Goal: Task Accomplishment & Management: Use online tool/utility

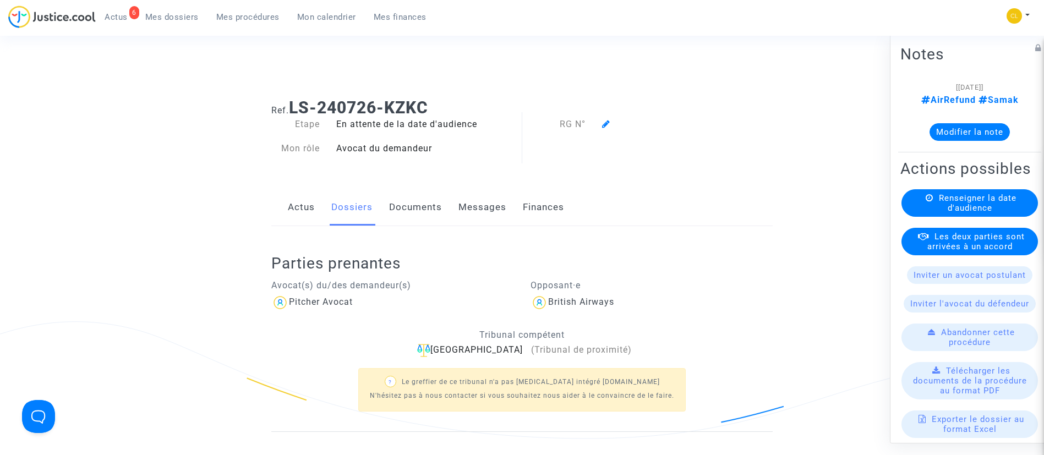
click at [254, 14] on span "Mes procédures" at bounding box center [247, 17] width 63 height 10
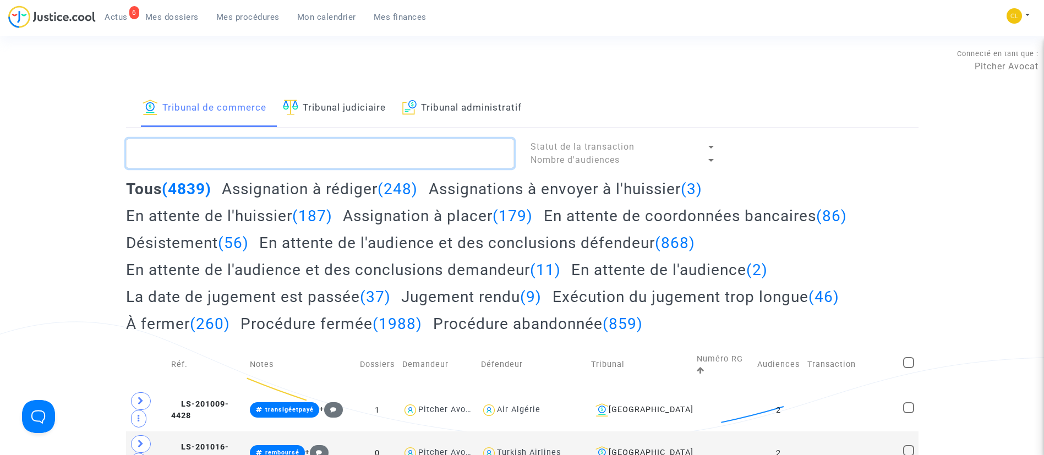
click at [291, 148] on textarea at bounding box center [320, 154] width 388 height 30
paste textarea "UMAMAHESAN"
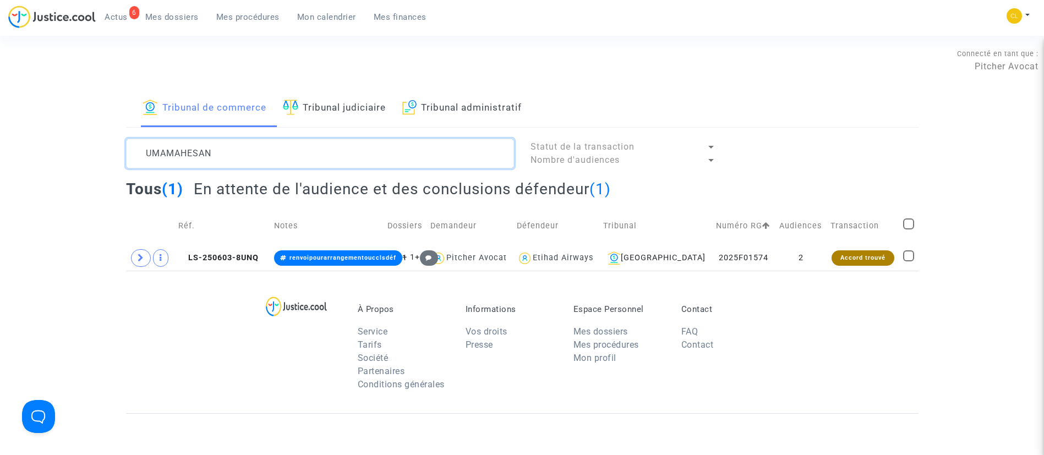
type textarea "UMAMAHESAN"
click at [132, 259] on span at bounding box center [141, 258] width 20 height 18
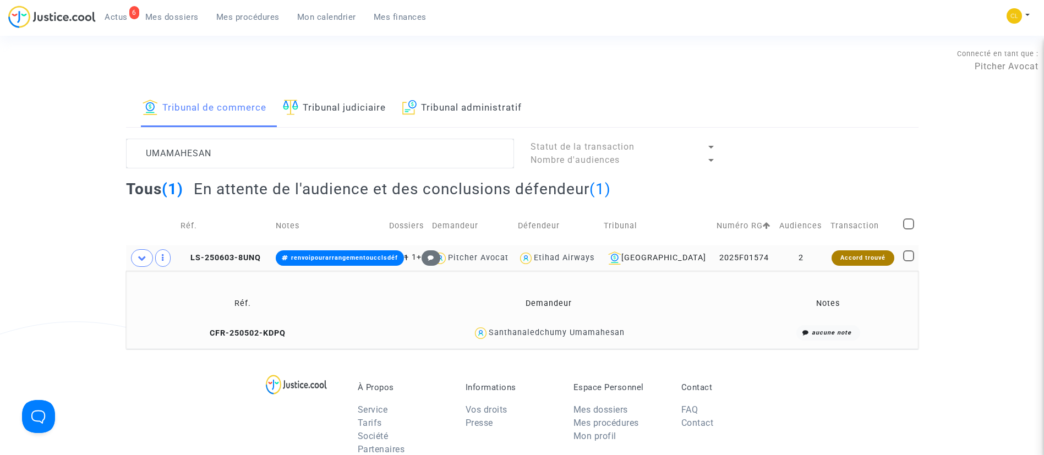
click at [827, 261] on td "Accord trouvé" at bounding box center [863, 257] width 72 height 25
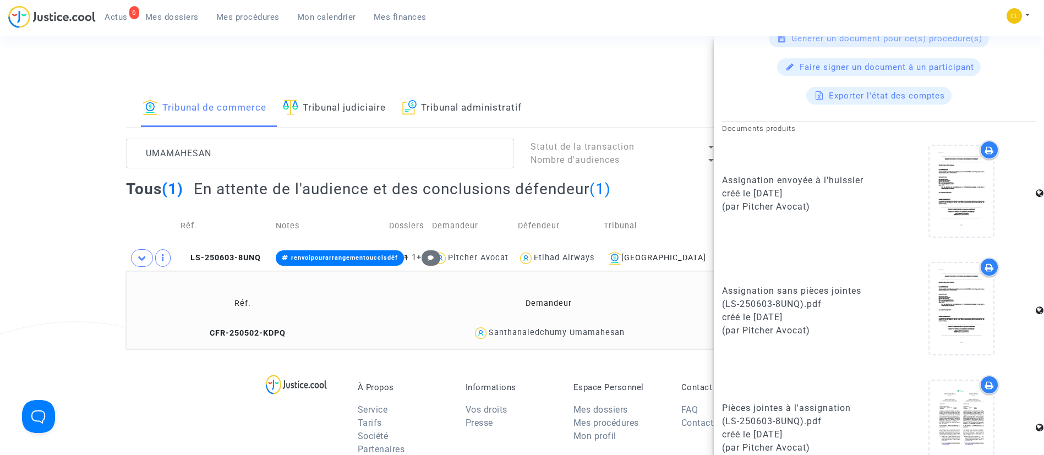
scroll to position [523, 0]
click at [169, 12] on span "Mes dossiers" at bounding box center [171, 17] width 53 height 10
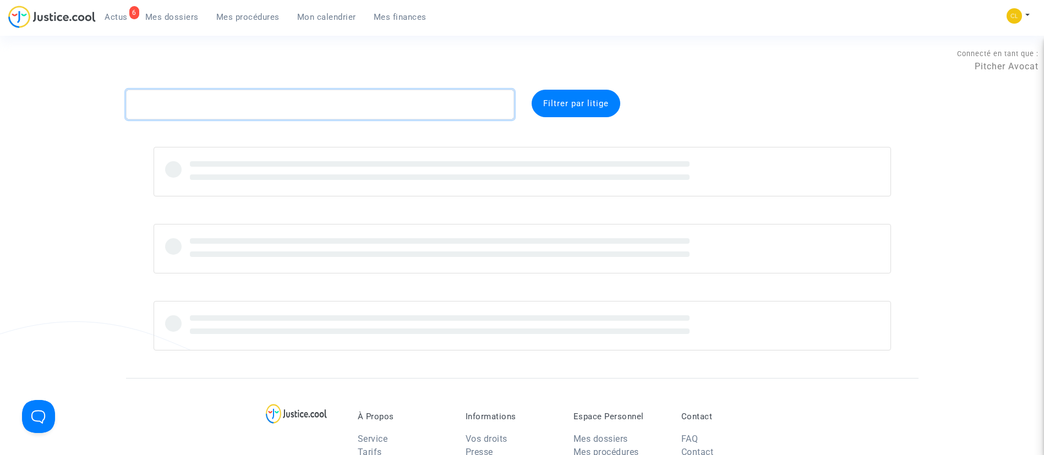
click at [208, 113] on textarea at bounding box center [320, 105] width 388 height 30
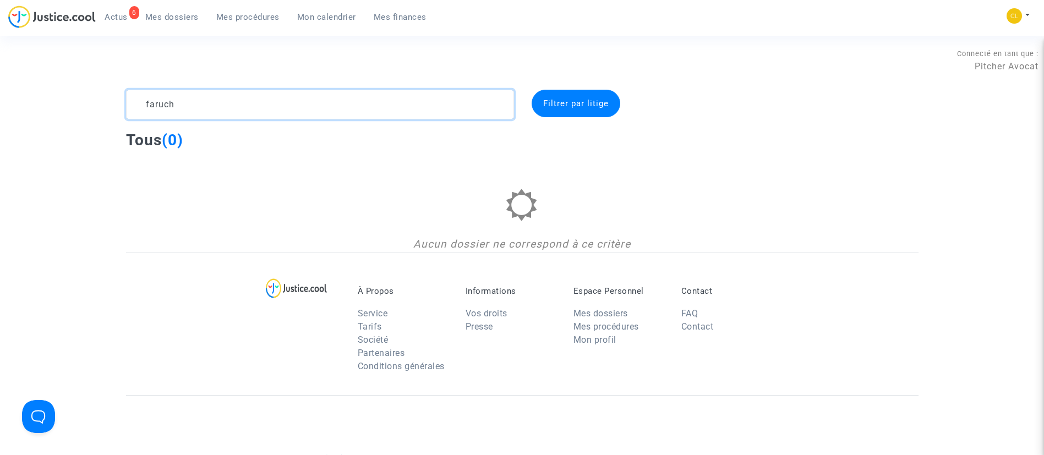
click at [213, 114] on textarea at bounding box center [320, 105] width 388 height 30
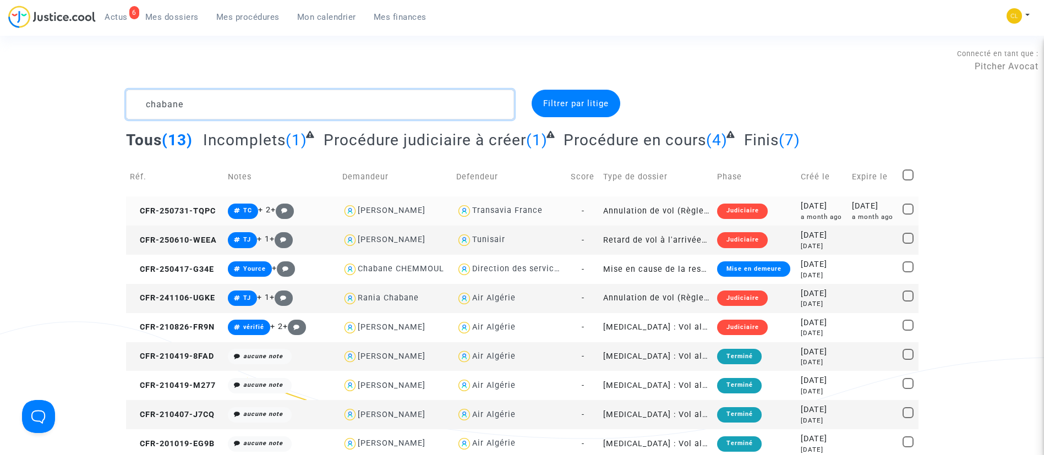
type textarea "chabane"
click at [807, 206] on div "2025-07-31" at bounding box center [822, 206] width 43 height 12
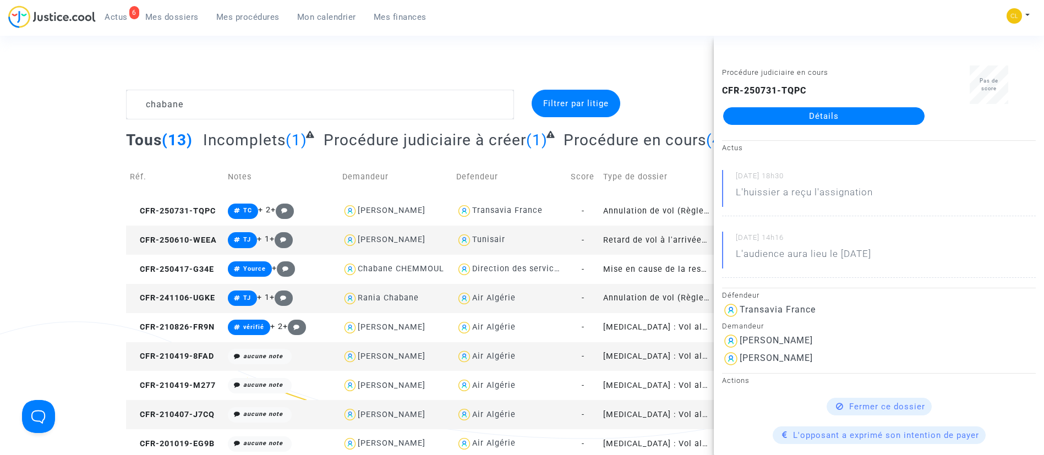
click at [800, 112] on link "Détails" at bounding box center [823, 116] width 201 height 18
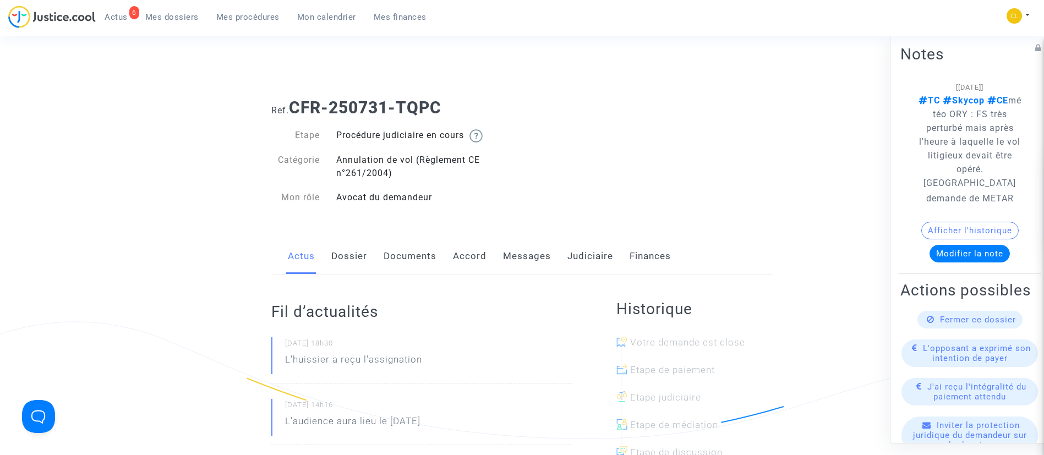
click at [531, 263] on link "Messages" at bounding box center [527, 256] width 48 height 36
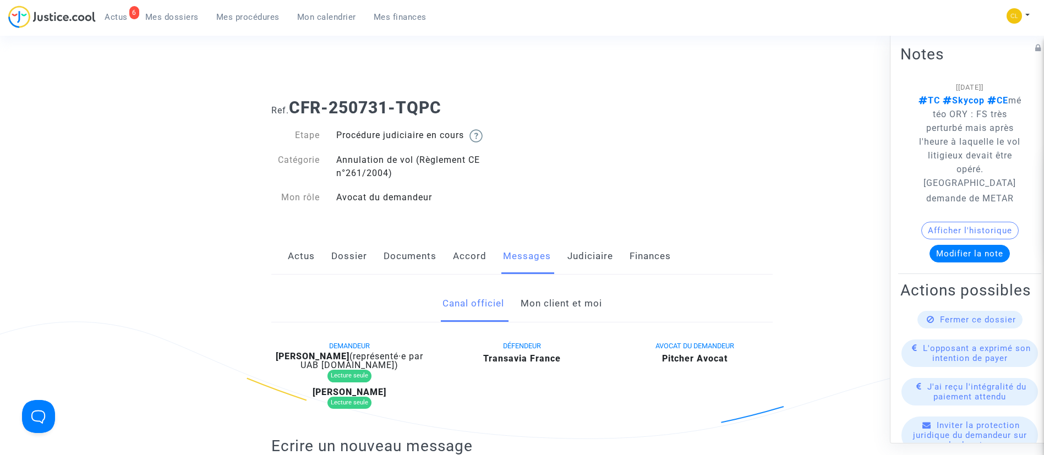
click at [580, 258] on link "Judiciaire" at bounding box center [590, 256] width 46 height 36
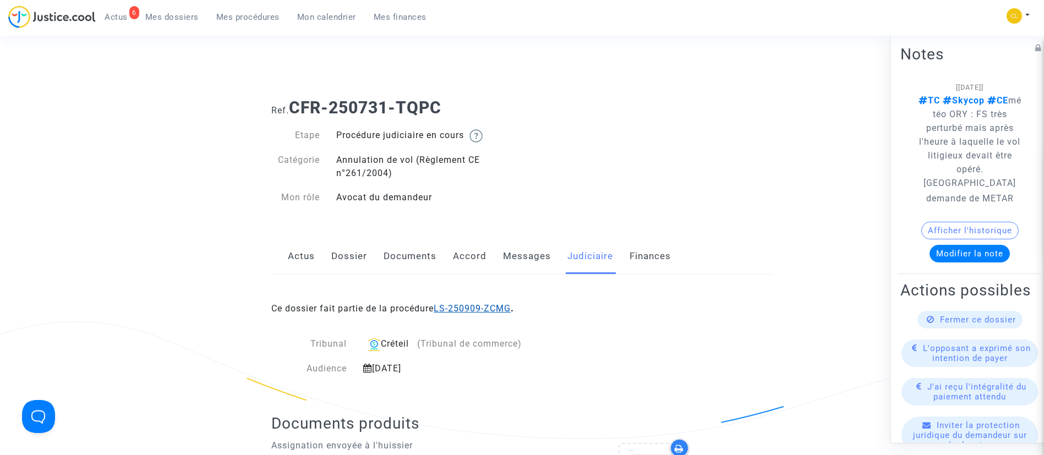
click at [506, 304] on link "LS-250909-ZCMG" at bounding box center [472, 308] width 77 height 10
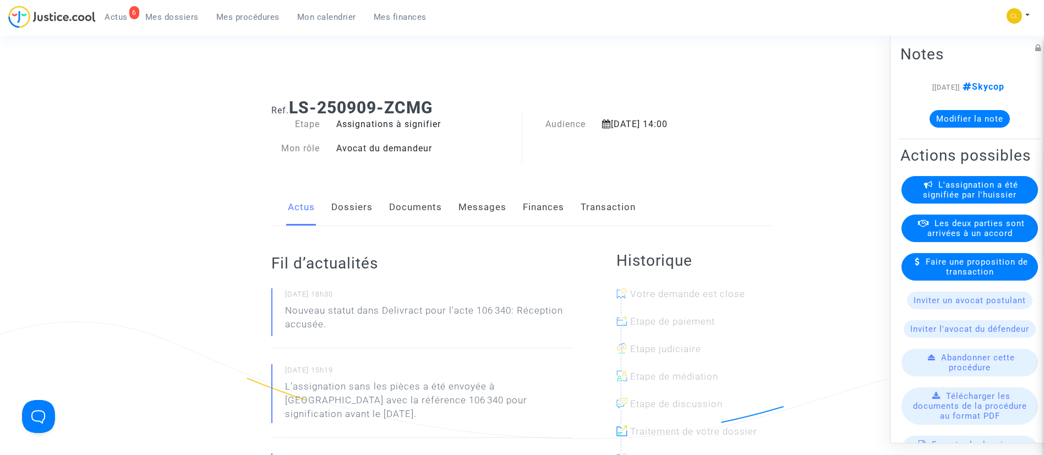
click at [485, 222] on link "Messages" at bounding box center [483, 207] width 48 height 36
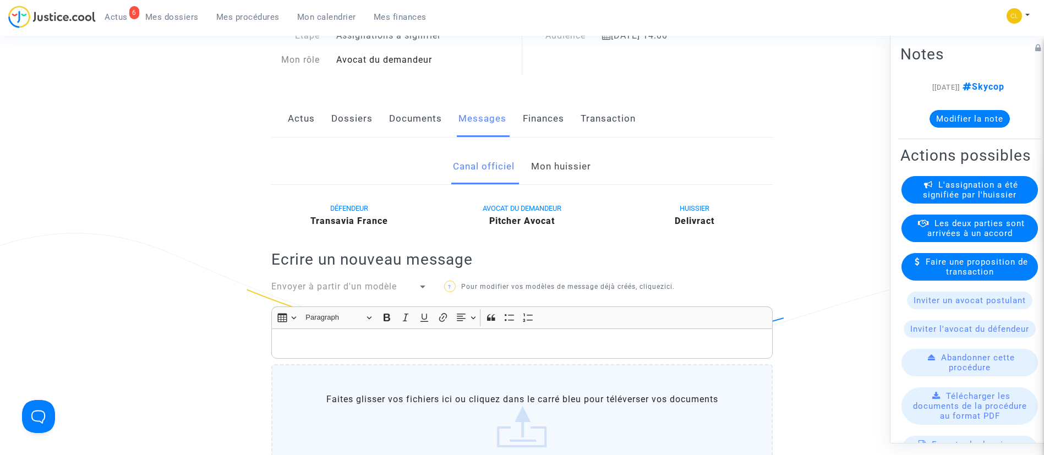
scroll to position [165, 0]
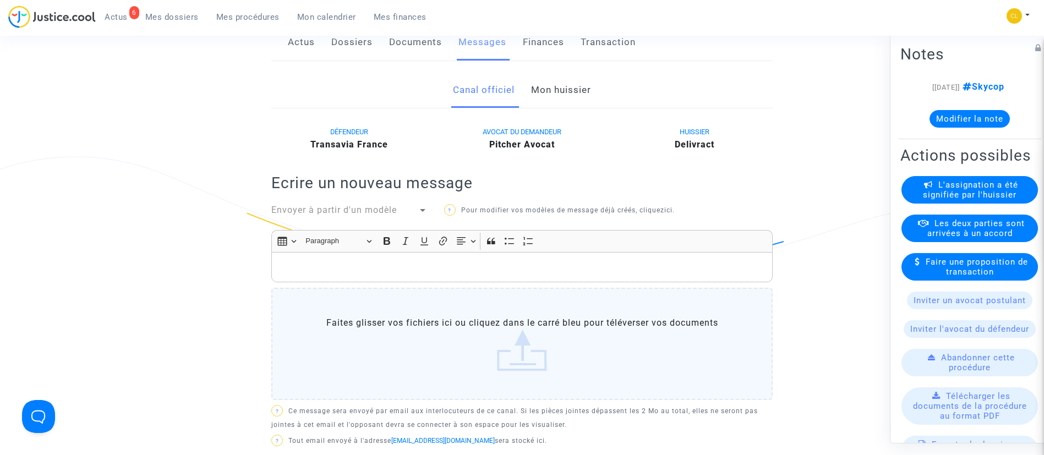
click at [546, 97] on link "Mon huissier" at bounding box center [561, 90] width 60 height 36
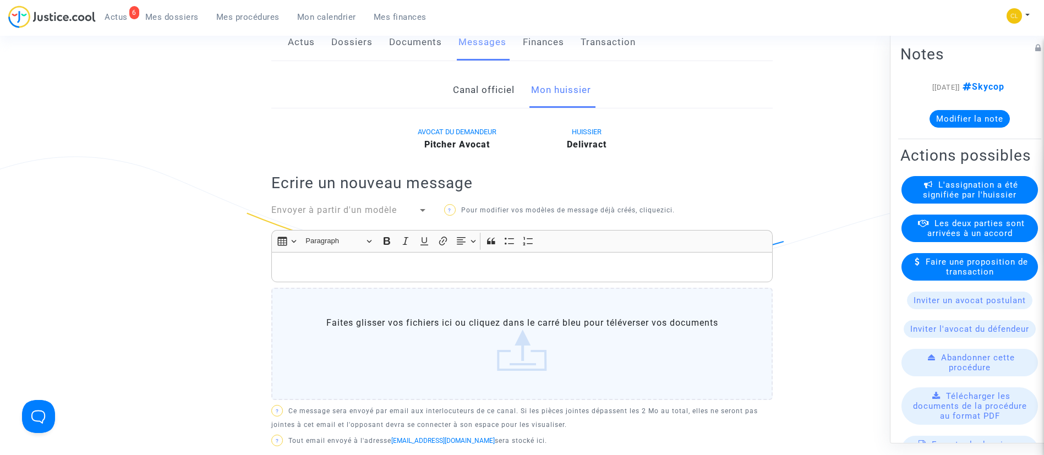
click at [508, 261] on p "Rich Text Editor, main" at bounding box center [522, 267] width 490 height 14
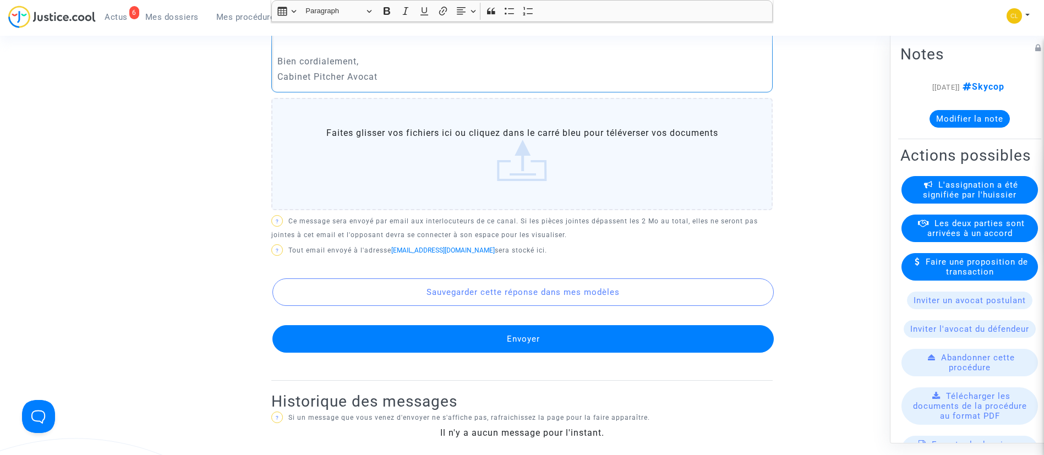
scroll to position [495, 0]
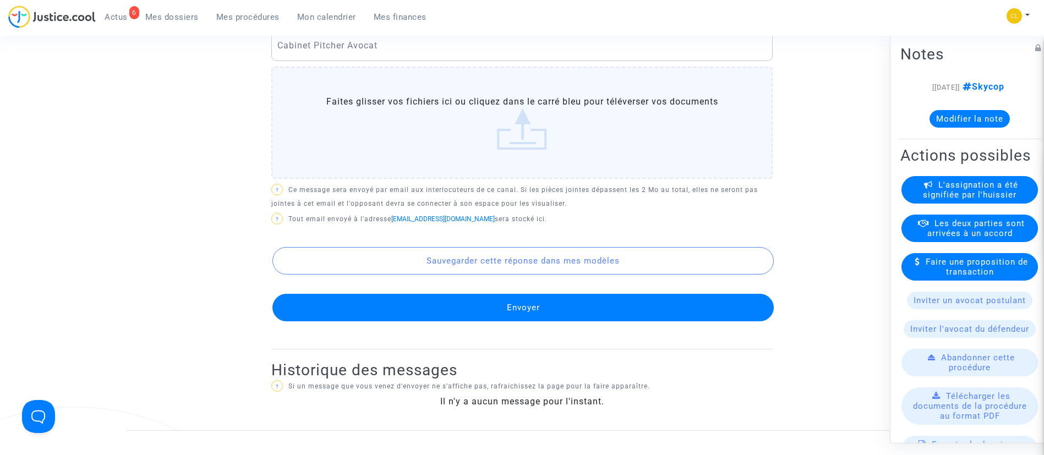
click at [541, 308] on button "Envoyer" at bounding box center [522, 308] width 501 height 28
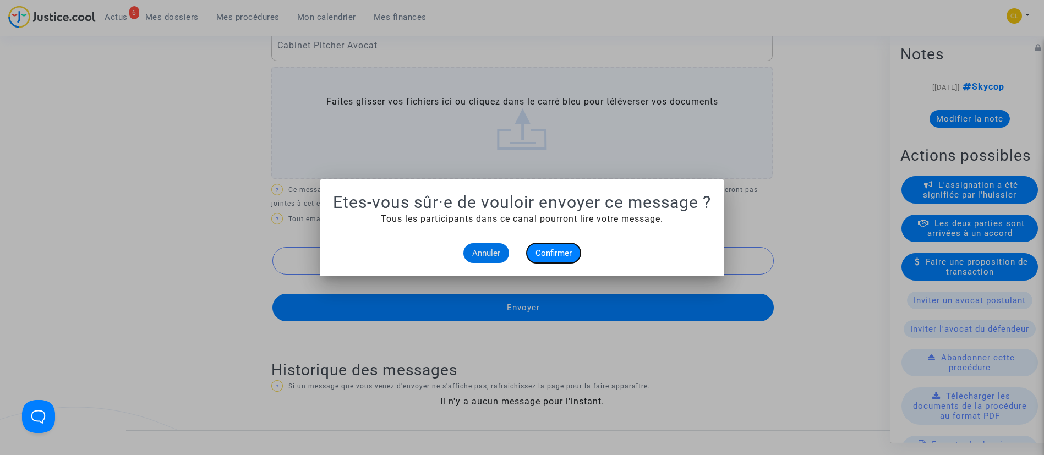
click at [544, 248] on span "Confirmer" at bounding box center [554, 253] width 36 height 10
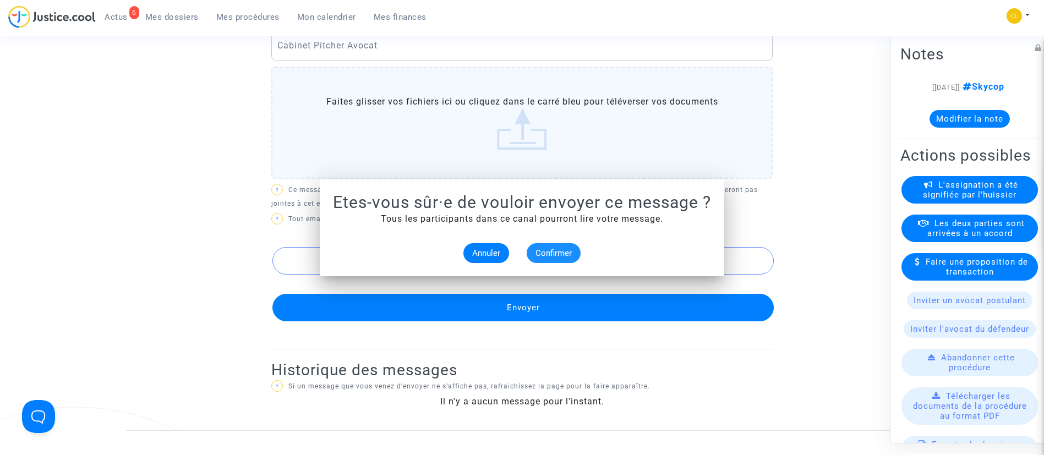
scroll to position [495, 0]
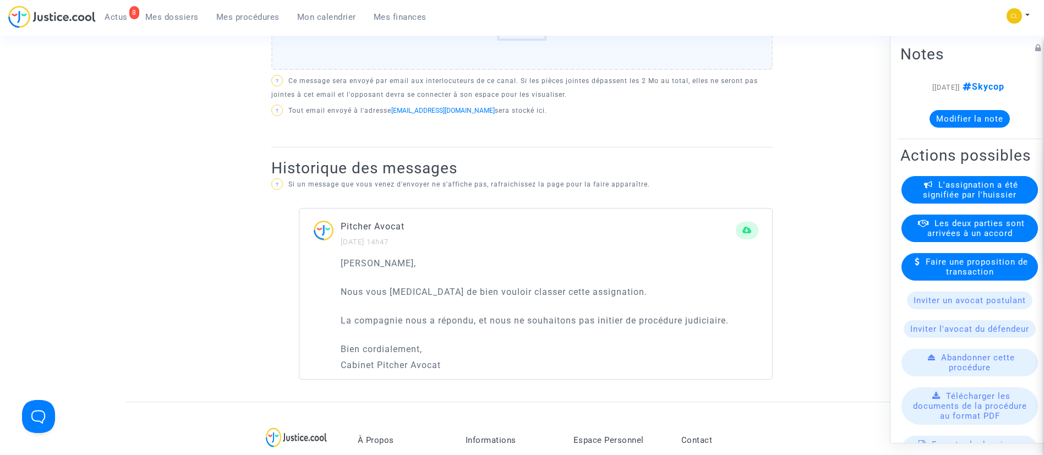
click at [228, 12] on span "Mes procédures" at bounding box center [247, 17] width 63 height 10
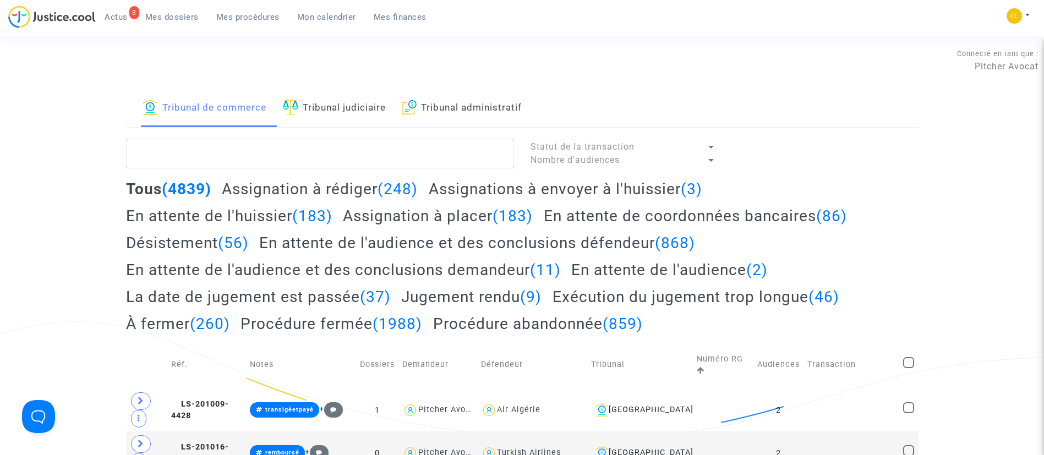
drag, startPoint x: 339, startPoint y: 109, endPoint x: 323, endPoint y: 144, distance: 38.5
click at [339, 110] on link "Tribunal judiciaire" at bounding box center [334, 108] width 103 height 37
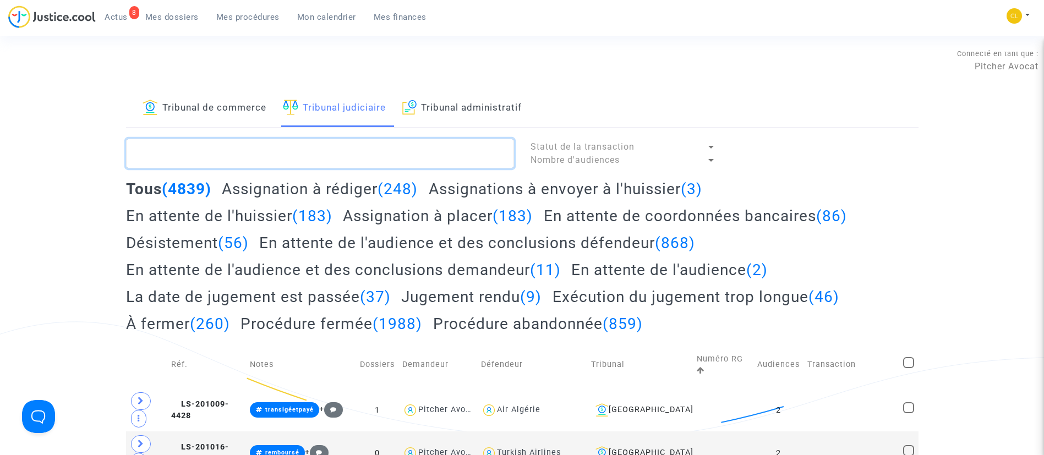
click at [316, 153] on textarea at bounding box center [320, 154] width 388 height 30
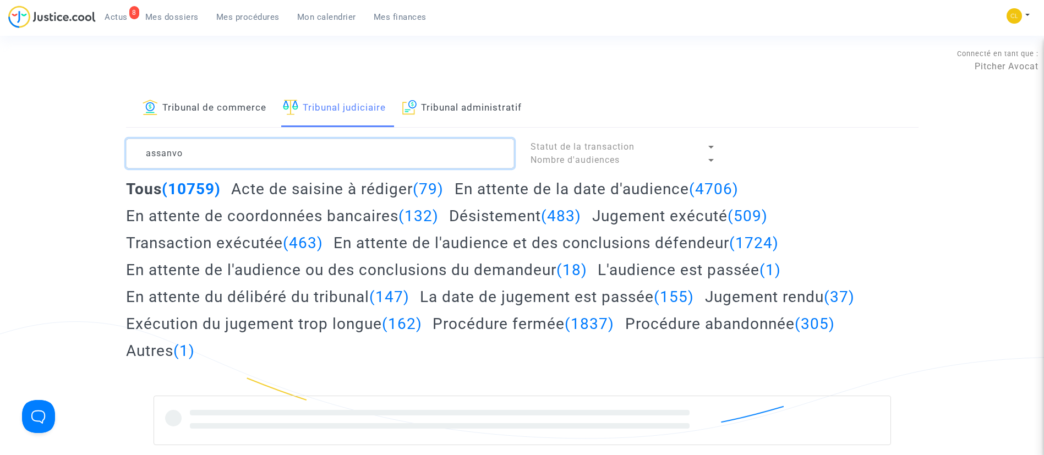
type textarea "assanvo"
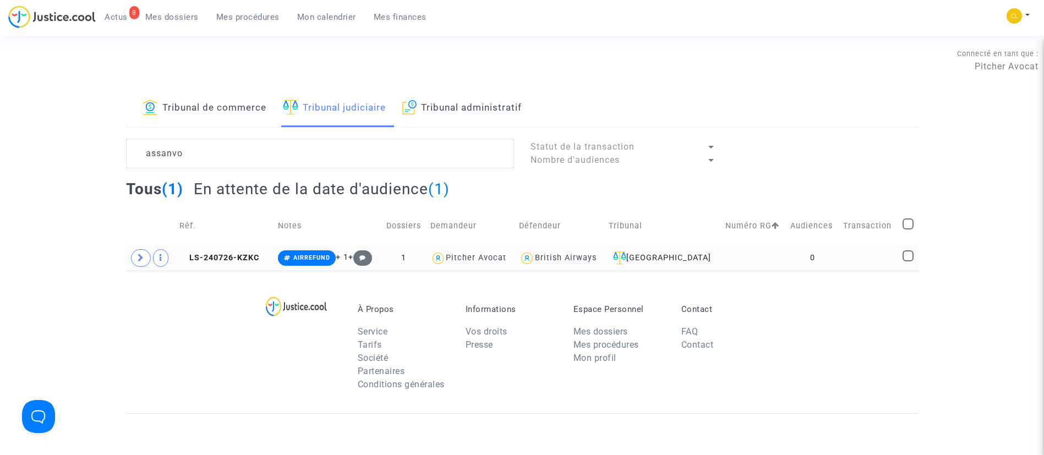
click at [859, 252] on td at bounding box center [868, 257] width 59 height 25
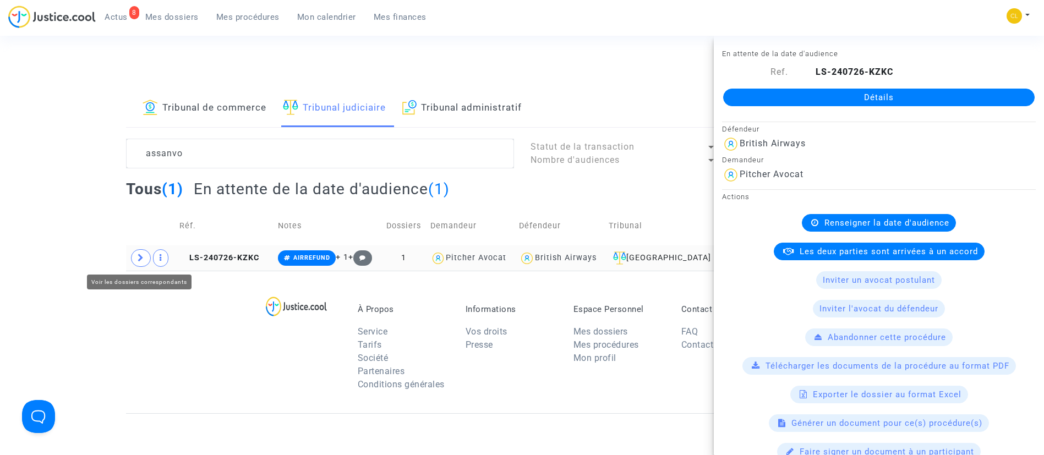
click at [141, 259] on icon at bounding box center [141, 258] width 7 height 8
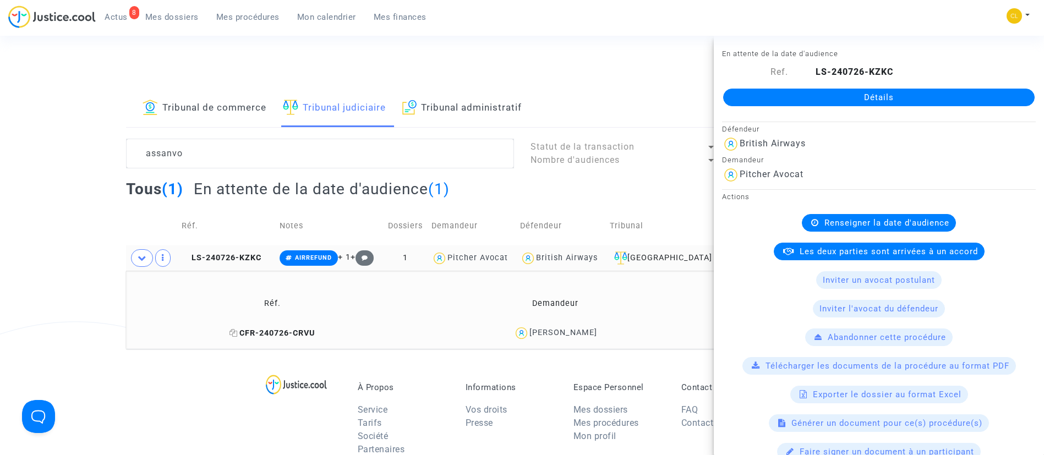
click at [230, 334] on icon at bounding box center [234, 333] width 8 height 8
click at [230, 332] on icon at bounding box center [234, 333] width 8 height 8
drag, startPoint x: 821, startPoint y: 102, endPoint x: 799, endPoint y: 102, distance: 22.6
click at [821, 102] on link "Détails" at bounding box center [879, 98] width 312 height 18
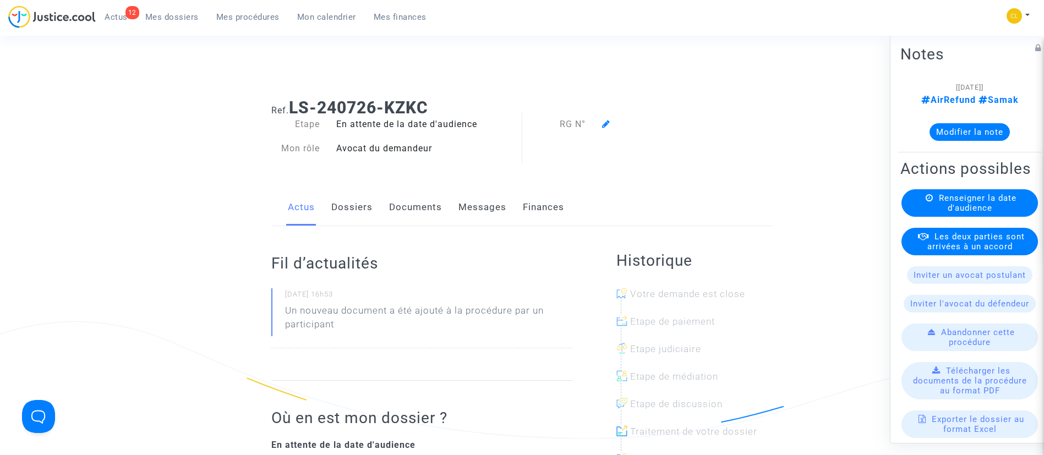
click at [340, 206] on link "Dossiers" at bounding box center [351, 207] width 41 height 36
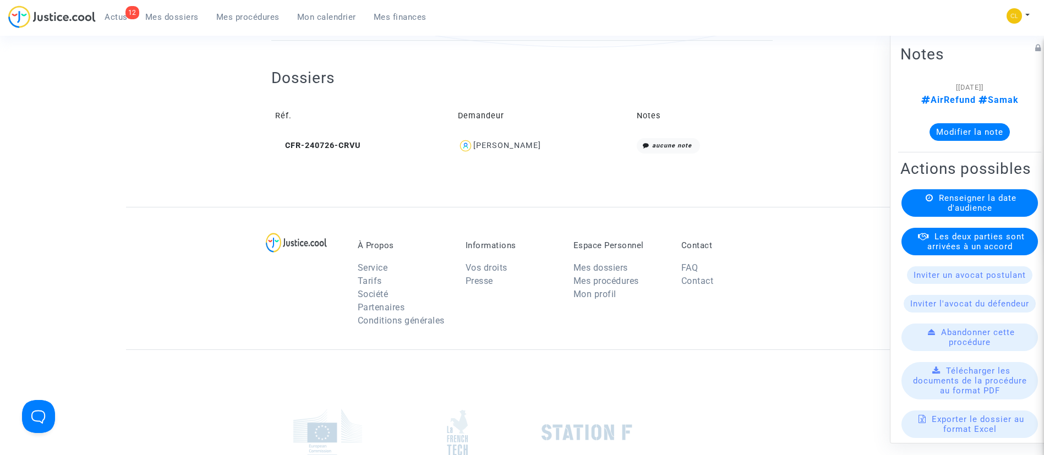
scroll to position [413, 0]
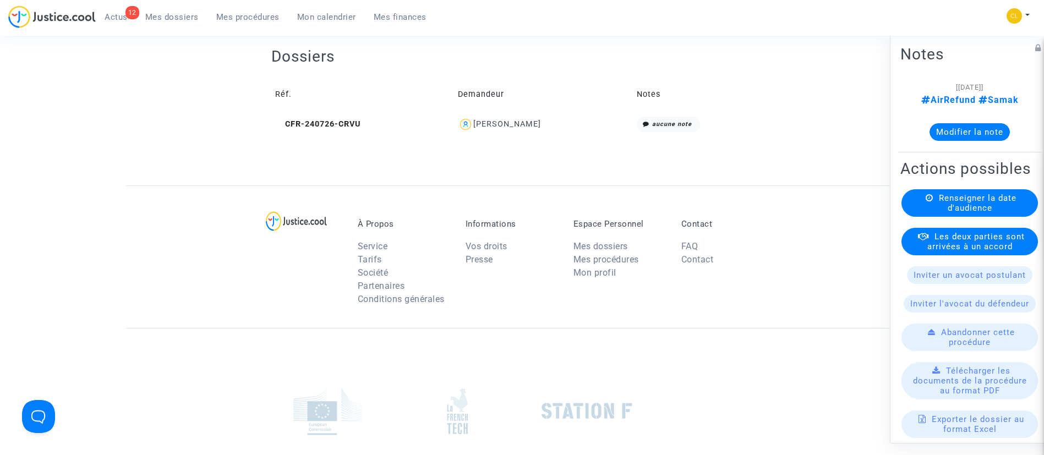
click at [510, 129] on div "Ahou Evelyne Assanvo" at bounding box center [543, 125] width 171 height 16
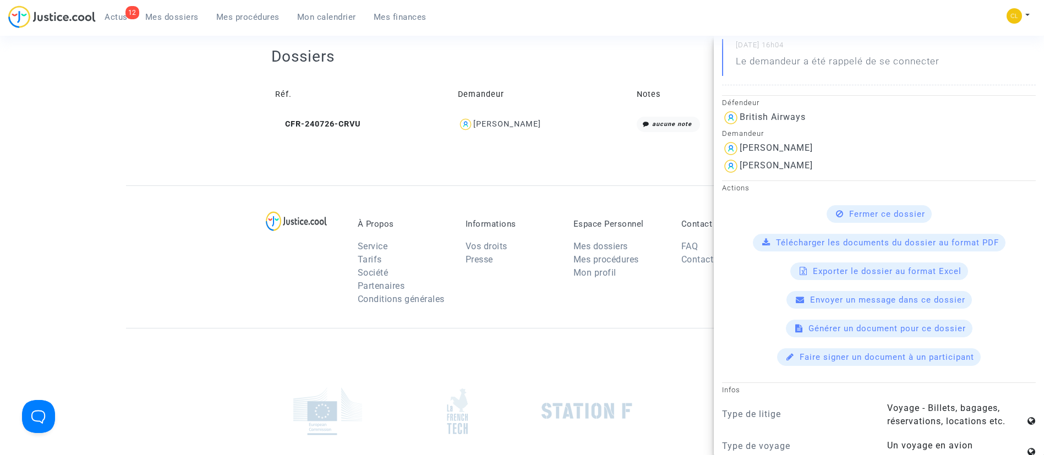
scroll to position [0, 0]
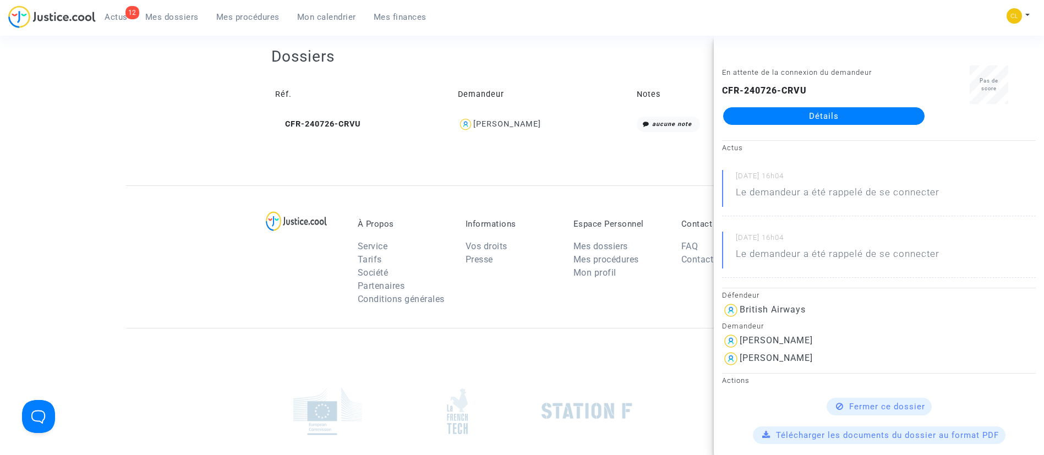
click at [839, 121] on link "Détails" at bounding box center [823, 116] width 201 height 18
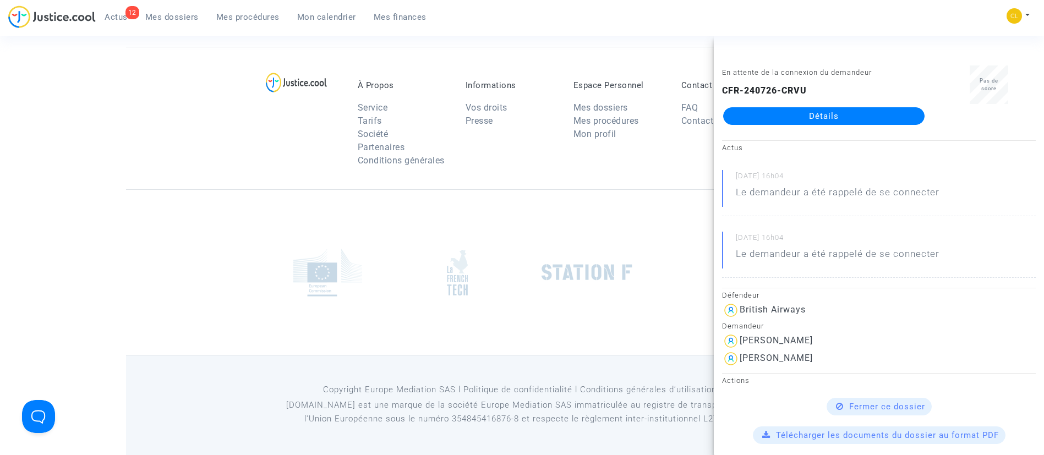
scroll to position [413, 0]
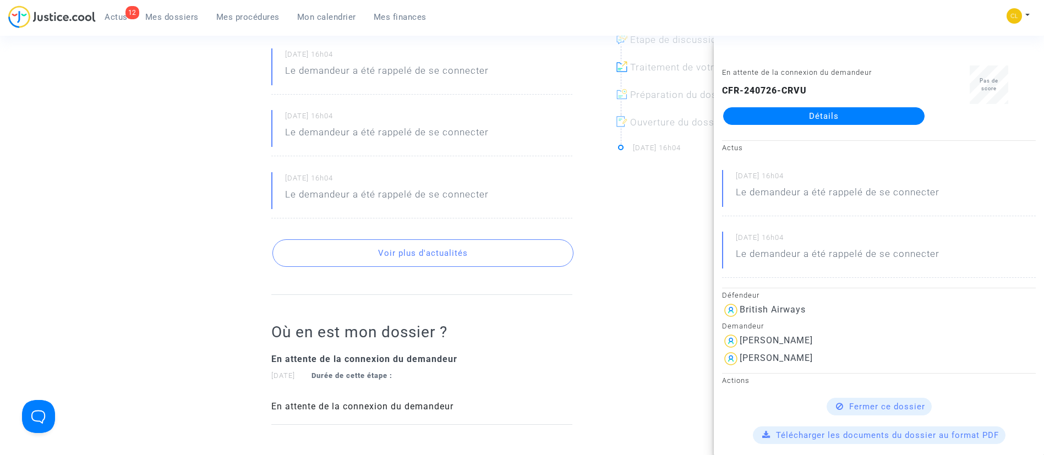
drag, startPoint x: 565, startPoint y: 179, endPoint x: 437, endPoint y: 166, distance: 128.4
click at [559, 177] on small "10/08/2024 - 16h04" at bounding box center [428, 180] width 287 height 14
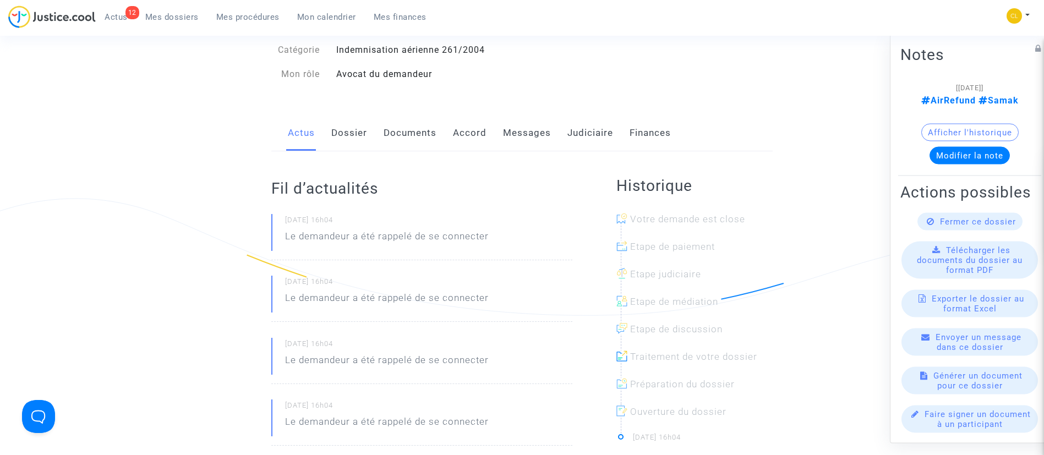
scroll to position [0, 0]
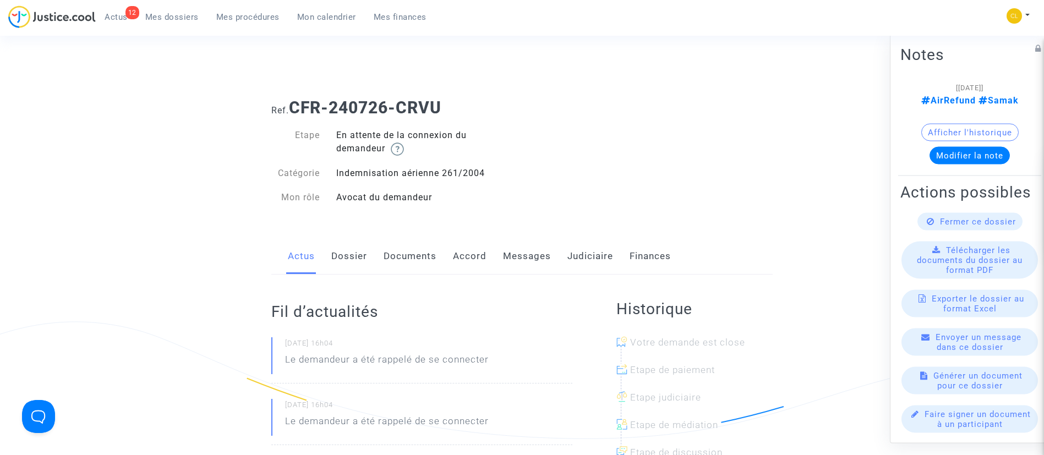
click at [456, 268] on link "Accord" at bounding box center [470, 256] width 34 height 36
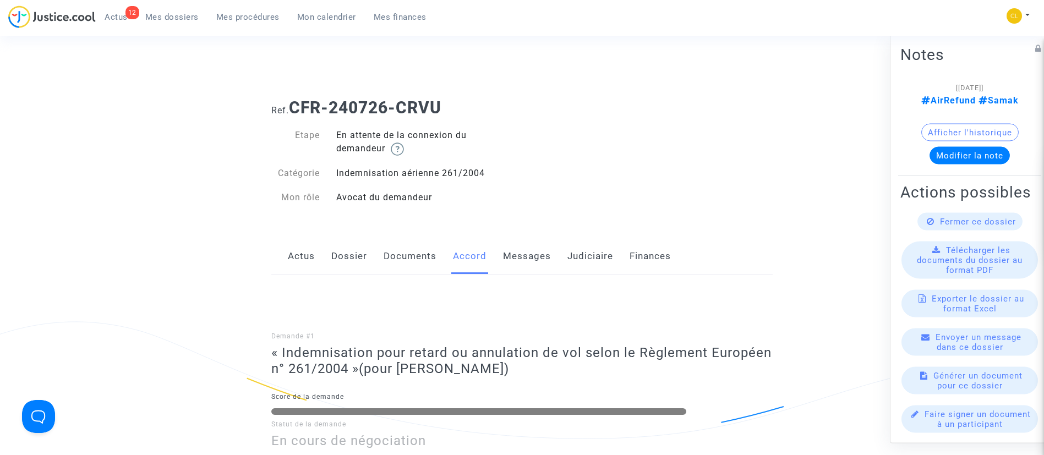
click at [322, 12] on span "Mon calendrier" at bounding box center [326, 17] width 59 height 10
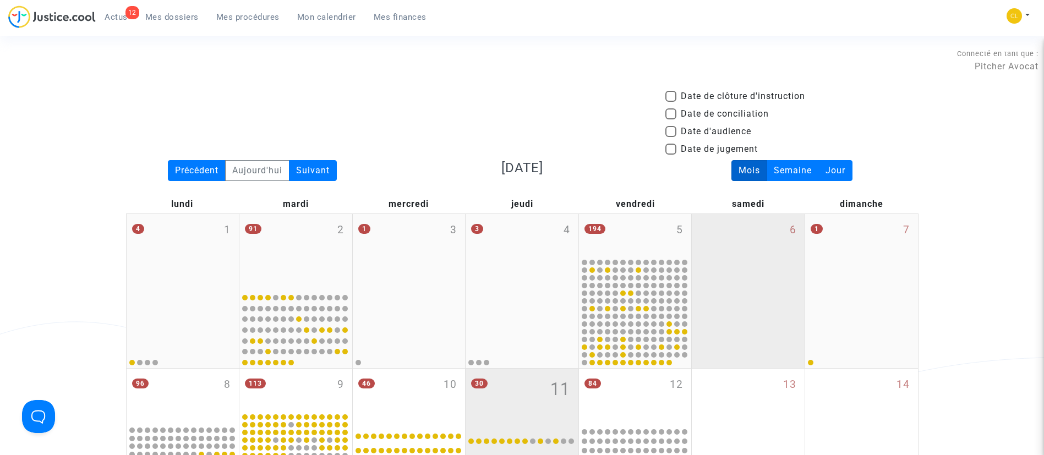
scroll to position [248, 0]
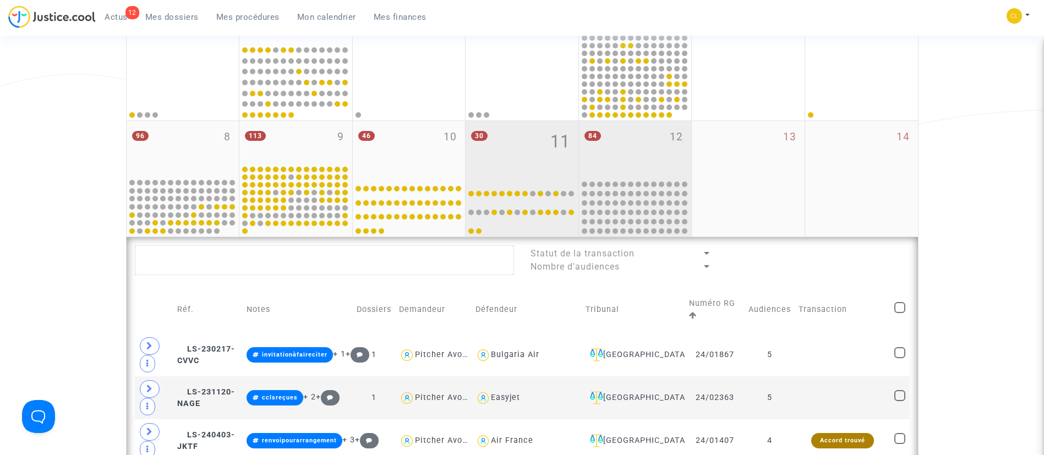
click at [657, 130] on div "84 12" at bounding box center [635, 149] width 113 height 56
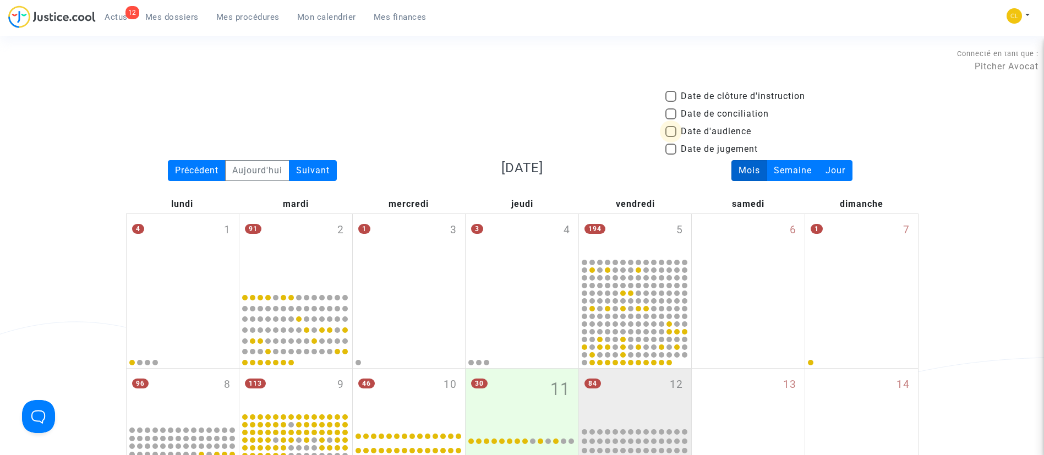
click at [708, 128] on span "Date d'audience" at bounding box center [716, 131] width 70 height 13
click at [671, 137] on input "Date d'audience" at bounding box center [670, 137] width 1 height 1
checkbox input "true"
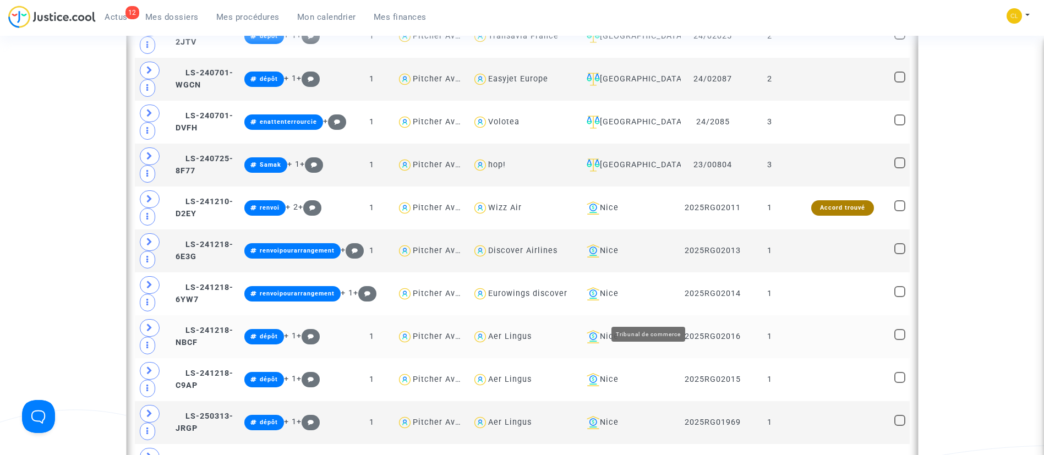
scroll to position [1156, 0]
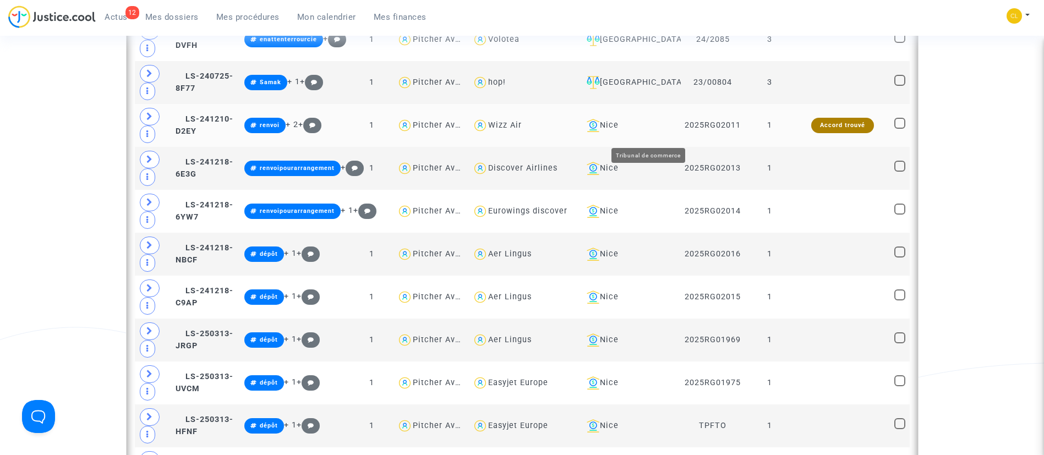
click at [658, 132] on div "Nice" at bounding box center [629, 125] width 95 height 13
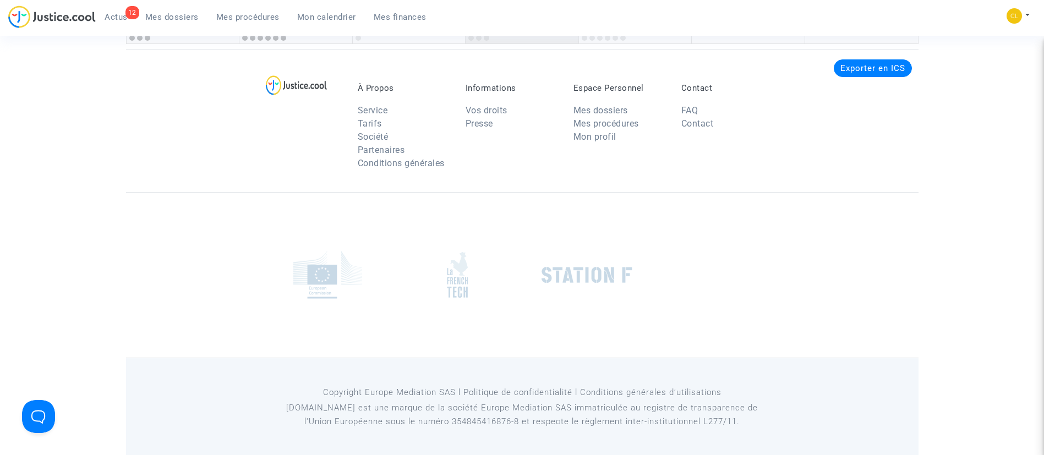
scroll to position [965, 0]
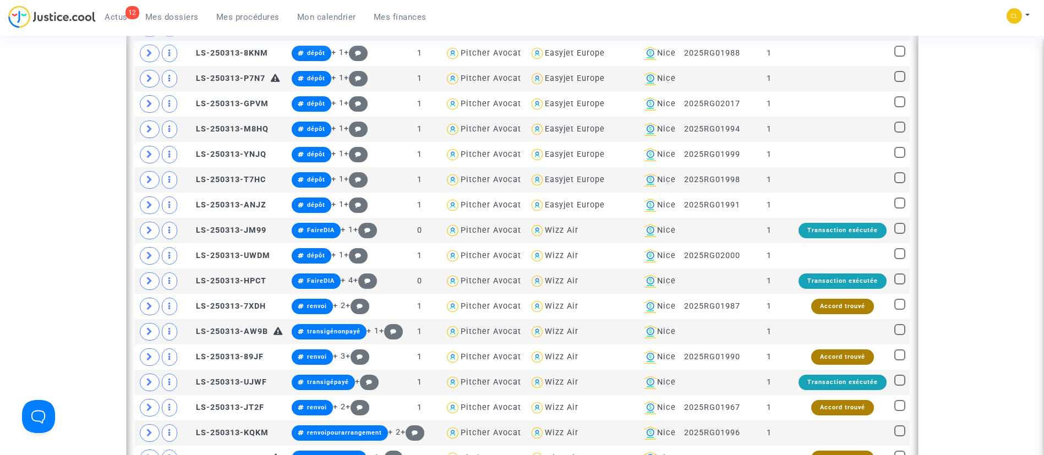
scroll to position [661, 0]
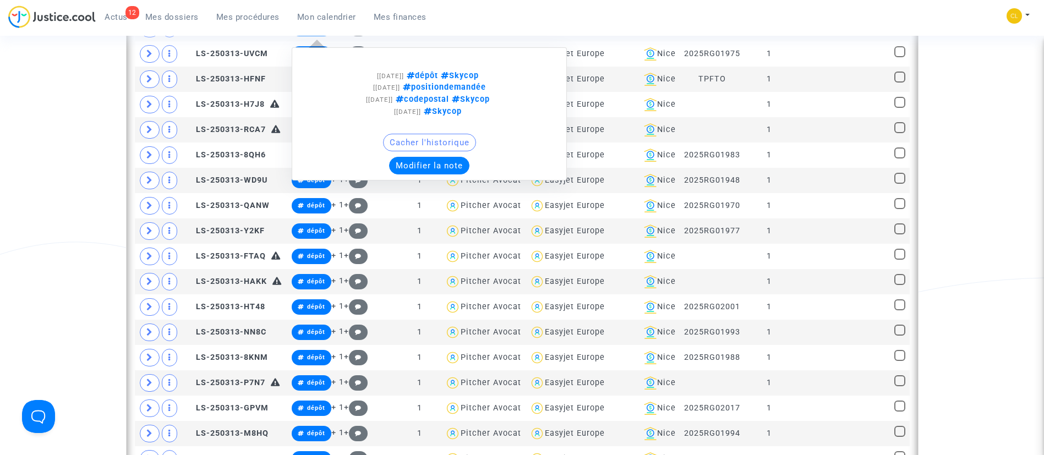
click at [436, 80] on span "dépôt" at bounding box center [421, 75] width 34 height 9
type textarea "#dépôt"
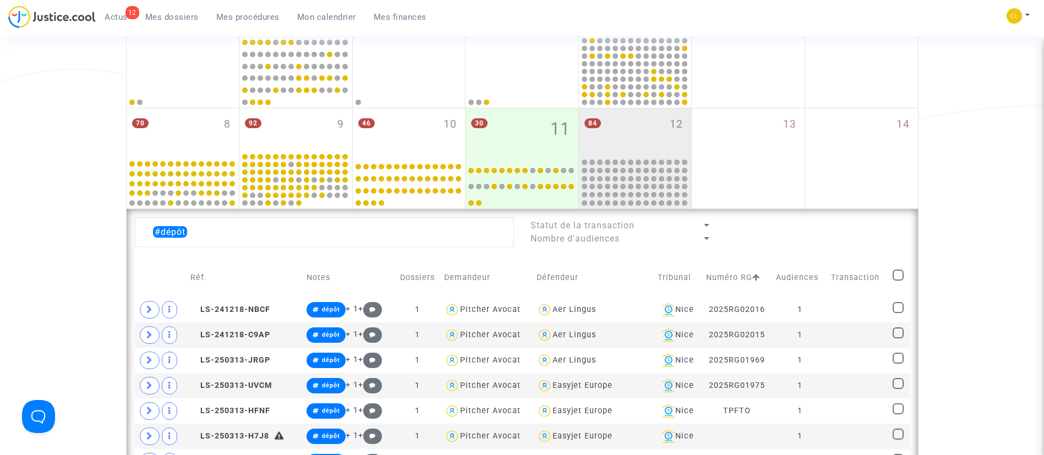
scroll to position [248, 0]
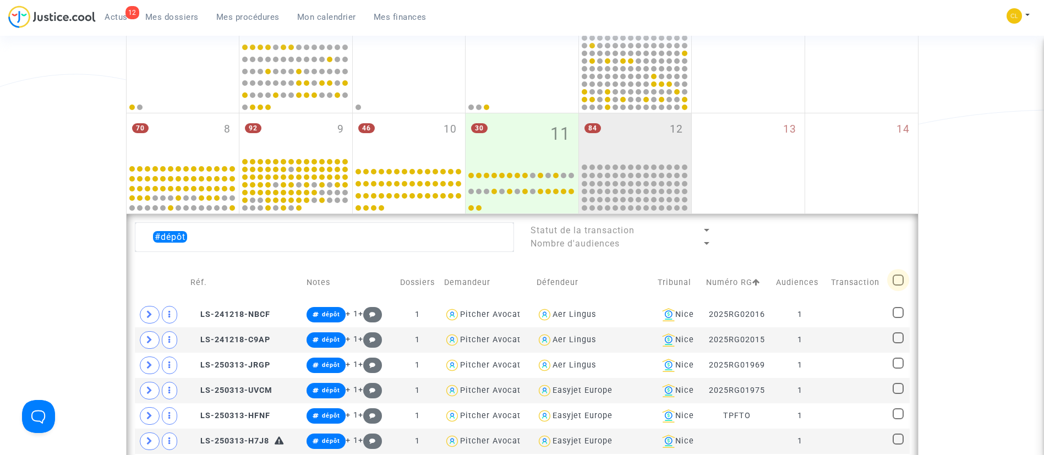
click at [902, 278] on span at bounding box center [898, 280] width 11 height 11
click at [898, 286] on input "checkbox" at bounding box center [898, 286] width 1 height 1
checkbox input "true"
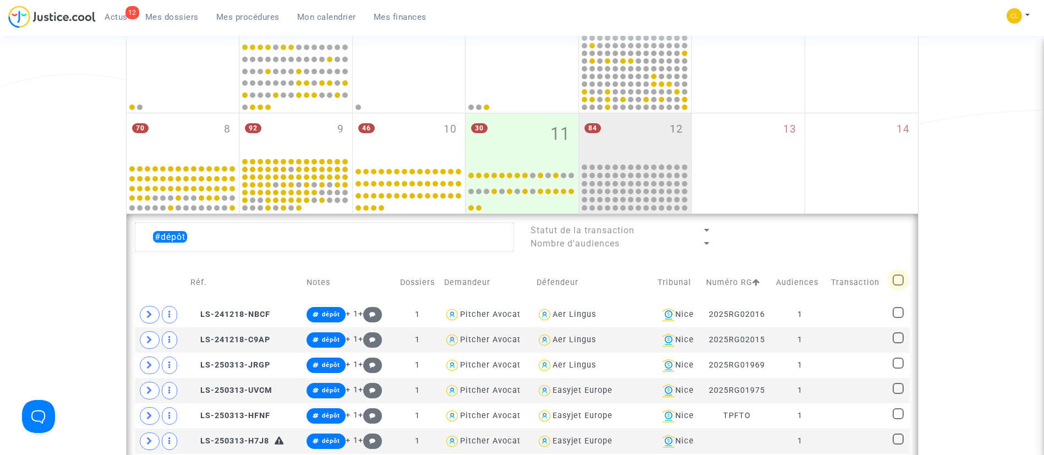
checkbox input "true"
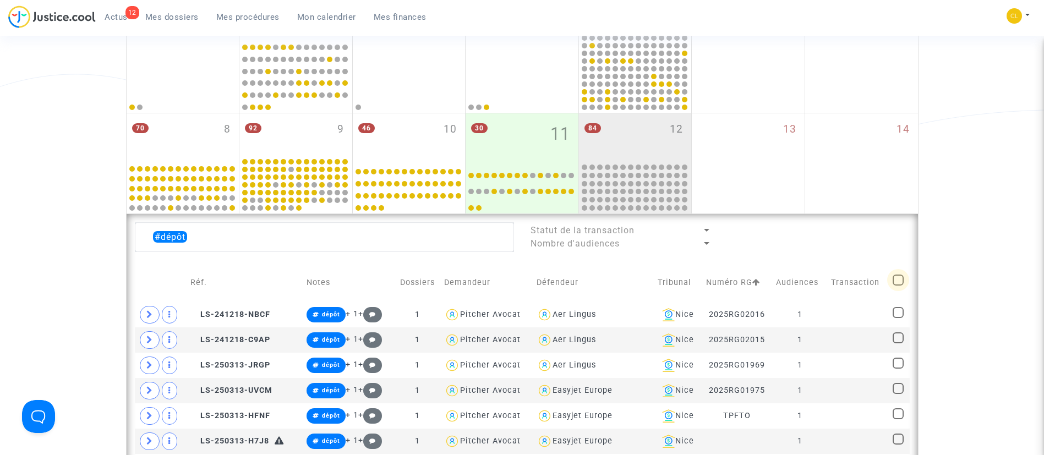
checkbox input "true"
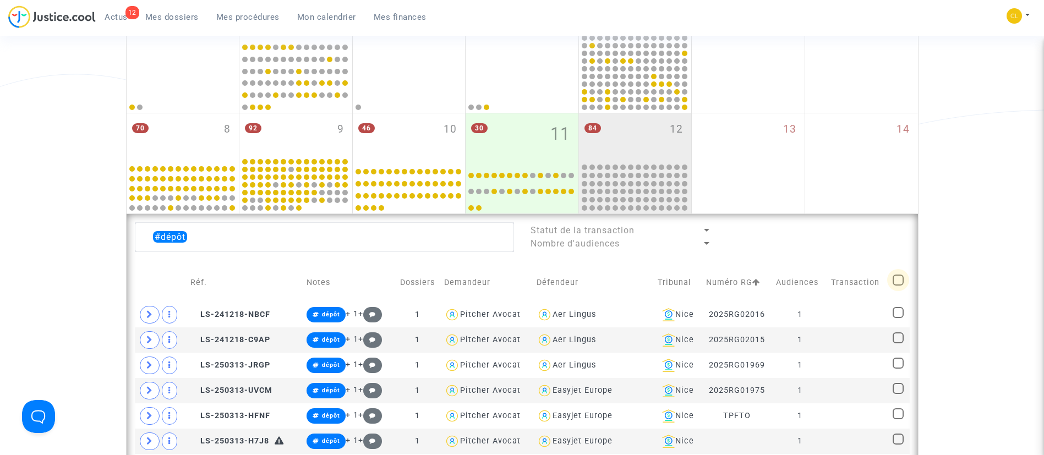
checkbox input "true"
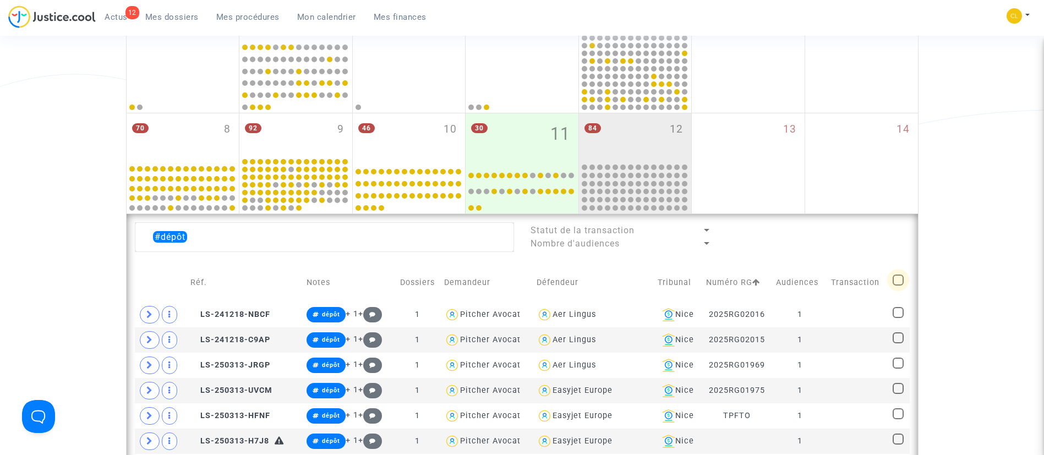
checkbox input "true"
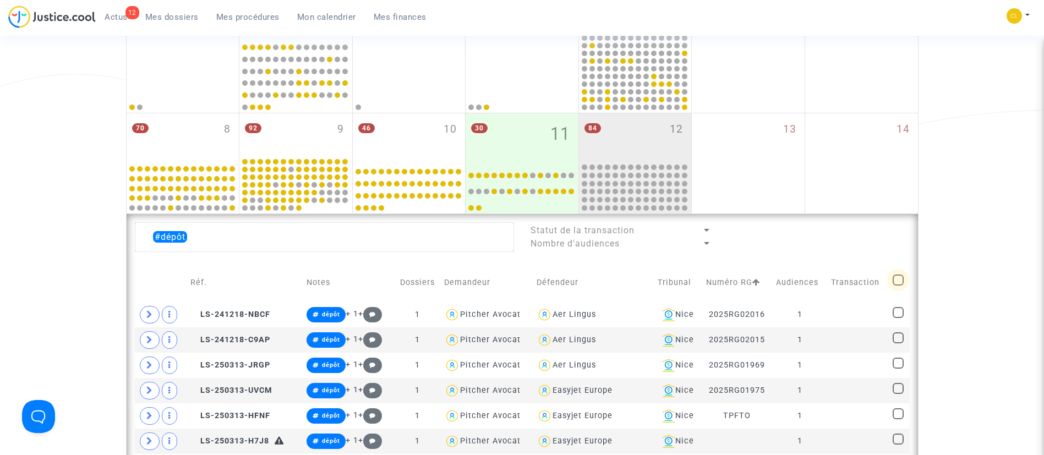
checkbox input "true"
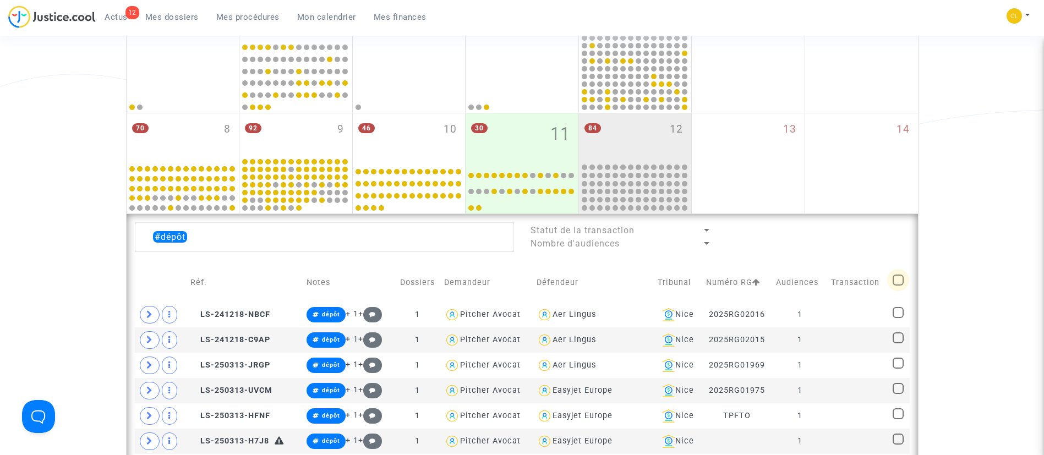
checkbox input "true"
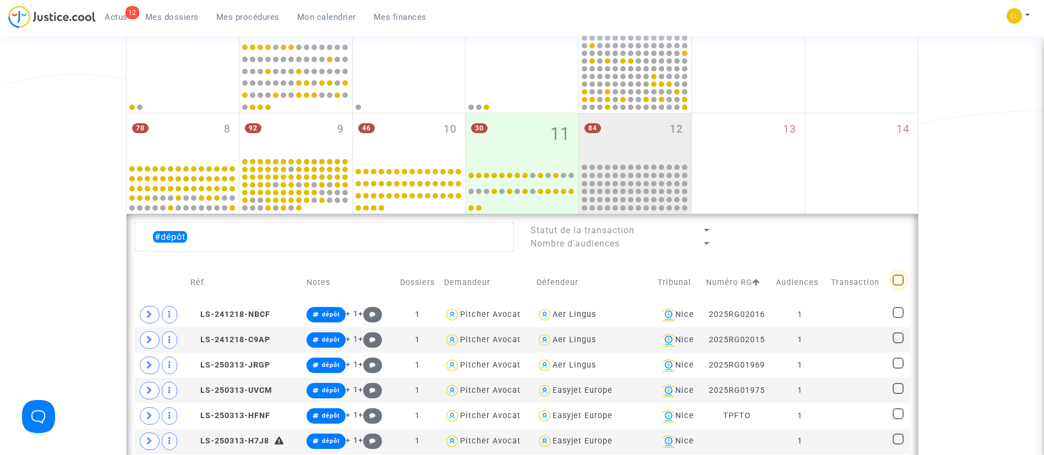
checkbox input "true"
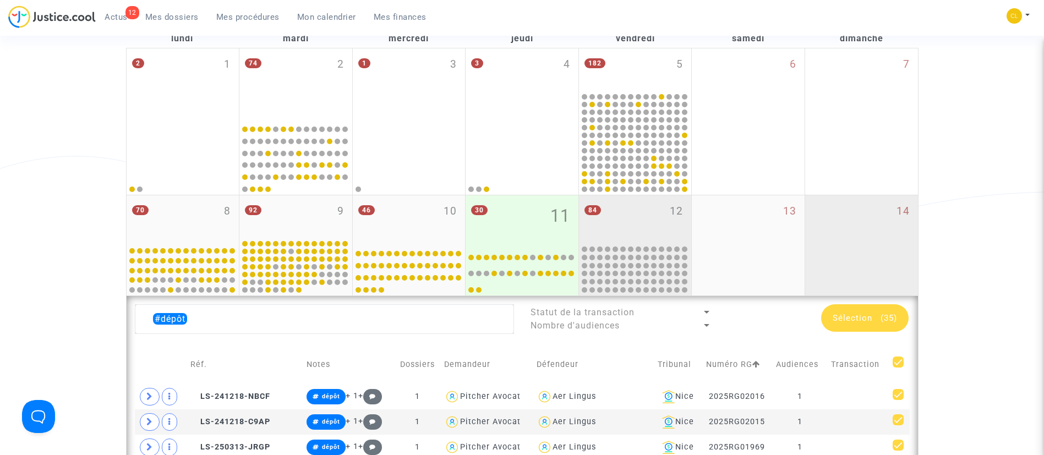
scroll to position [165, 0]
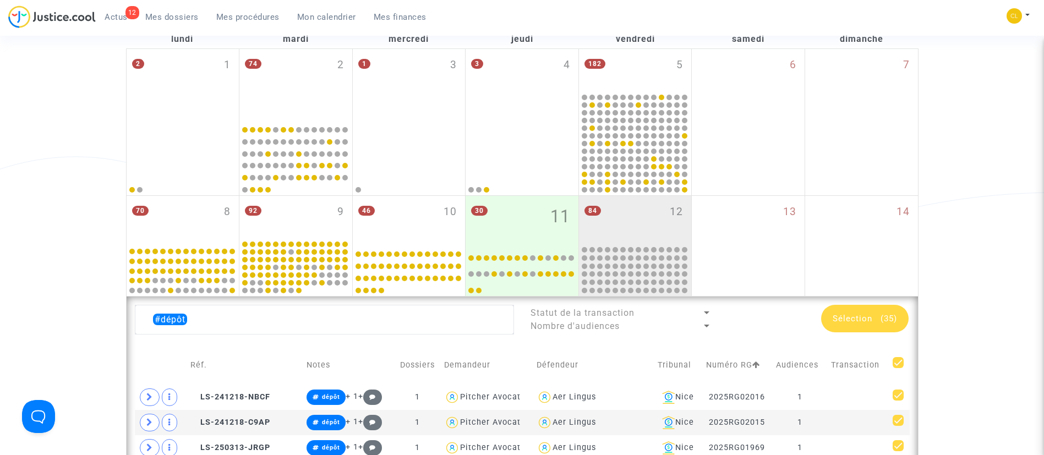
click at [899, 366] on span at bounding box center [898, 362] width 11 height 11
click at [898, 368] on input "checkbox" at bounding box center [898, 368] width 1 height 1
checkbox input "false"
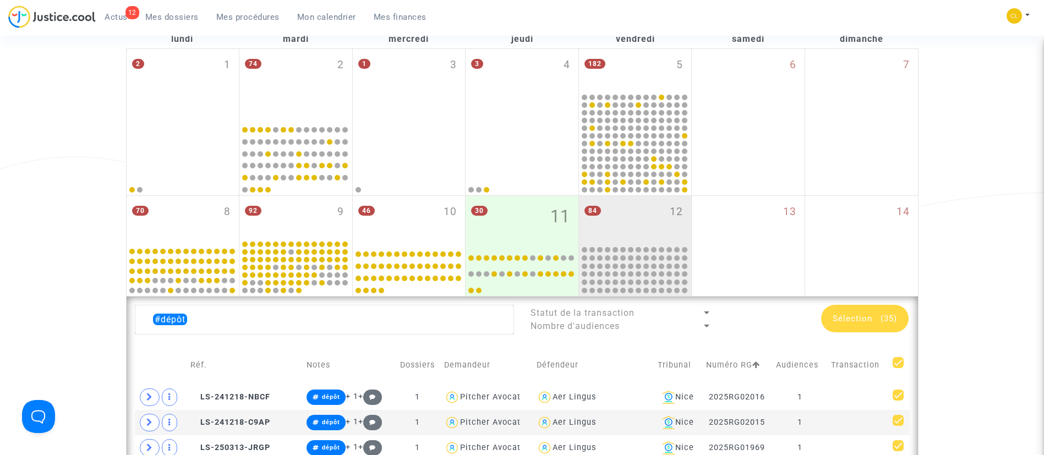
checkbox input "false"
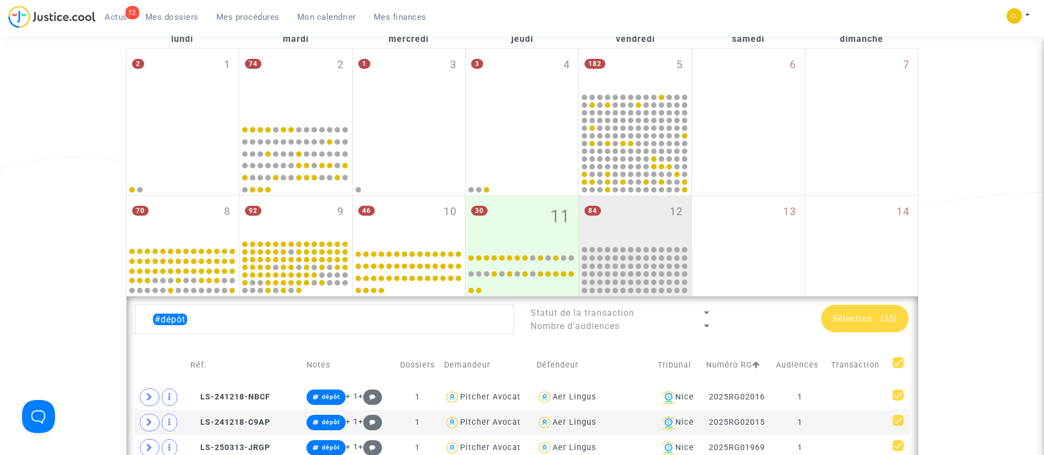
checkbox input "false"
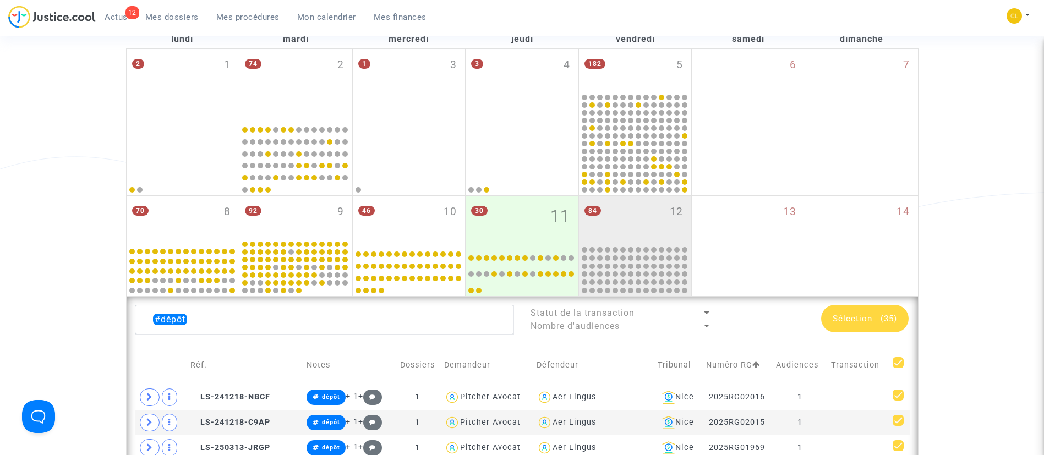
checkbox input "false"
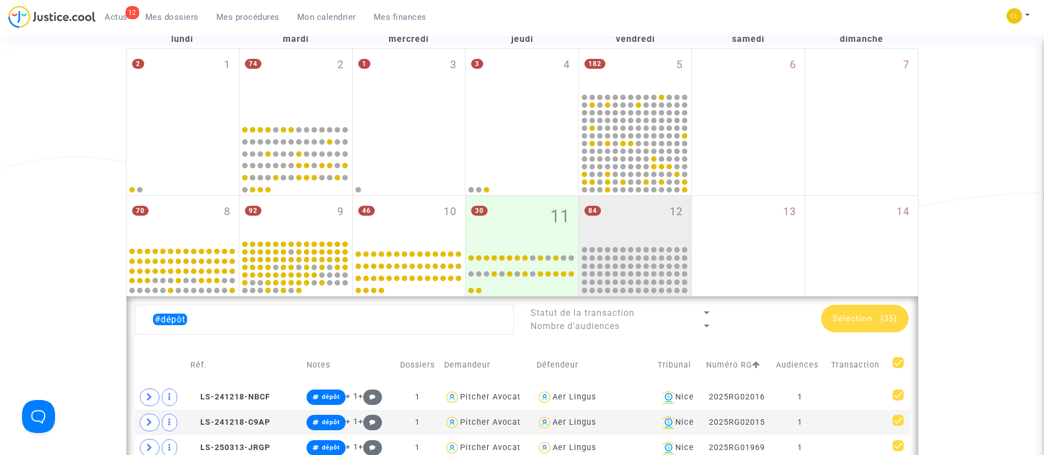
checkbox input "false"
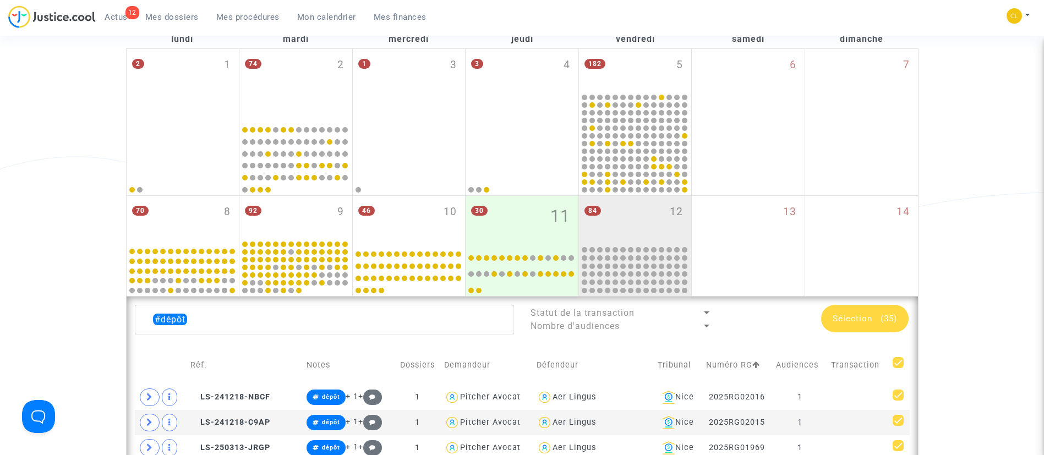
checkbox input "false"
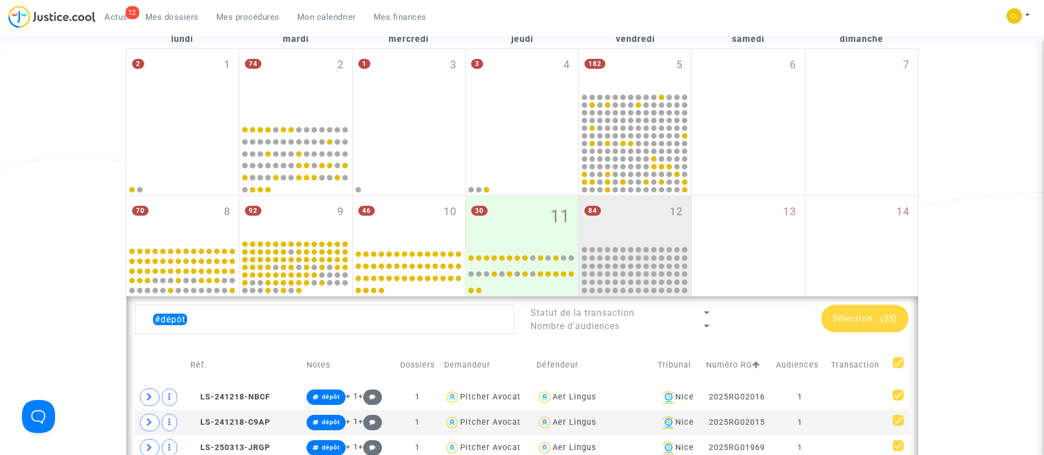
checkbox input "false"
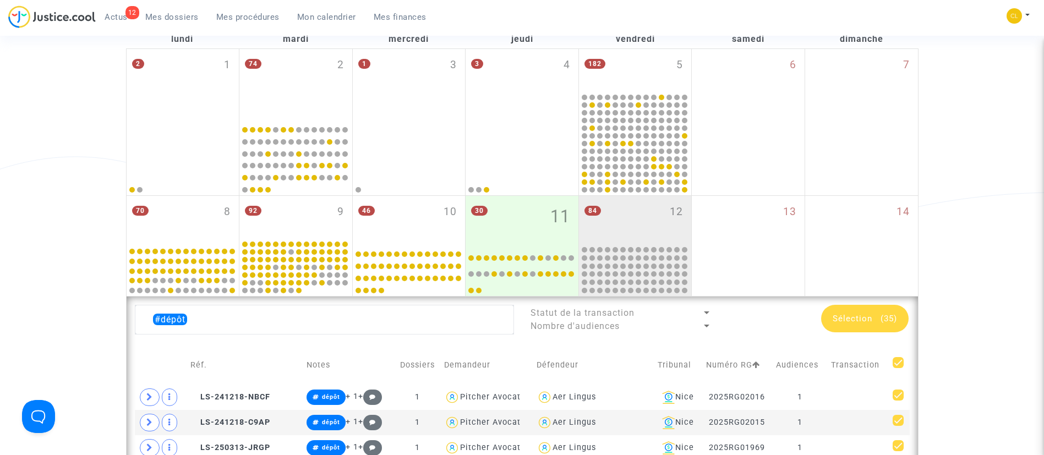
checkbox input "false"
drag, startPoint x: 213, startPoint y: 320, endPoint x: 123, endPoint y: 304, distance: 91.1
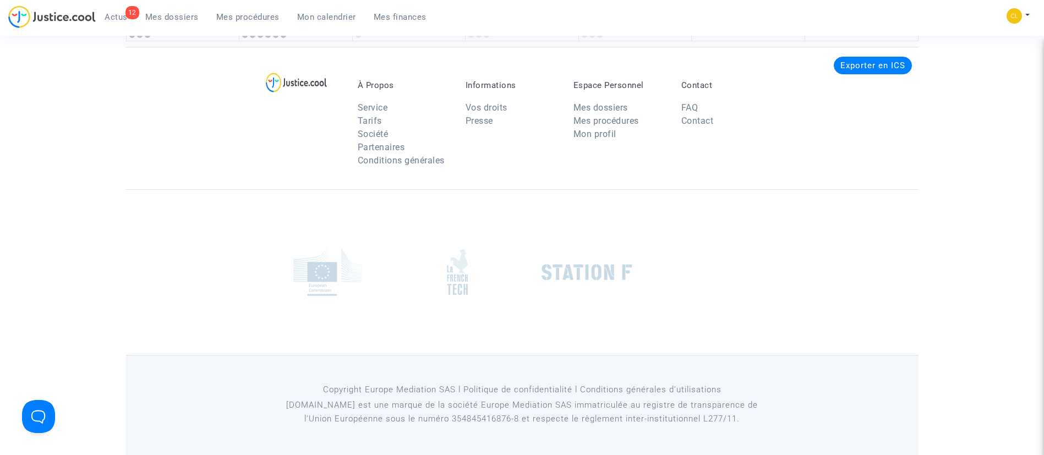
scroll to position [2477, 0]
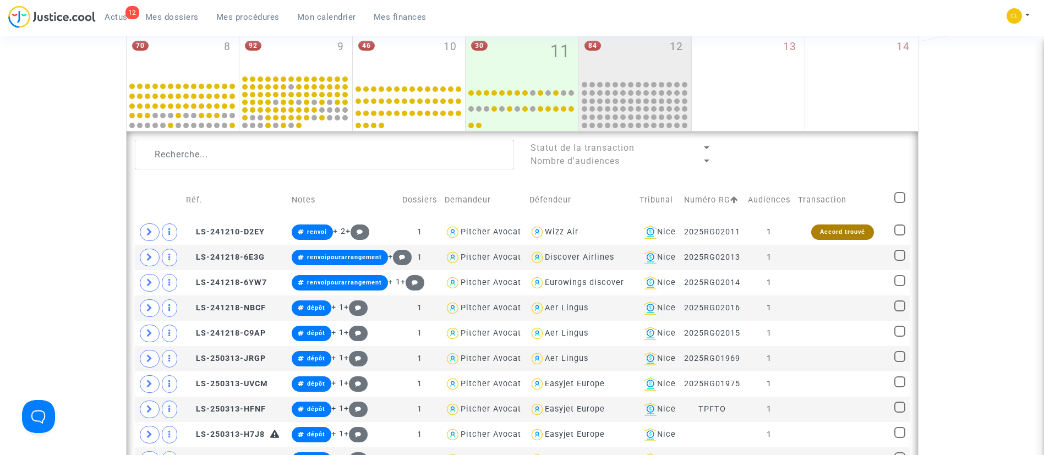
scroll to position [165, 0]
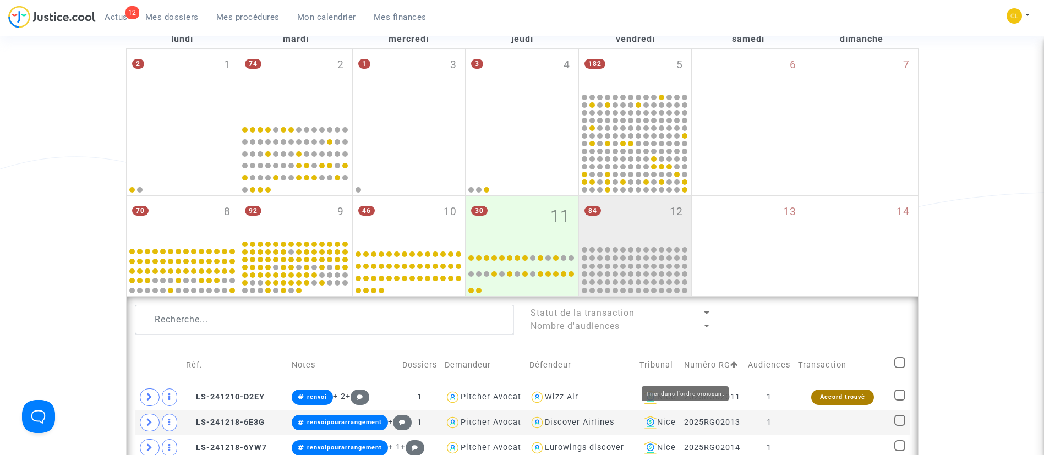
click at [730, 369] on icon at bounding box center [734, 365] width 8 height 8
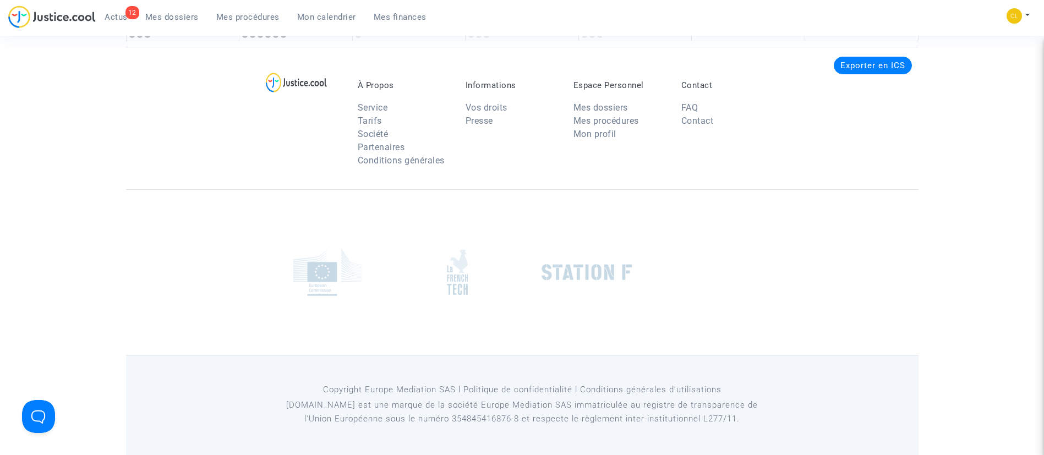
scroll to position [2343, 0]
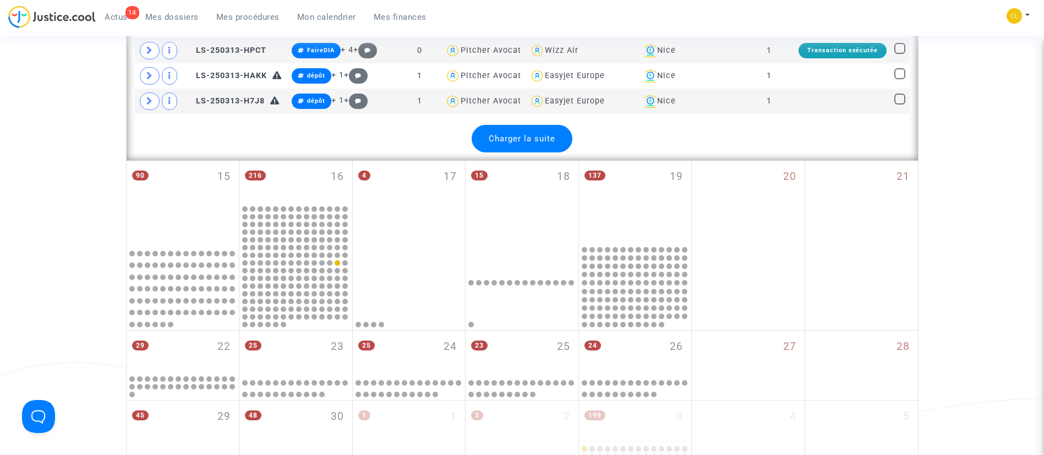
scroll to position [1683, 0]
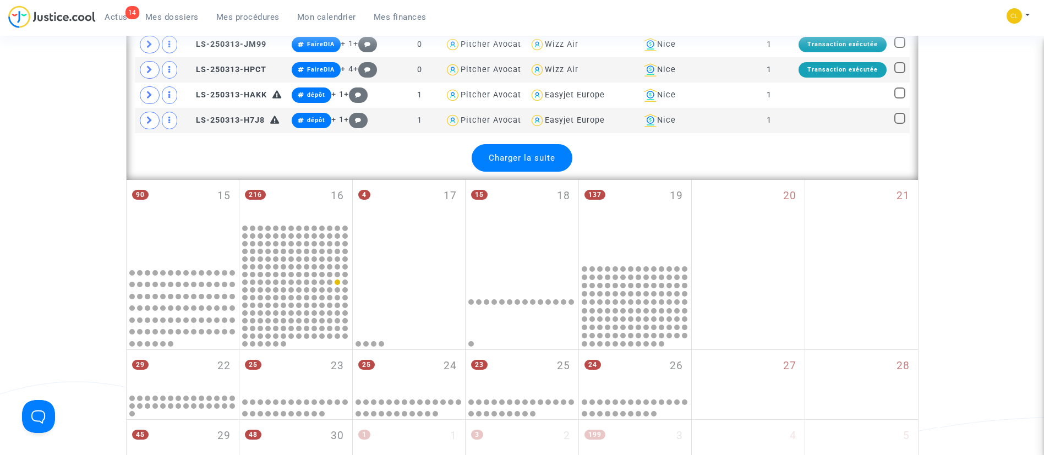
click at [236, 12] on span "Mes procédures" at bounding box center [247, 17] width 63 height 10
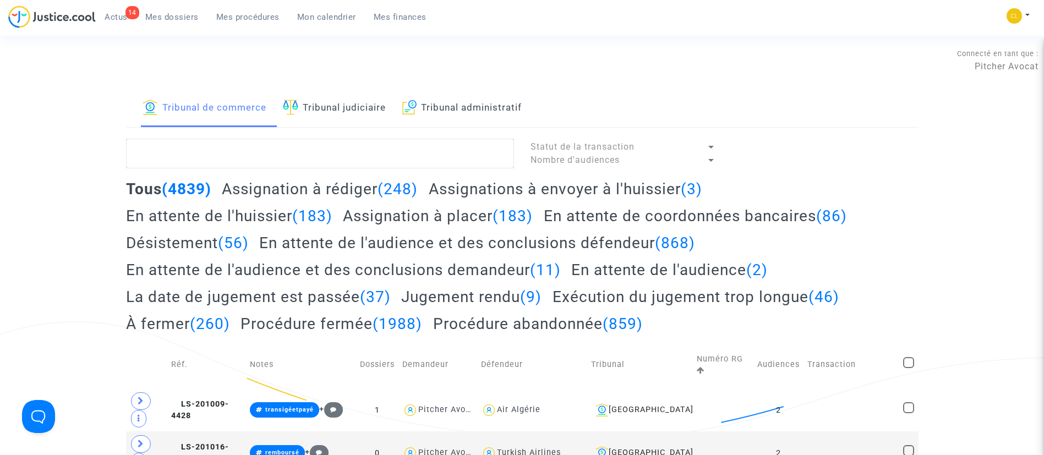
click at [275, 158] on textarea at bounding box center [320, 154] width 388 height 30
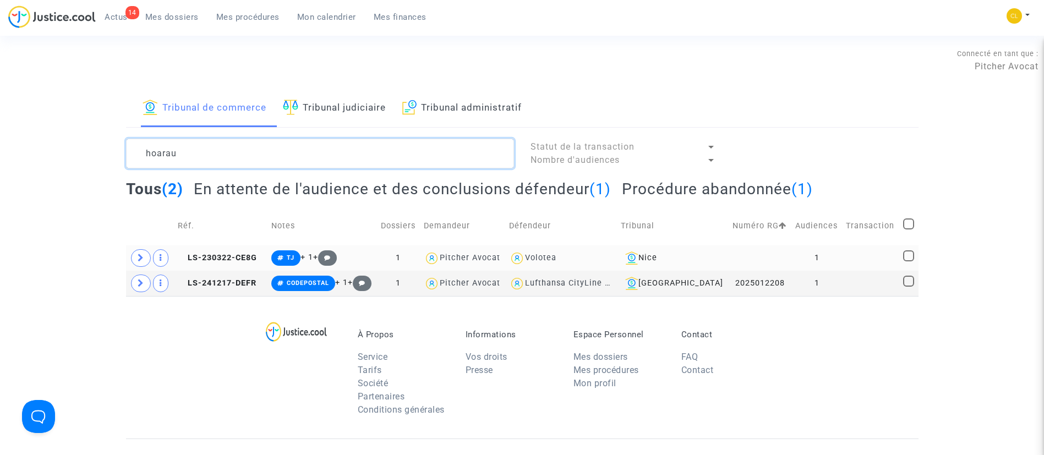
type textarea "hoarau"
click at [866, 264] on td at bounding box center [870, 257] width 57 height 25
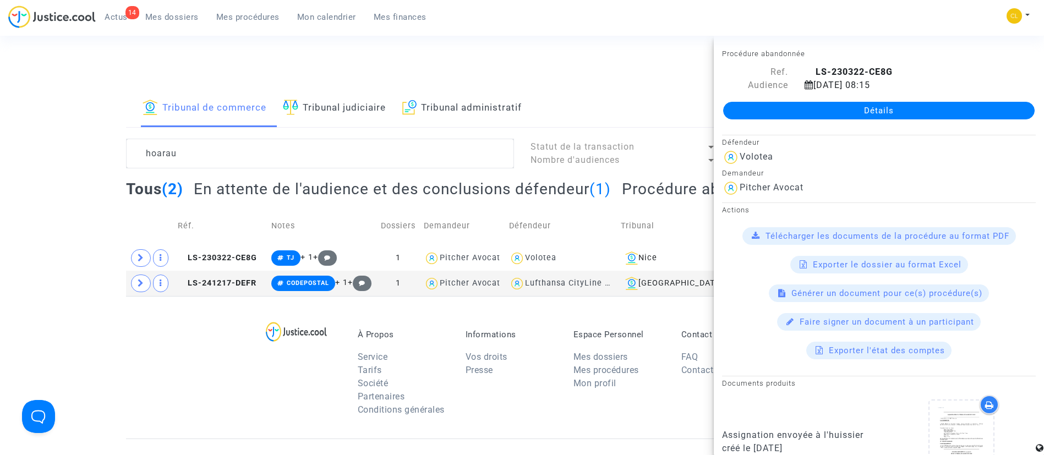
click at [904, 105] on link "Détails" at bounding box center [879, 111] width 312 height 18
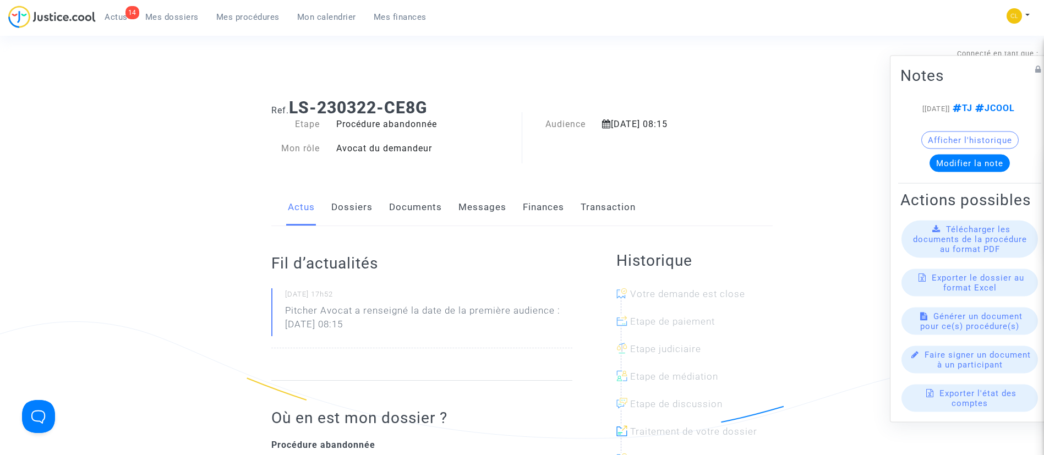
click at [347, 217] on link "Dossiers" at bounding box center [351, 207] width 41 height 36
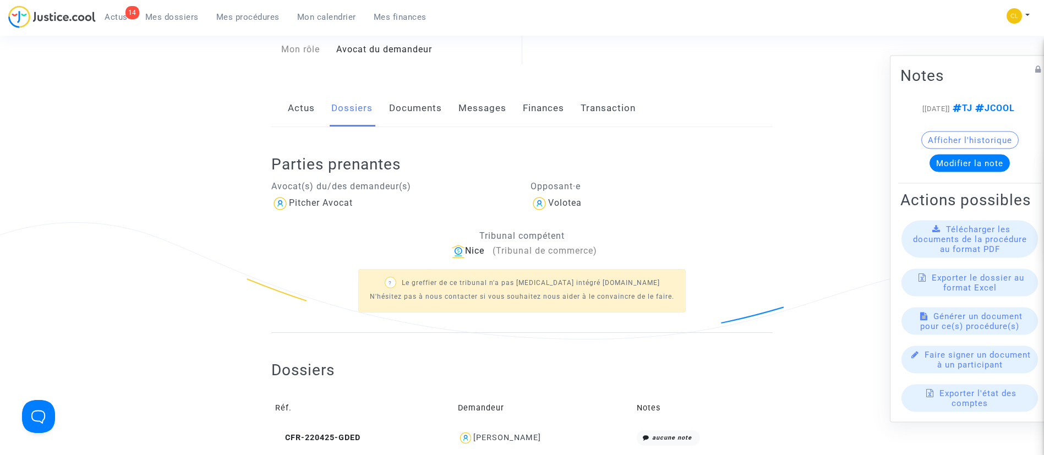
scroll to position [330, 0]
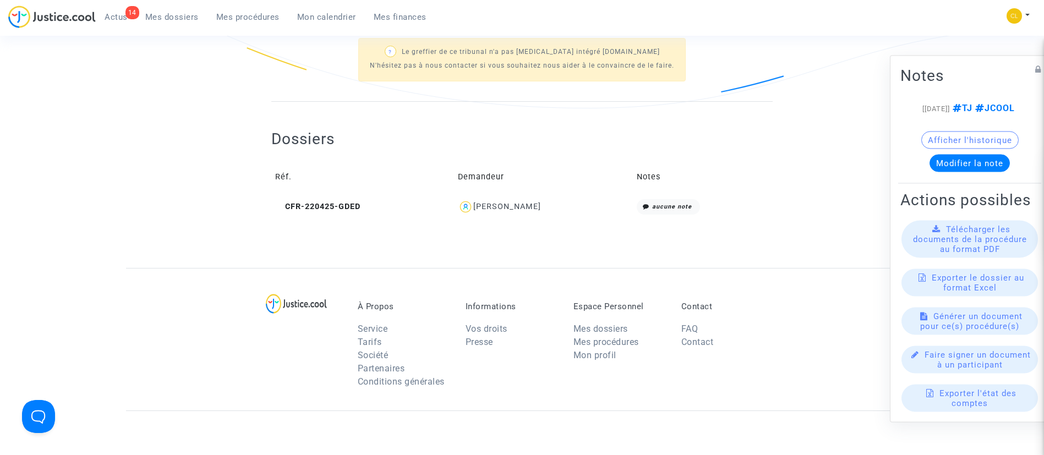
click at [513, 203] on div "Cecile Hoarau" at bounding box center [507, 206] width 68 height 9
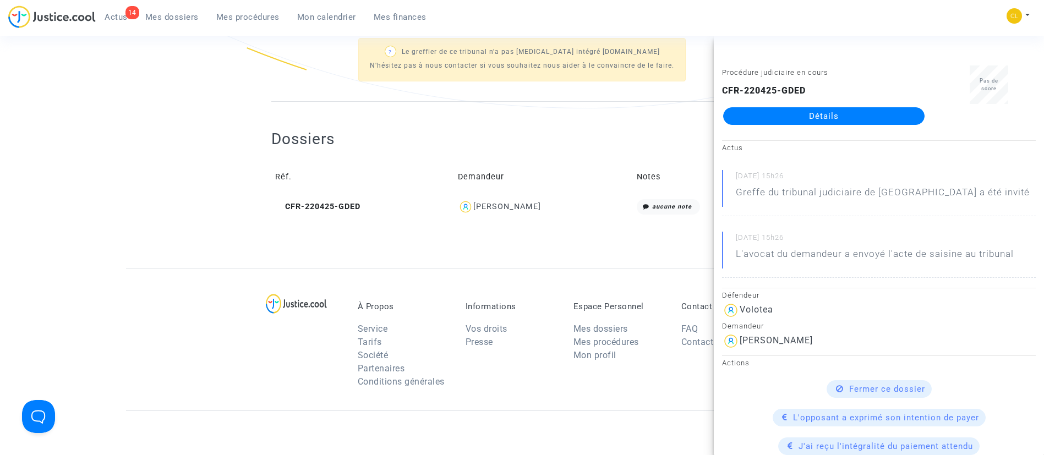
drag, startPoint x: 855, startPoint y: 109, endPoint x: 882, endPoint y: 103, distance: 28.1
click at [855, 108] on link "Détails" at bounding box center [823, 116] width 201 height 18
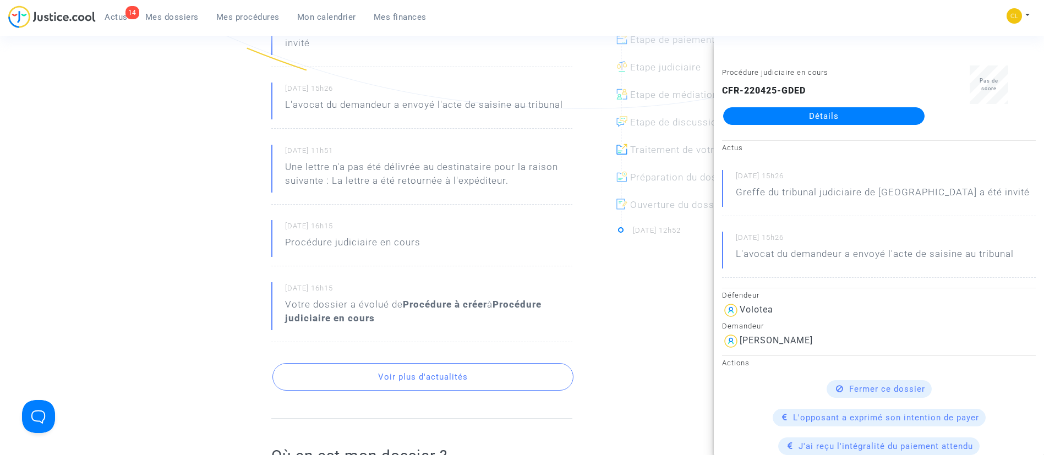
click at [501, 171] on p "Une lettre n'a pas été délivrée au destinataire pour la raison suivante : La le…" at bounding box center [428, 176] width 287 height 33
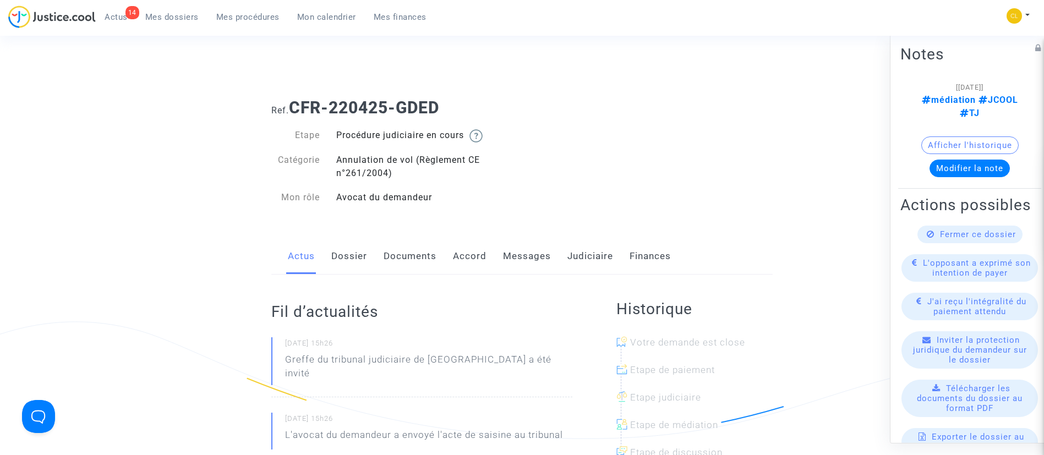
click at [509, 263] on link "Messages" at bounding box center [527, 256] width 48 height 36
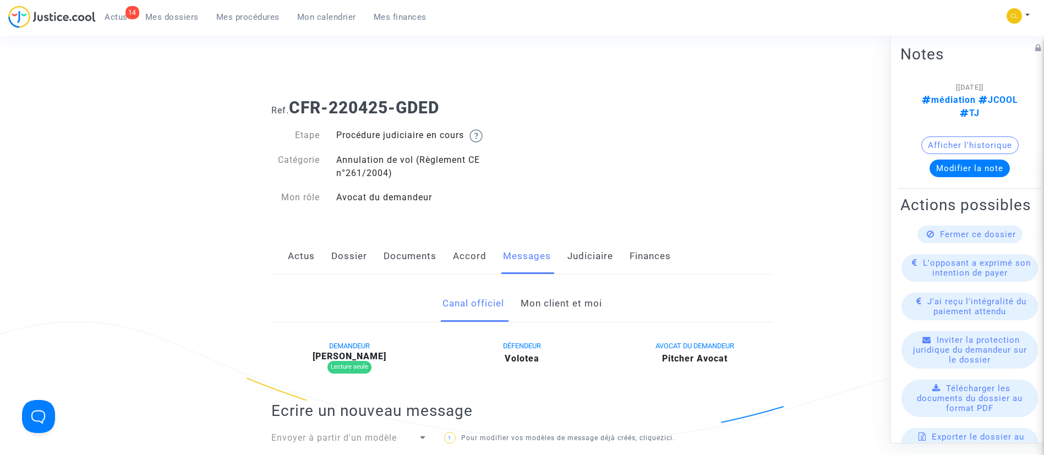
click at [586, 250] on link "Judiciaire" at bounding box center [590, 256] width 46 height 36
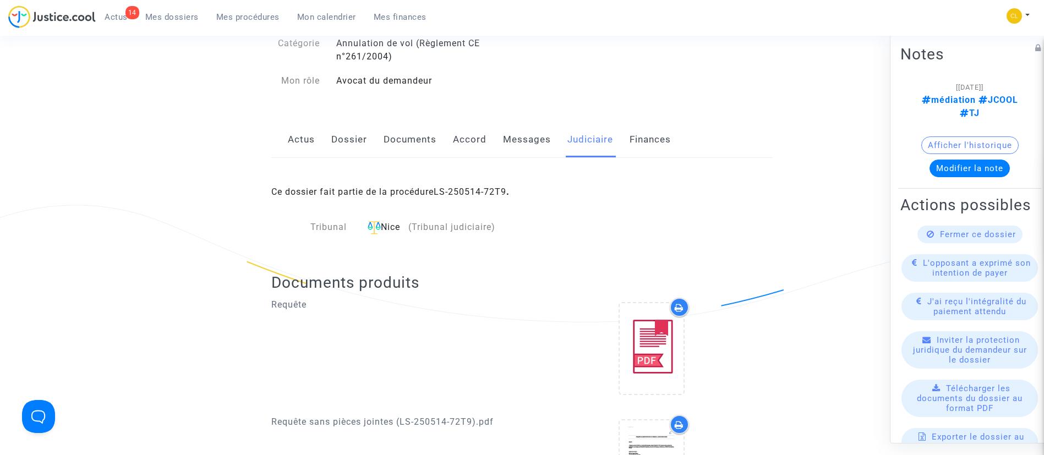
scroll to position [83, 0]
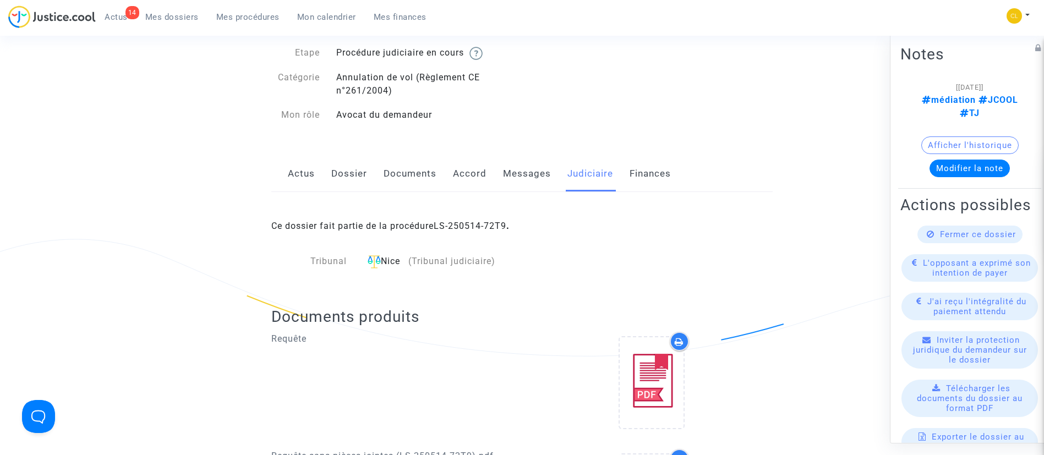
click at [347, 171] on link "Dossier" at bounding box center [349, 174] width 36 height 36
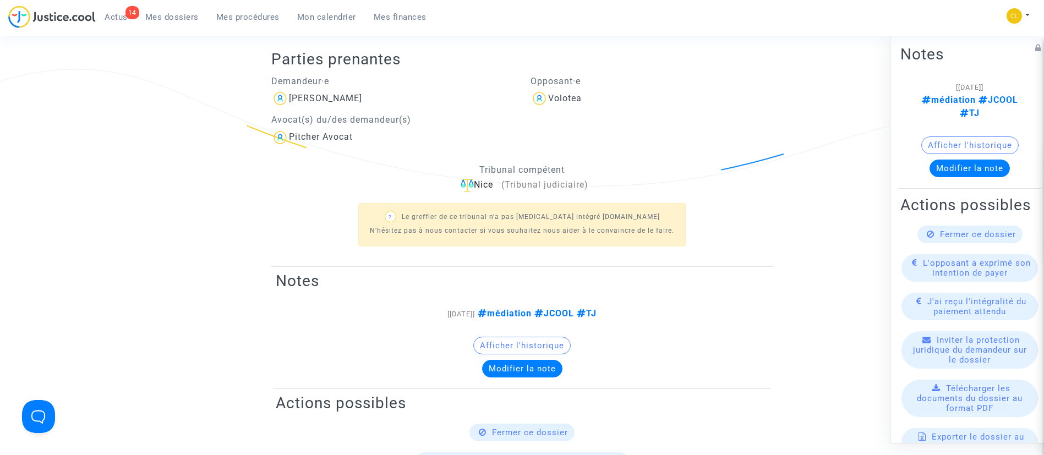
scroll to position [83, 0]
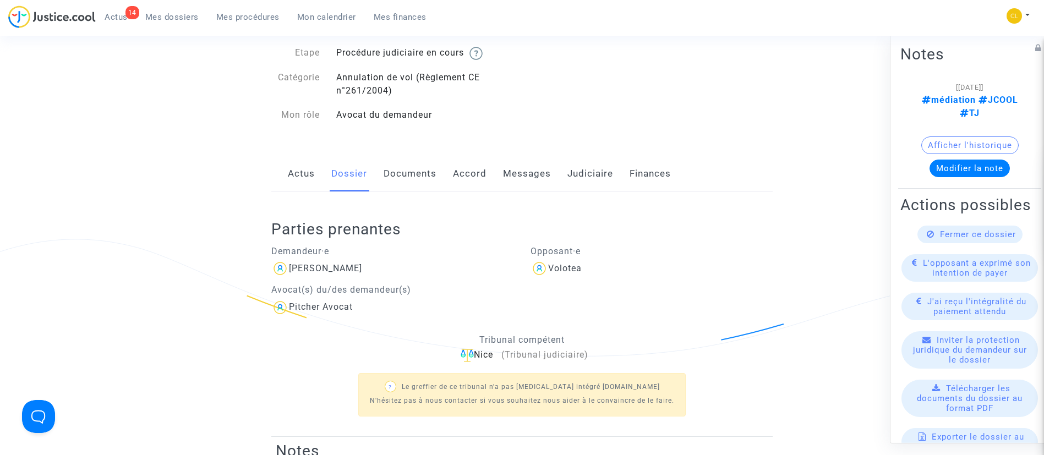
click at [567, 167] on link "Judiciaire" at bounding box center [590, 174] width 46 height 36
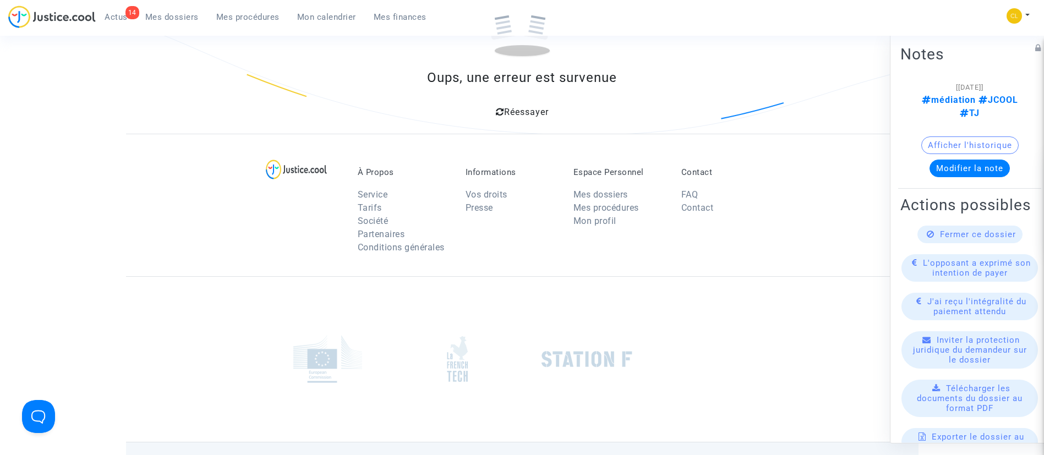
scroll to position [226, 0]
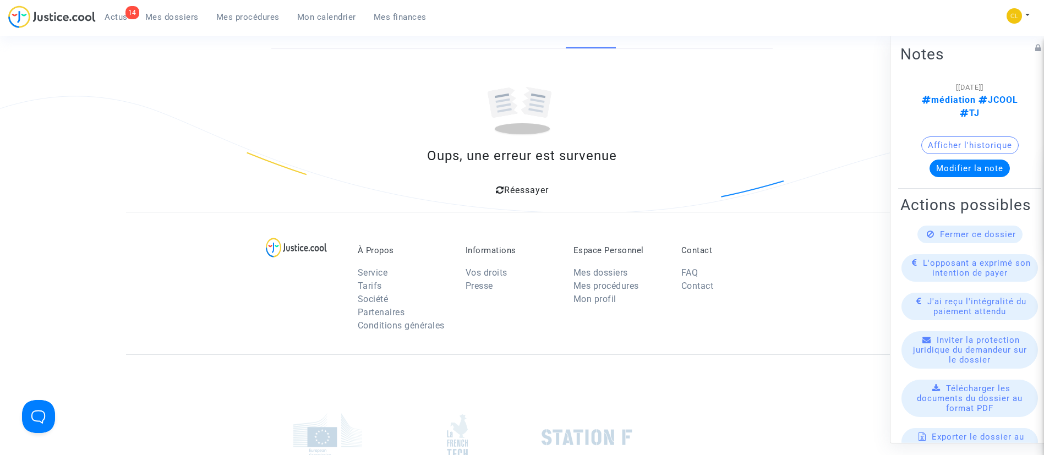
click at [518, 174] on div "Oups, une erreur est survenue Réessayer" at bounding box center [521, 123] width 501 height 149
click at [521, 182] on div "Réessayer" at bounding box center [522, 189] width 475 height 20
click at [517, 194] on span "Réessayer" at bounding box center [526, 190] width 45 height 10
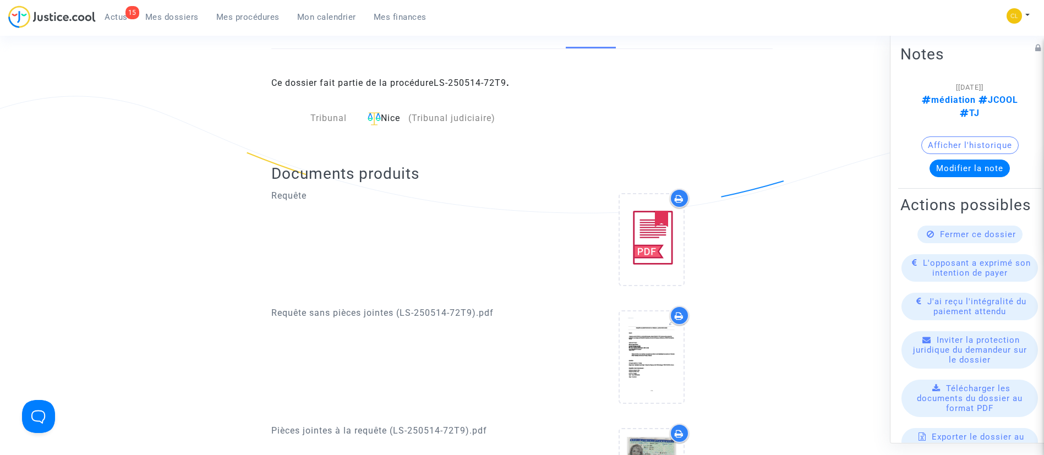
click at [277, 18] on span "Mes procédures" at bounding box center [247, 17] width 63 height 10
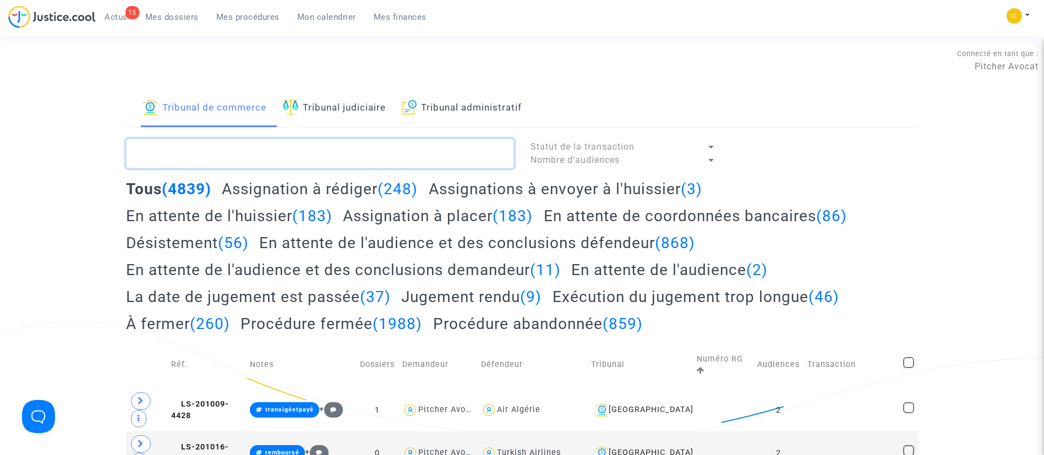
click at [254, 146] on textarea at bounding box center [320, 154] width 388 height 30
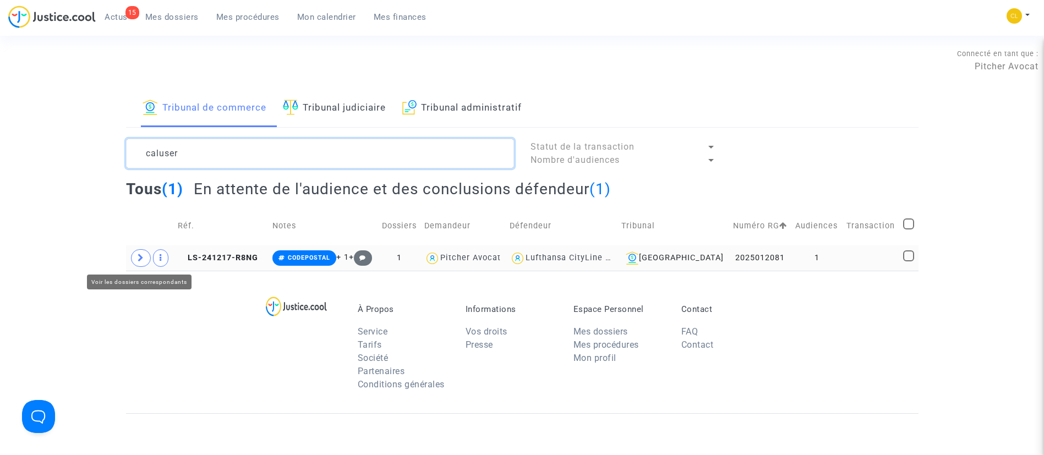
type textarea "caluser"
click at [141, 264] on span at bounding box center [141, 258] width 20 height 18
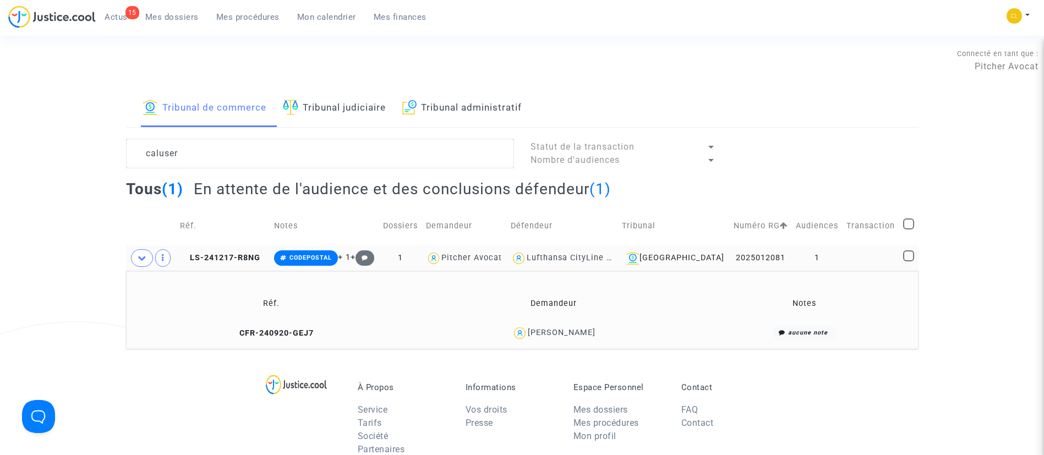
click at [848, 261] on td at bounding box center [871, 257] width 57 height 25
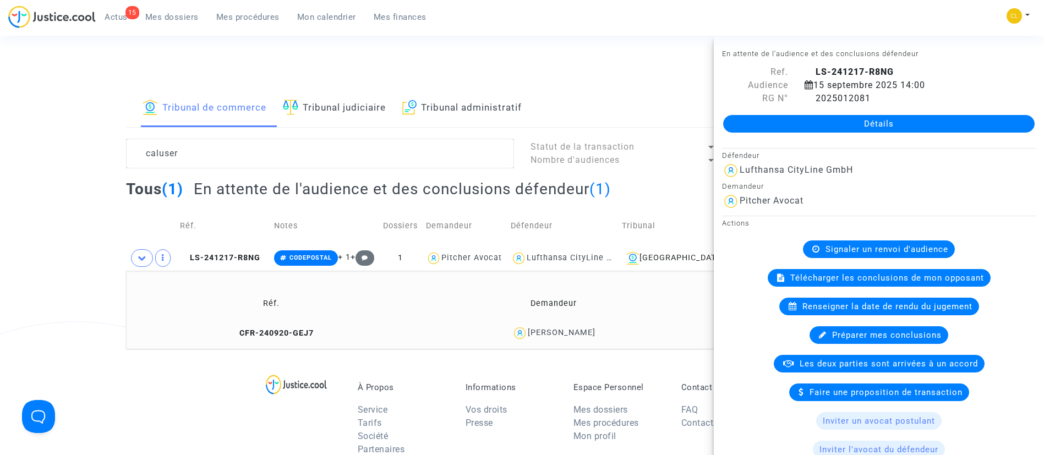
click at [850, 123] on link "Détails" at bounding box center [879, 124] width 312 height 18
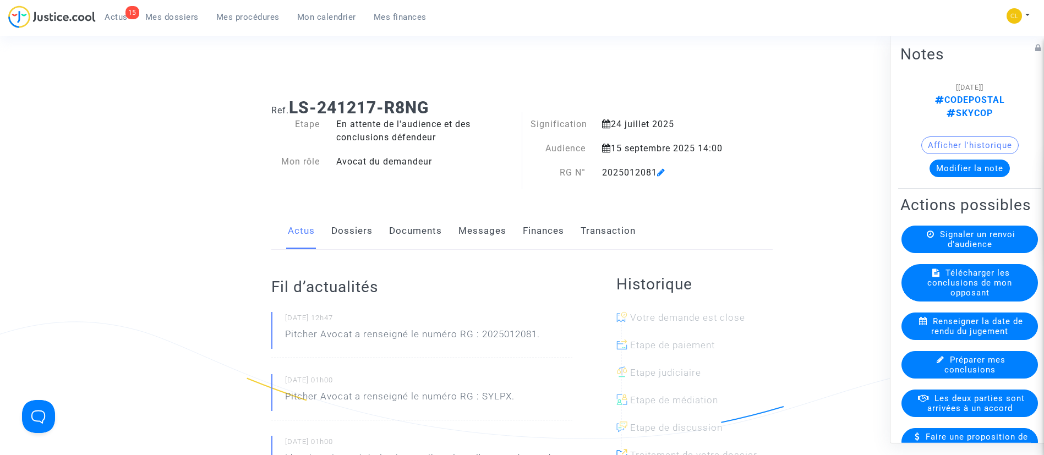
click at [188, 13] on span "Mes dossiers" at bounding box center [171, 17] width 53 height 10
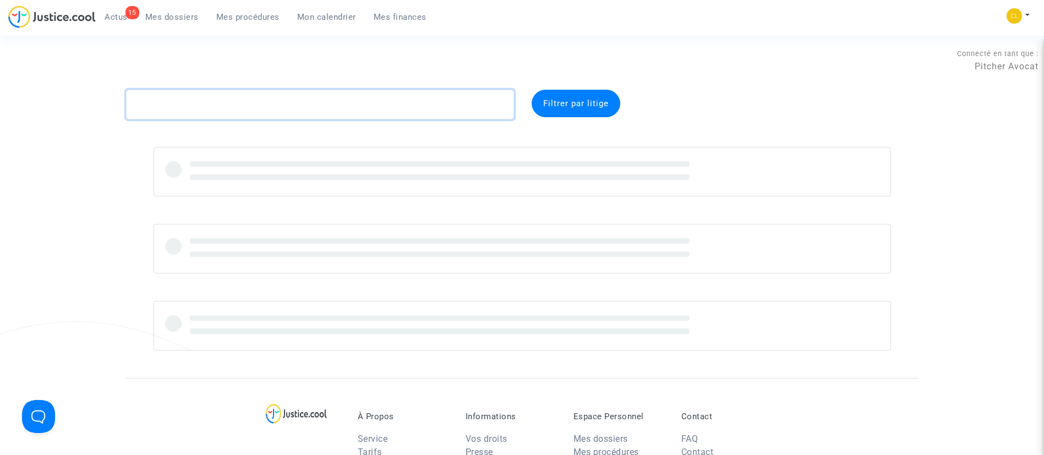
click at [213, 101] on textarea at bounding box center [320, 105] width 388 height 30
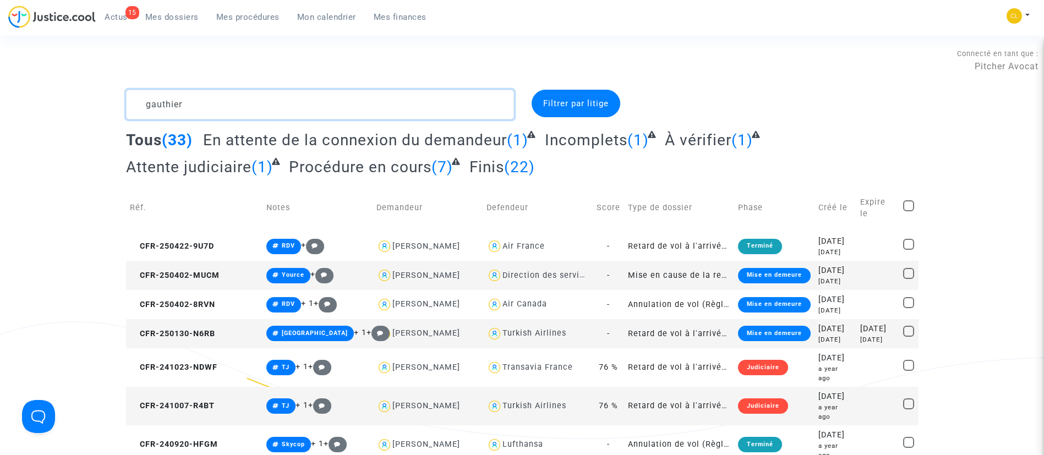
type textarea "gauthier"
drag, startPoint x: 243, startPoint y: 15, endPoint x: 248, endPoint y: 21, distance: 8.2
click at [244, 17] on span "Mes procédures" at bounding box center [247, 17] width 63 height 10
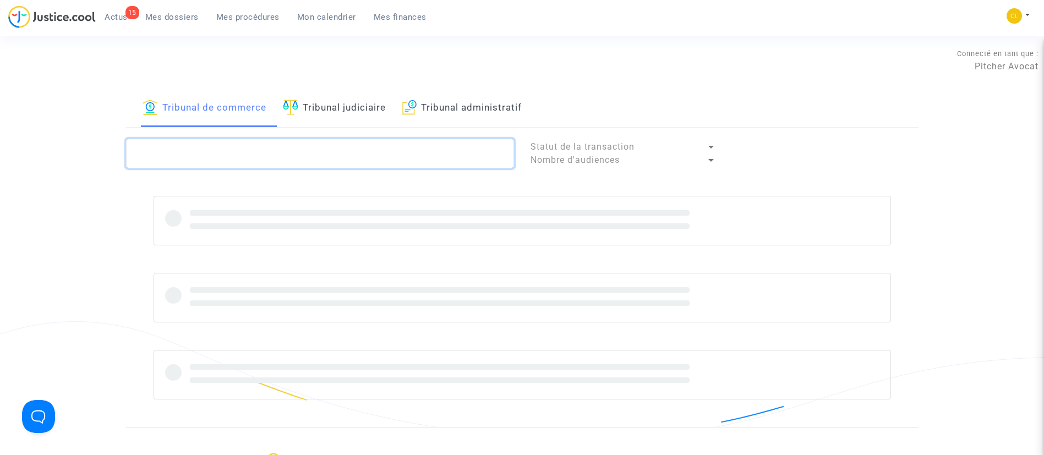
click at [357, 159] on textarea at bounding box center [320, 154] width 388 height 30
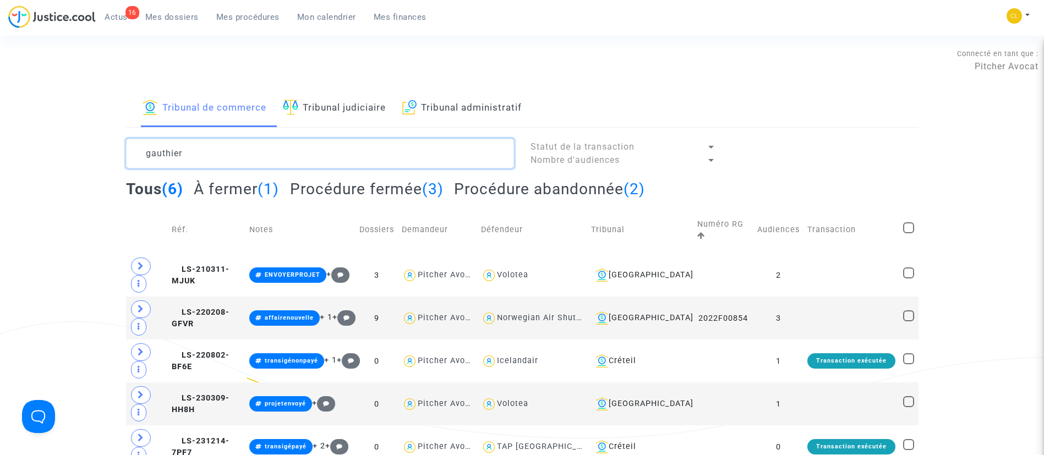
drag, startPoint x: 272, startPoint y: 153, endPoint x: 44, endPoint y: 129, distance: 229.2
click at [0, 150] on html "16 Actus Mes dossiers Mes procédures Mon calendrier Mes finances Mon profil Cha…" at bounding box center [522, 460] width 1044 height 920
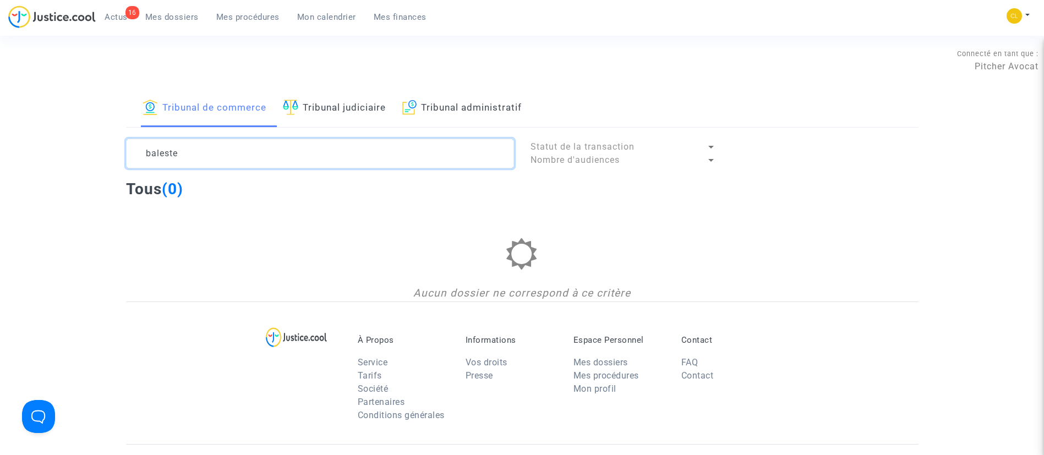
type textarea "baleste"
click at [324, 108] on link "Tribunal judiciaire" at bounding box center [334, 108] width 103 height 37
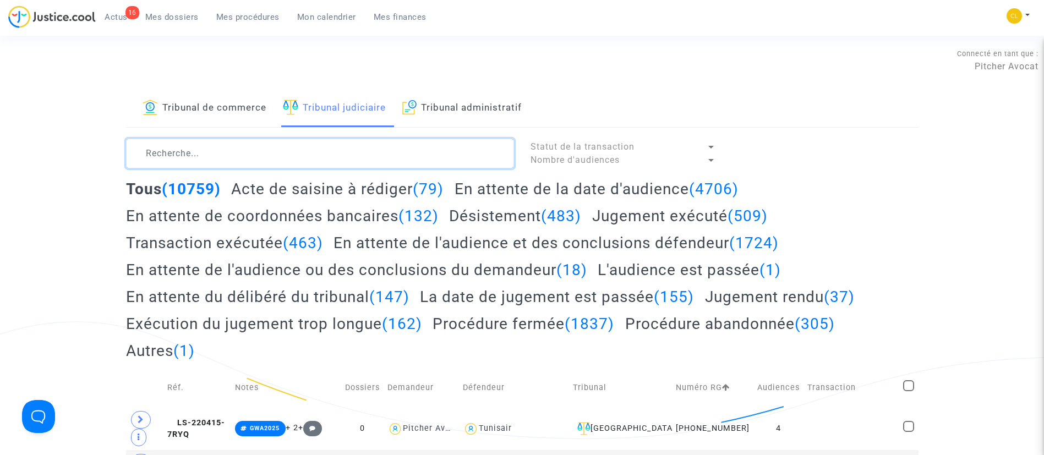
click at [318, 157] on textarea at bounding box center [320, 154] width 388 height 30
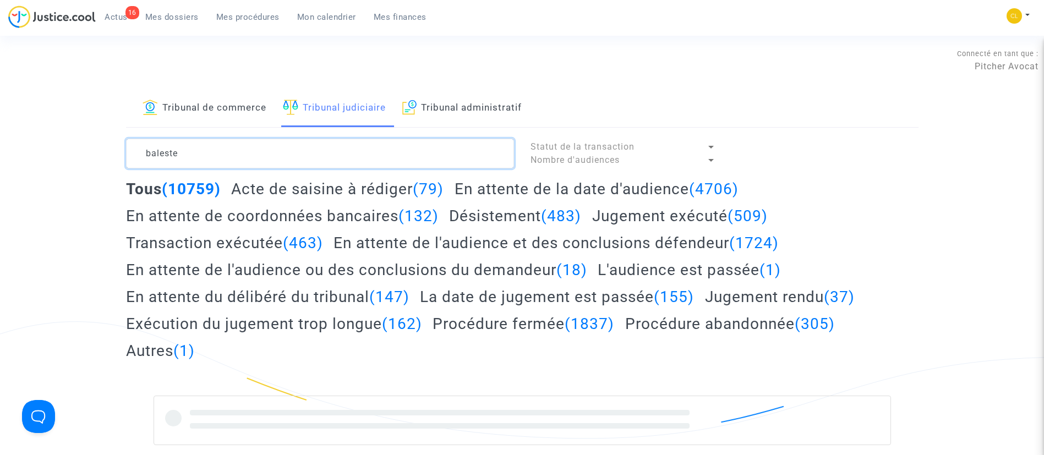
type textarea "baleste"
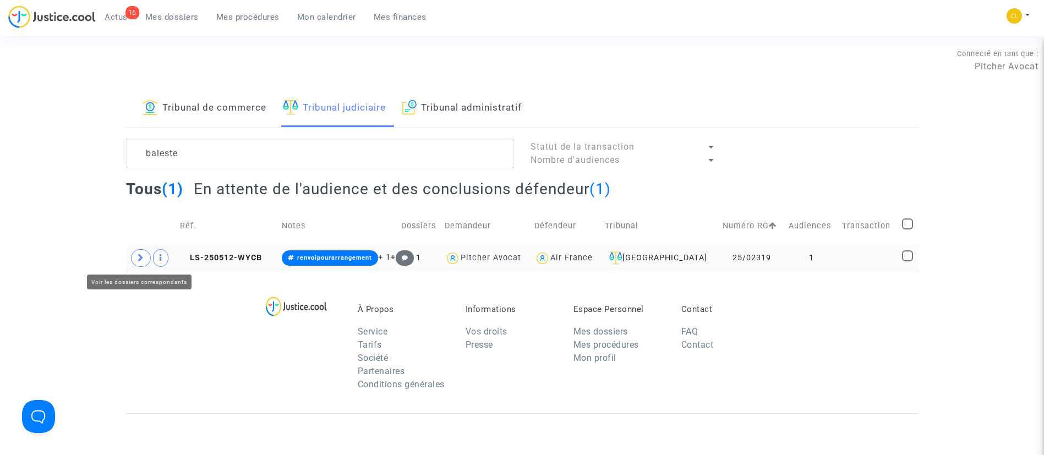
drag, startPoint x: 143, startPoint y: 263, endPoint x: 419, endPoint y: 258, distance: 276.3
click at [143, 263] on span at bounding box center [141, 258] width 20 height 18
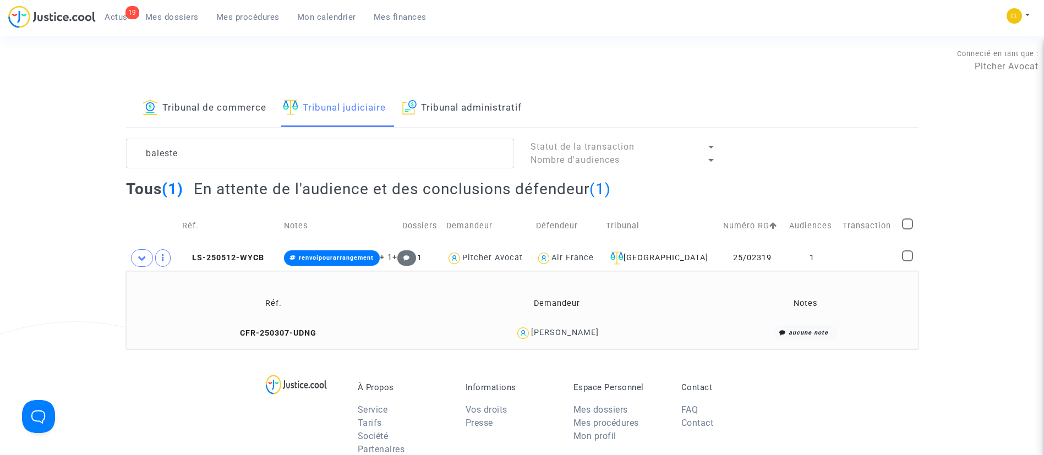
drag, startPoint x: 182, startPoint y: 100, endPoint x: 180, endPoint y: 128, distance: 28.1
click at [182, 100] on link "Tribunal de commerce" at bounding box center [205, 108] width 124 height 37
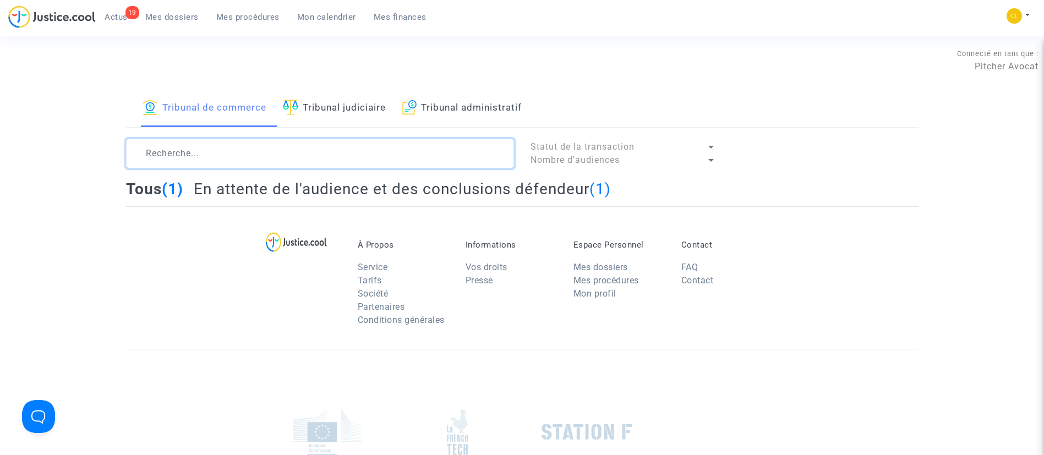
click at [168, 158] on textarea at bounding box center [320, 154] width 388 height 30
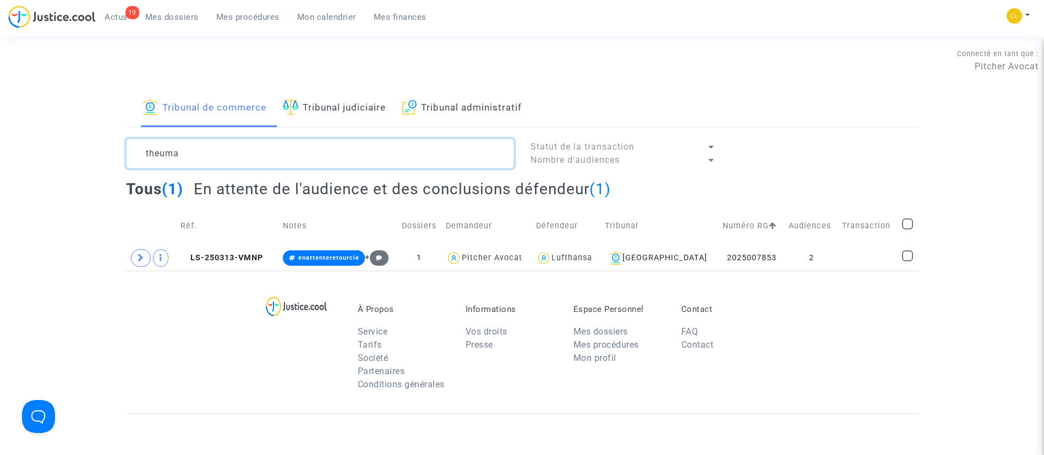
type textarea "theuma"
click at [843, 256] on td at bounding box center [868, 257] width 60 height 25
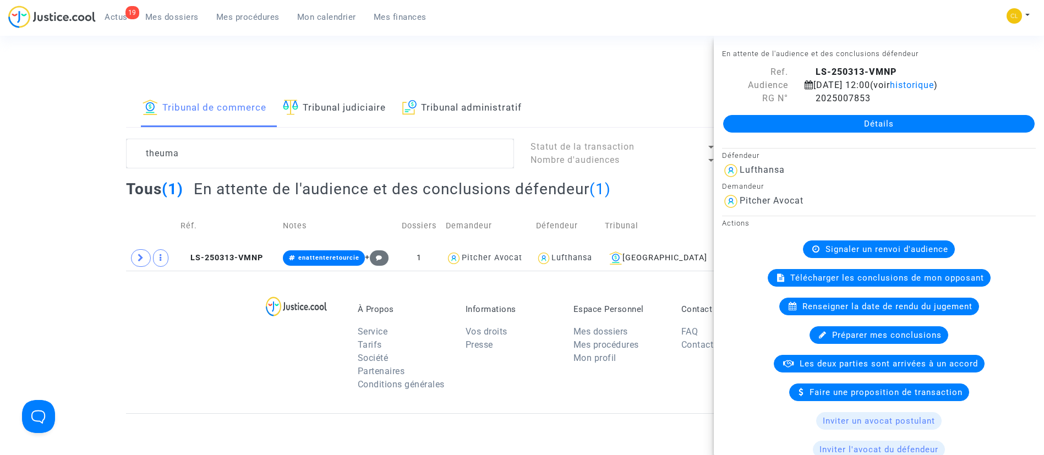
click at [927, 133] on link "Détails" at bounding box center [879, 124] width 312 height 18
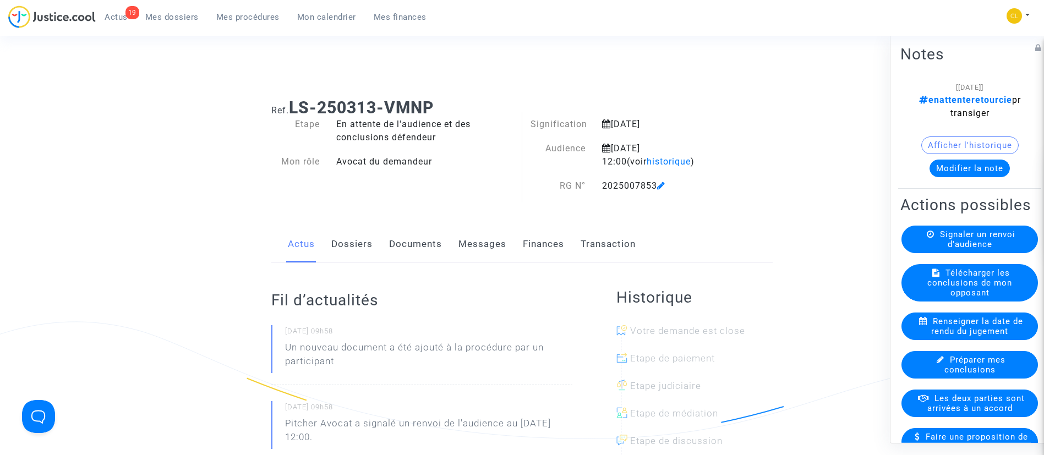
click at [560, 240] on link "Finances" at bounding box center [543, 244] width 41 height 36
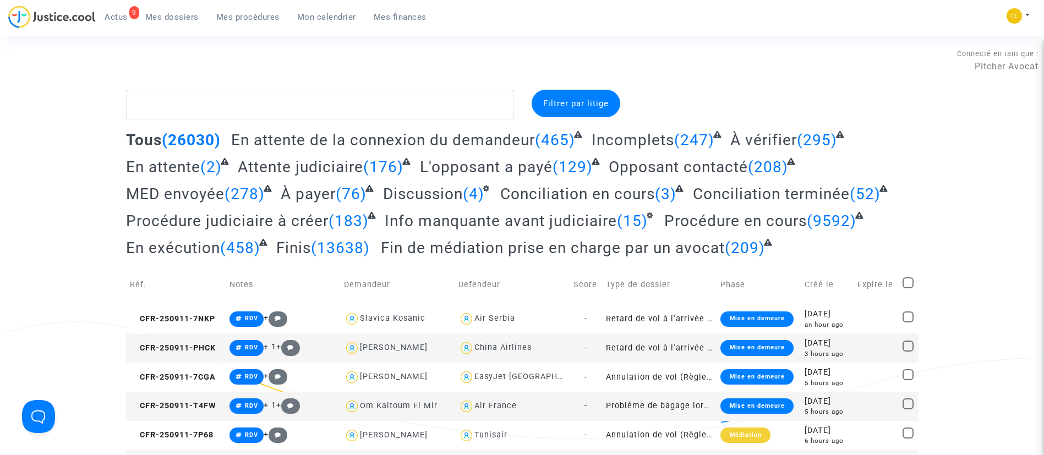
click at [330, 15] on span "Mon calendrier" at bounding box center [326, 17] width 59 height 10
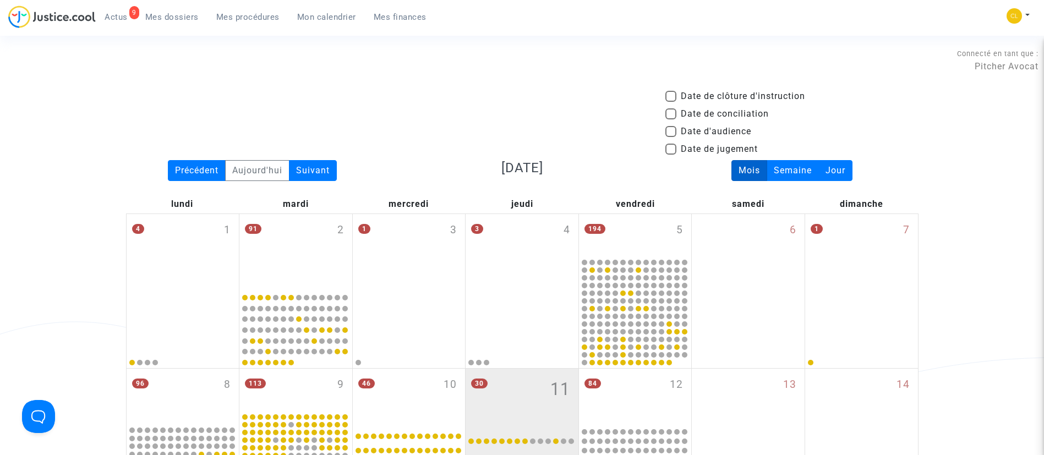
click at [724, 127] on span "Date d'audience" at bounding box center [716, 131] width 70 height 13
click at [671, 137] on input "Date d'audience" at bounding box center [670, 137] width 1 height 1
checkbox input "true"
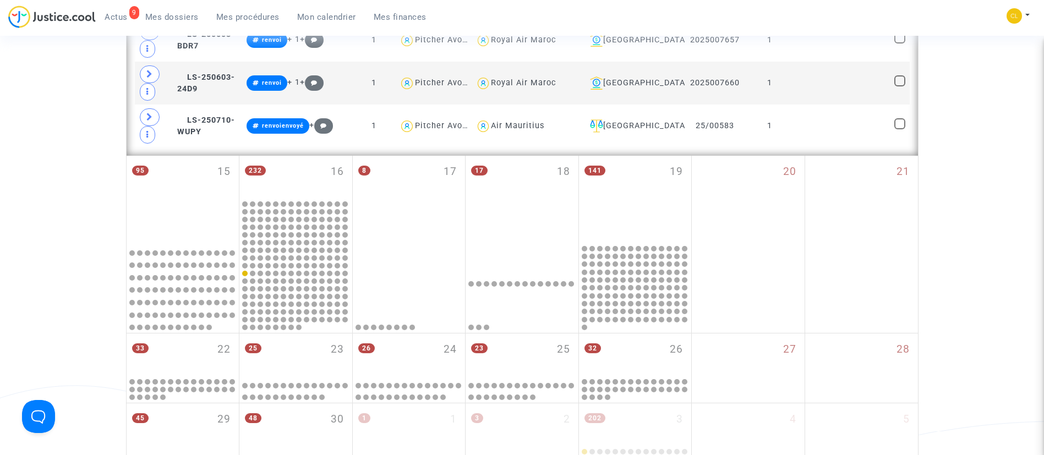
scroll to position [1816, 0]
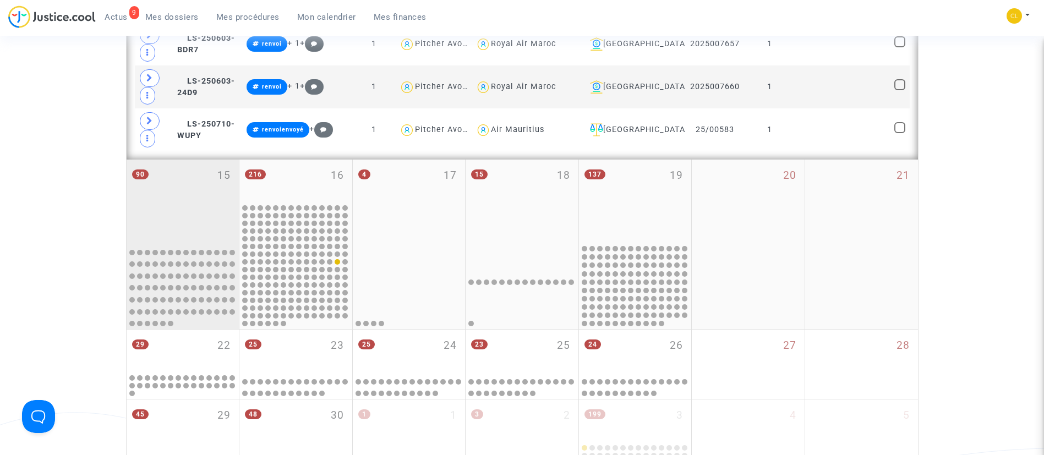
scroll to position [1651, 0]
click at [214, 214] on div "90 15" at bounding box center [183, 201] width 113 height 83
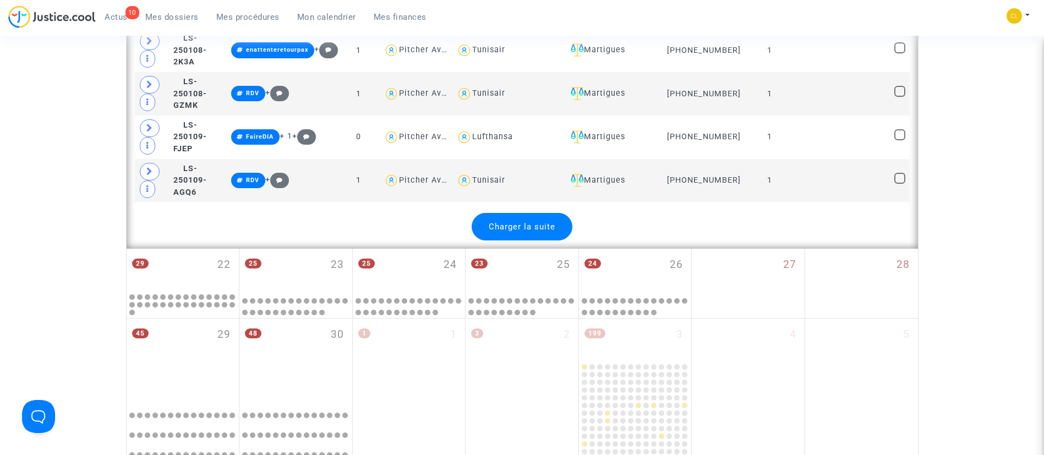
scroll to position [2725, 0]
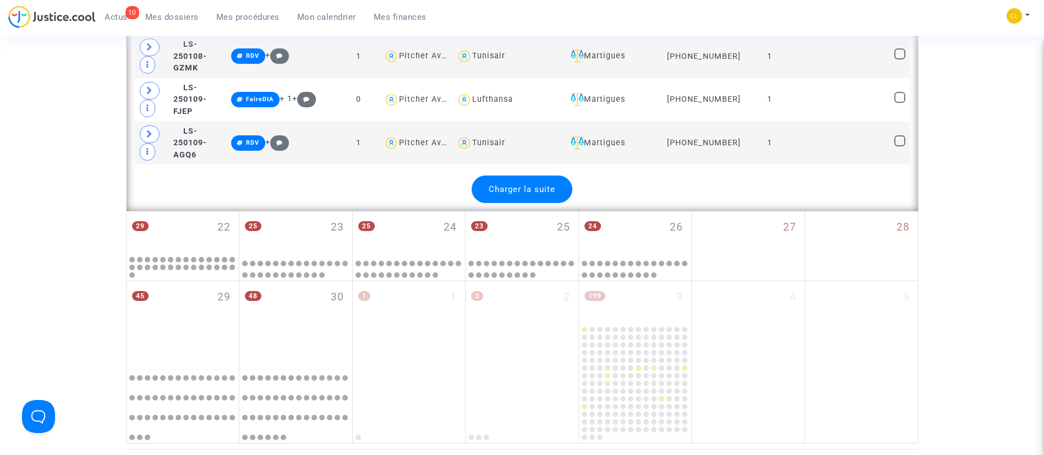
click at [474, 176] on div "Charger la suite" at bounding box center [522, 190] width 101 height 28
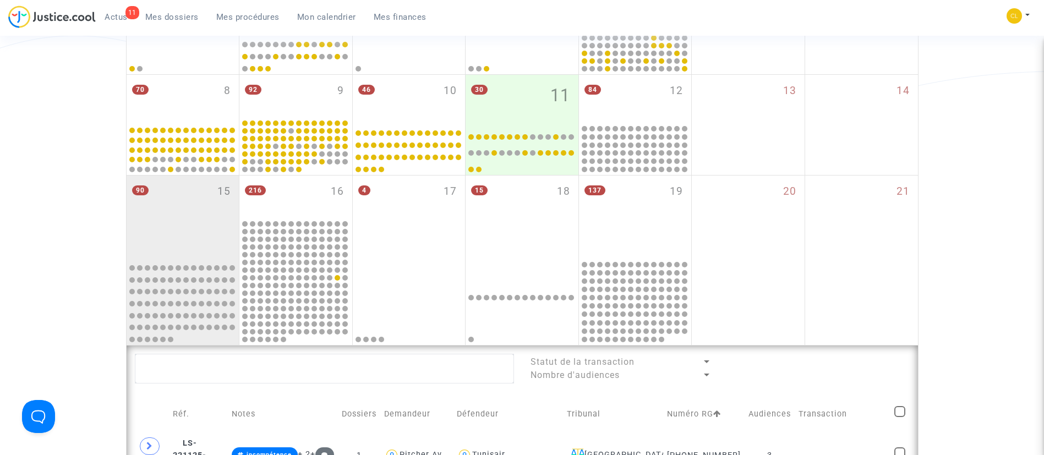
scroll to position [83, 0]
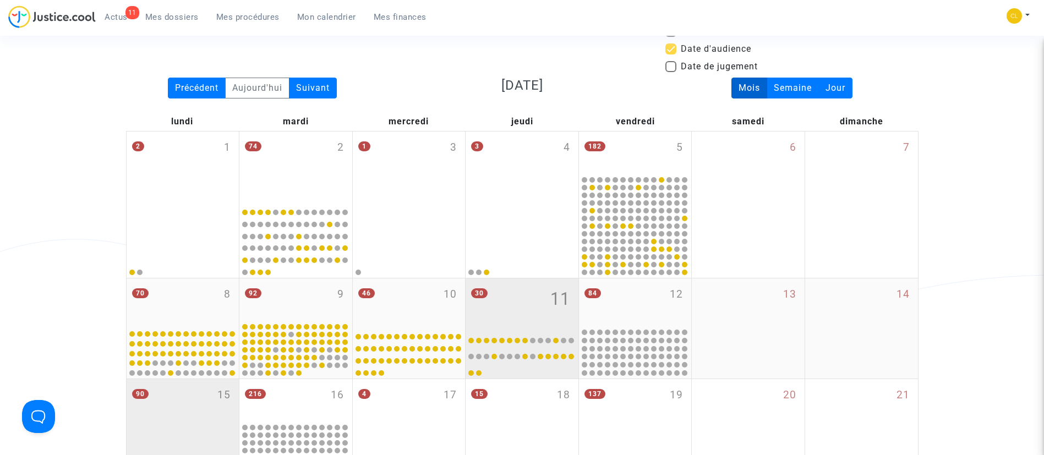
click at [521, 317] on div "30 11" at bounding box center [522, 303] width 113 height 48
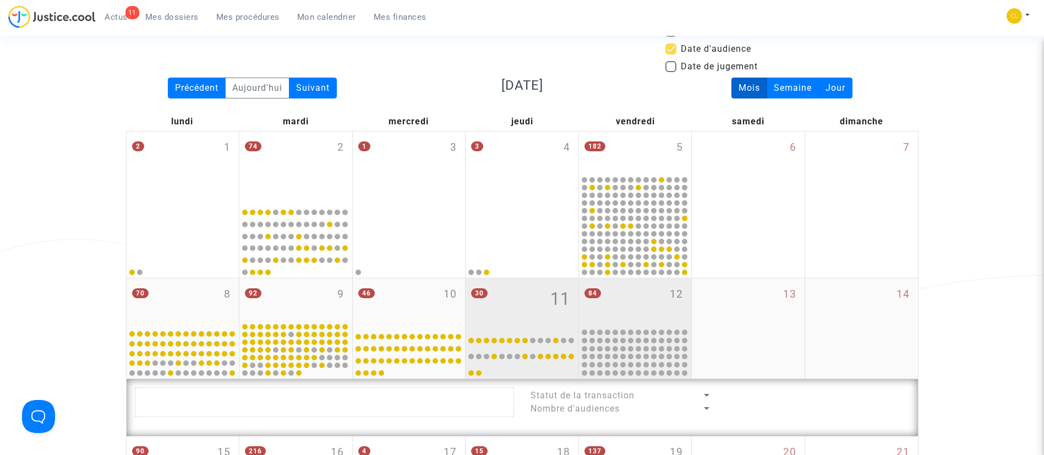
click at [658, 306] on div "84 12" at bounding box center [635, 303] width 113 height 48
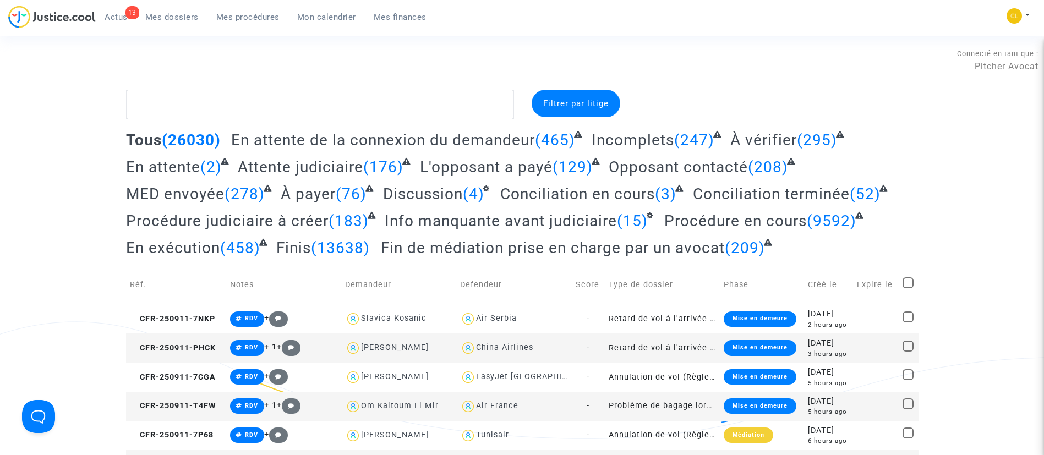
click at [340, 14] on span "Mon calendrier" at bounding box center [326, 17] width 59 height 10
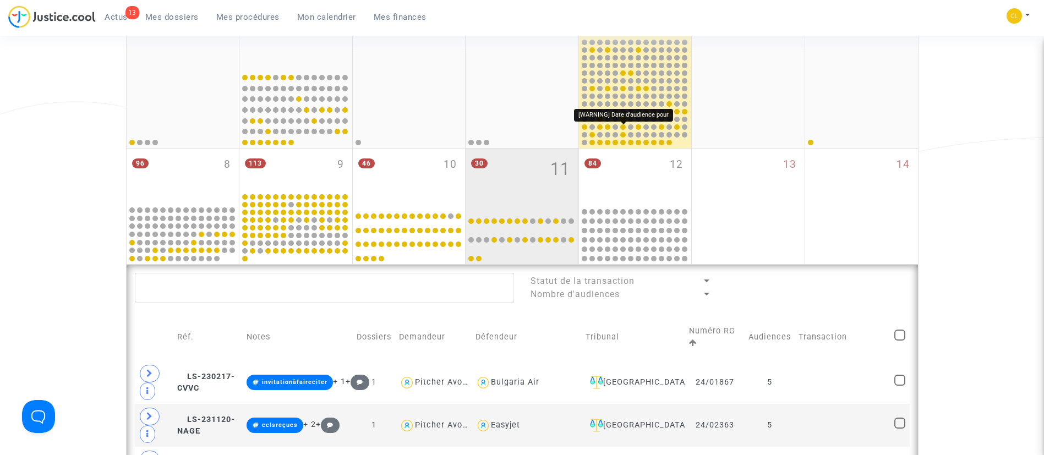
scroll to position [248, 0]
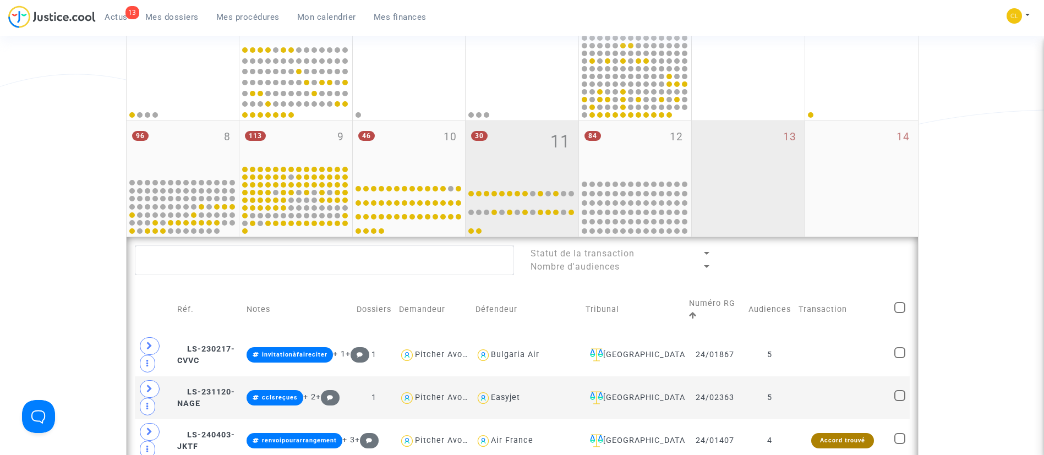
click at [734, 149] on div "13" at bounding box center [748, 179] width 113 height 116
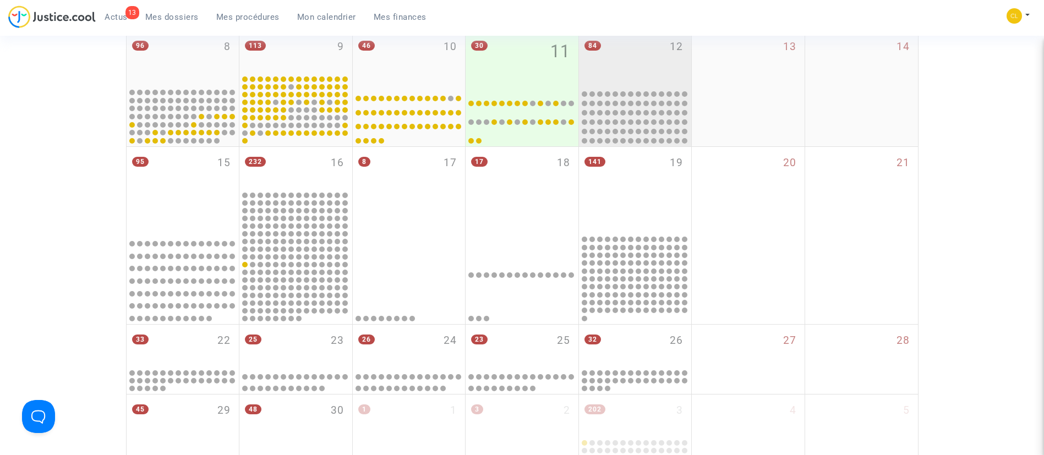
scroll to position [495, 0]
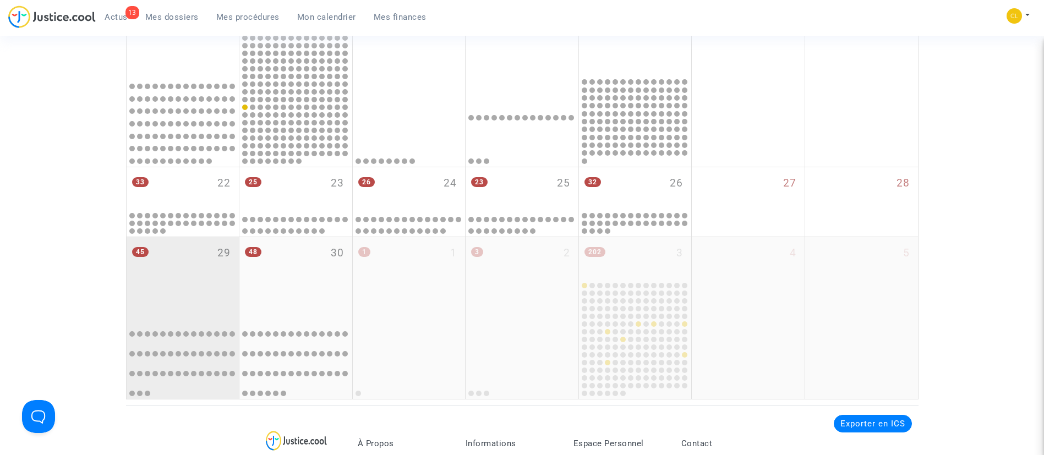
click at [165, 316] on div "45 29" at bounding box center [183, 276] width 113 height 79
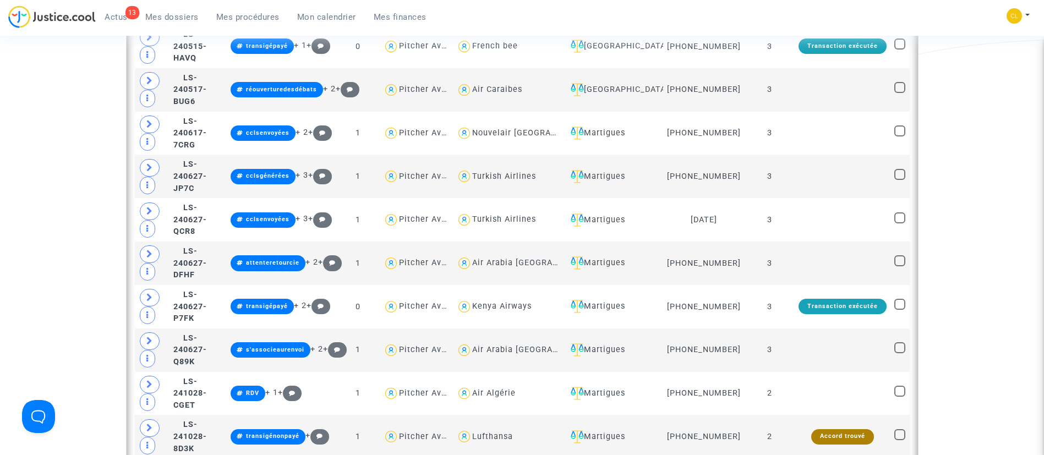
scroll to position [1486, 0]
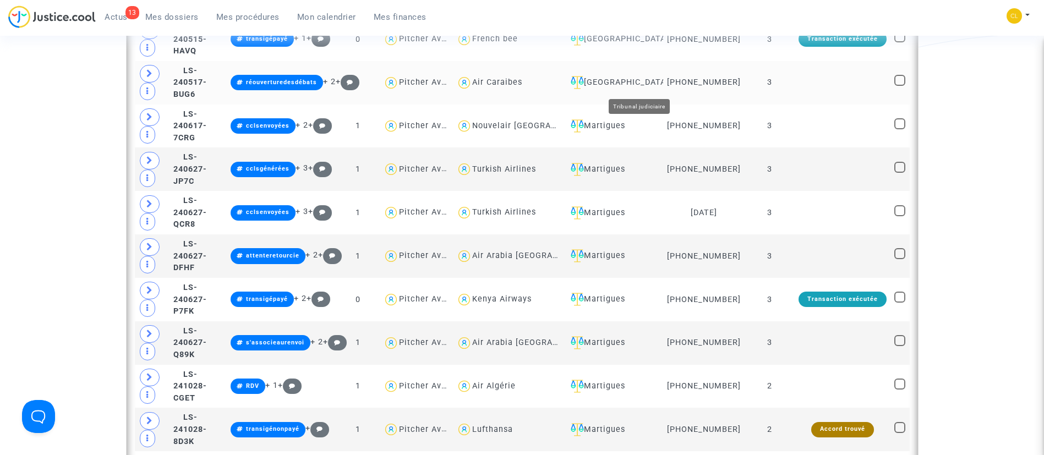
click at [651, 89] on div "[GEOGRAPHIC_DATA]" at bounding box center [612, 82] width 93 height 13
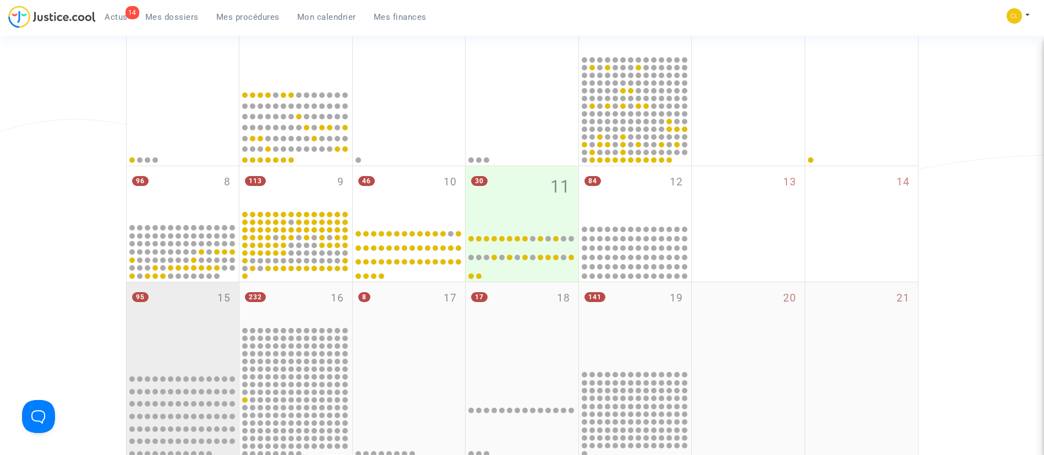
scroll to position [120, 0]
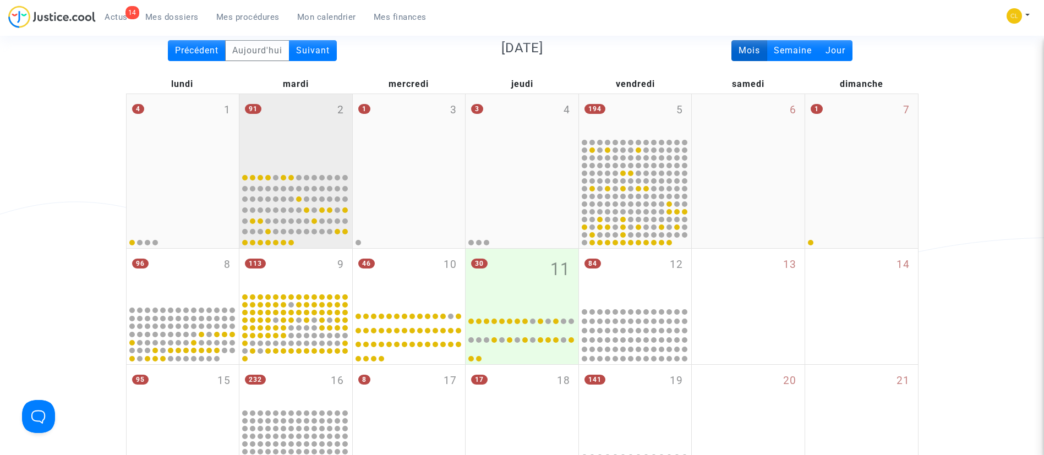
click at [313, 133] on div "91 2" at bounding box center [295, 131] width 113 height 75
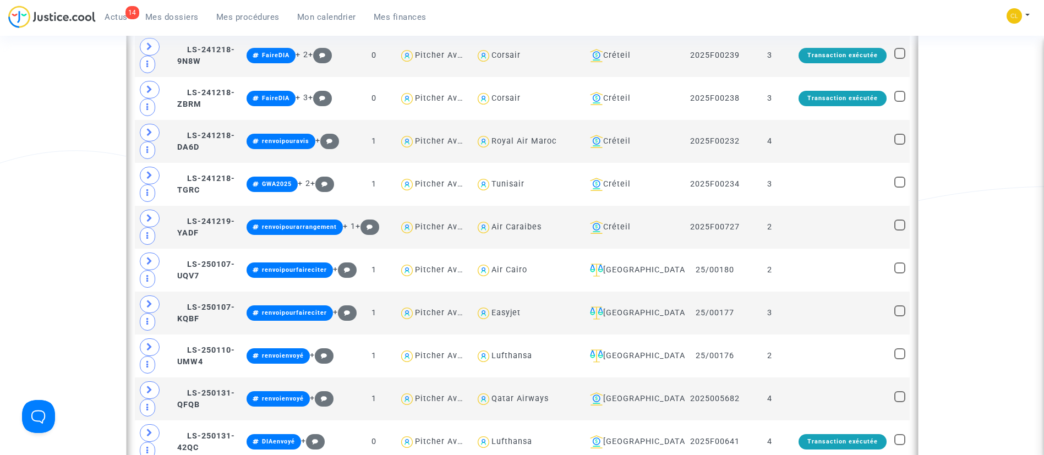
scroll to position [1358, 0]
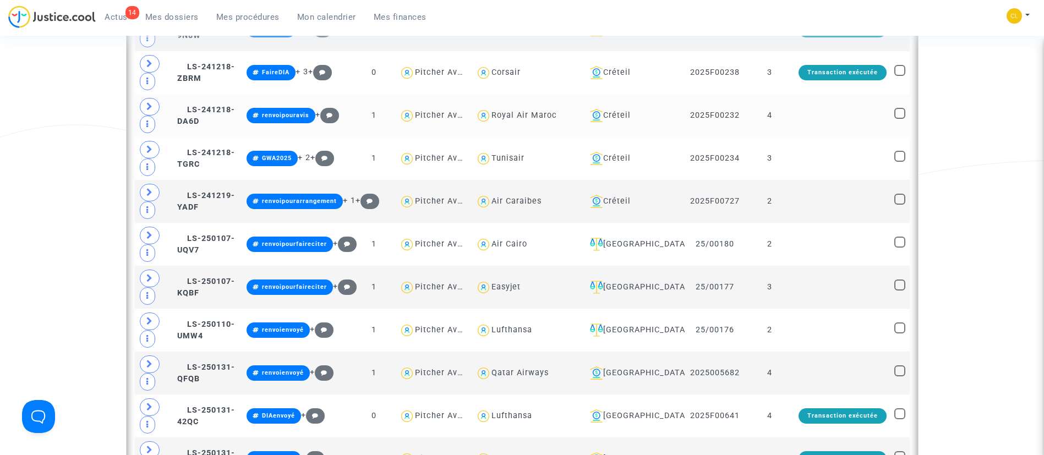
click at [807, 134] on td at bounding box center [843, 115] width 96 height 43
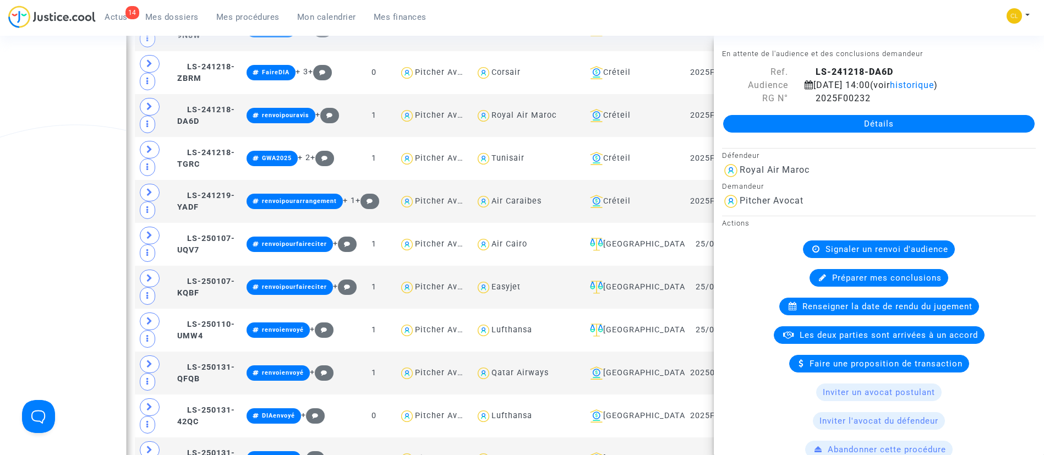
drag, startPoint x: 826, startPoint y: 1, endPoint x: 811, endPoint y: 28, distance: 30.6
click at [826, 1] on nav "14 Actus Mes dossiers Mes procédures Mon calendrier Mes finances Mon profil Cha…" at bounding box center [522, 18] width 1044 height 36
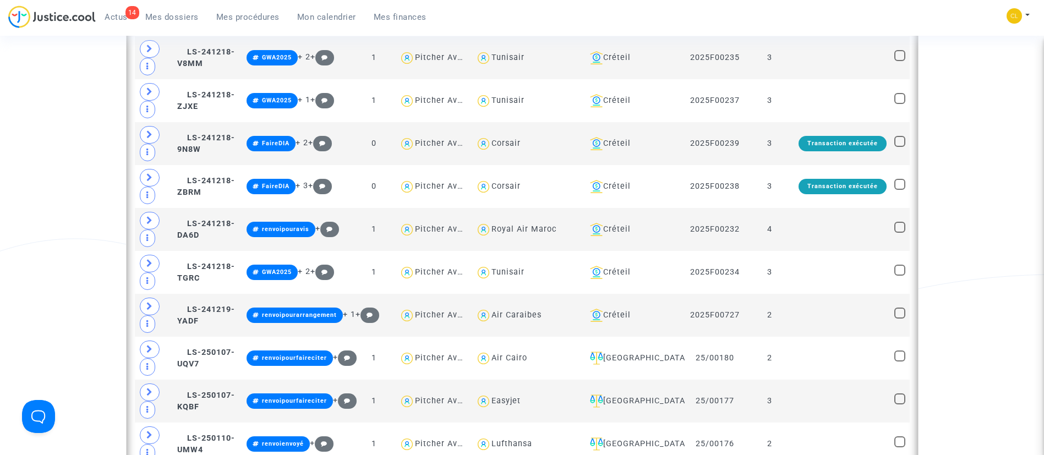
scroll to position [1193, 0]
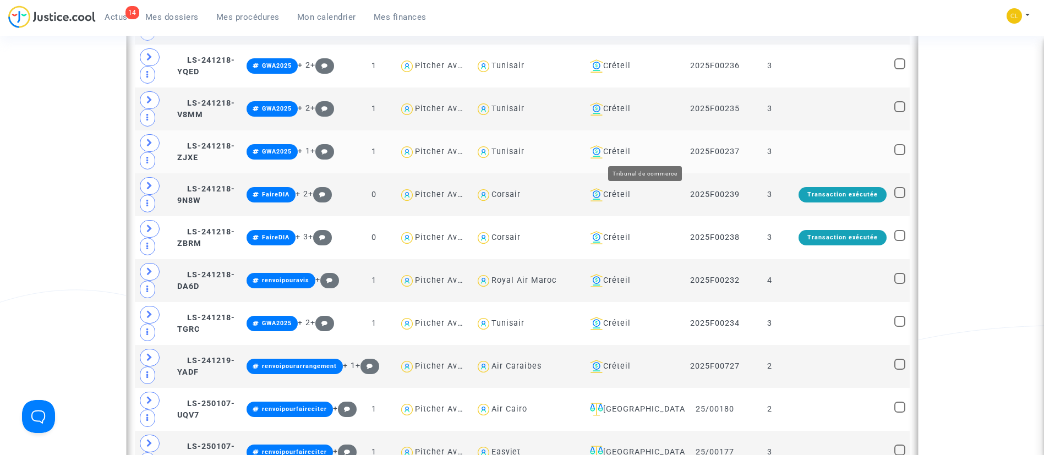
click at [658, 149] on div "Créteil" at bounding box center [634, 151] width 96 height 13
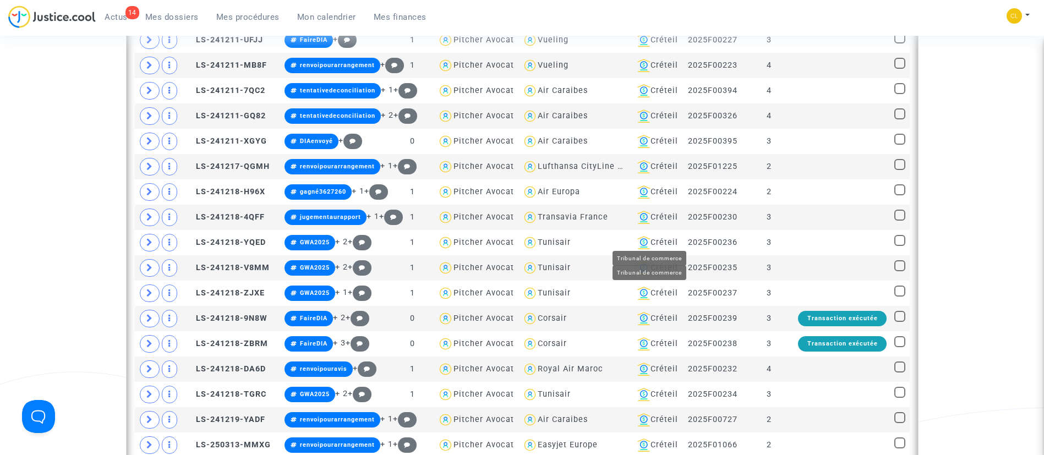
scroll to position [368, 0]
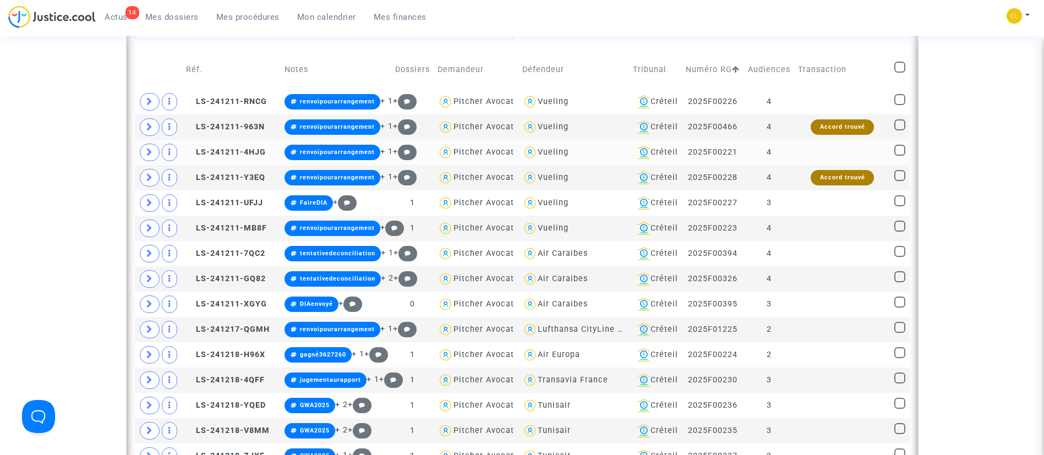
click at [804, 165] on td at bounding box center [842, 152] width 96 height 25
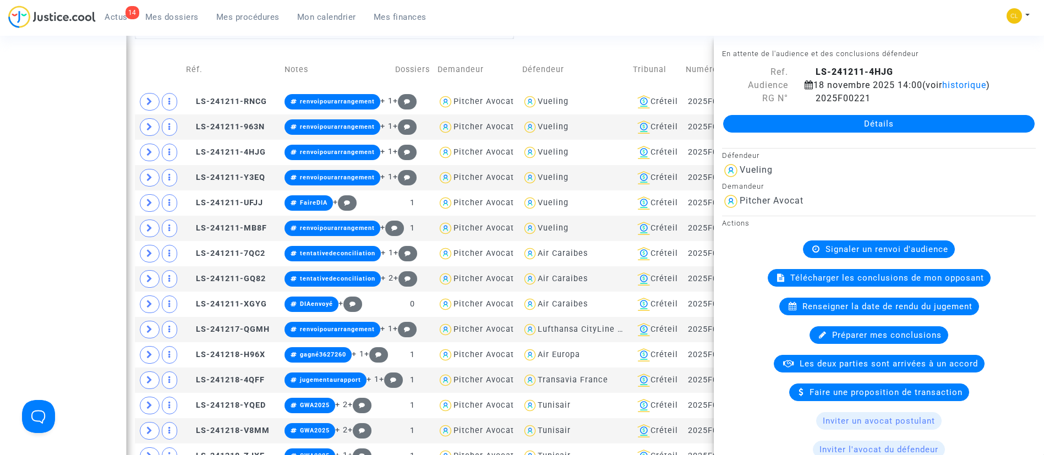
scroll to position [0, 0]
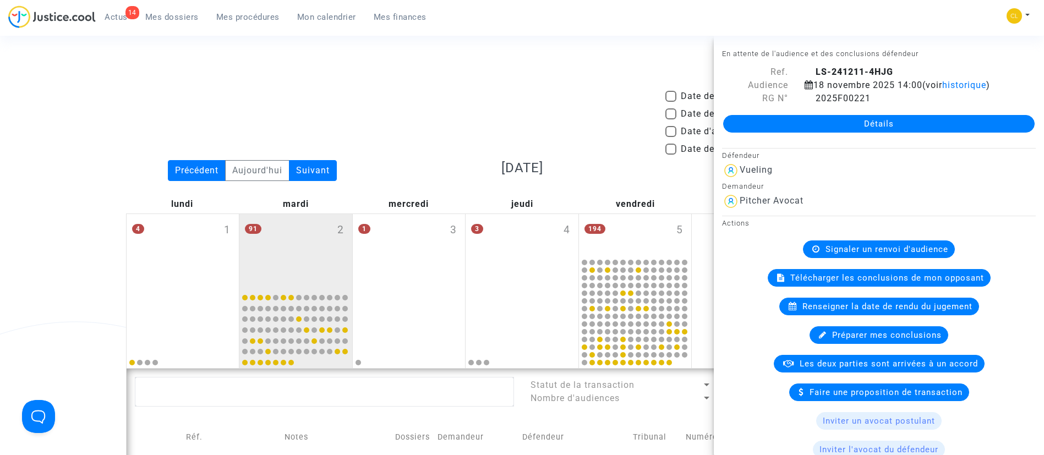
click at [621, 103] on div "Date de clôture d'instruction Date de conciliation Date d'audience Date de juge…" at bounding box center [522, 125] width 809 height 70
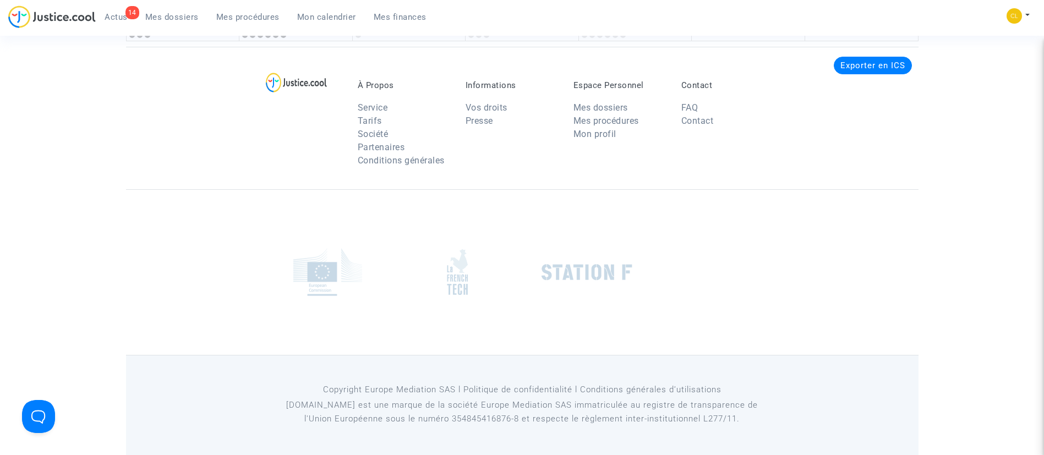
scroll to position [2642, 0]
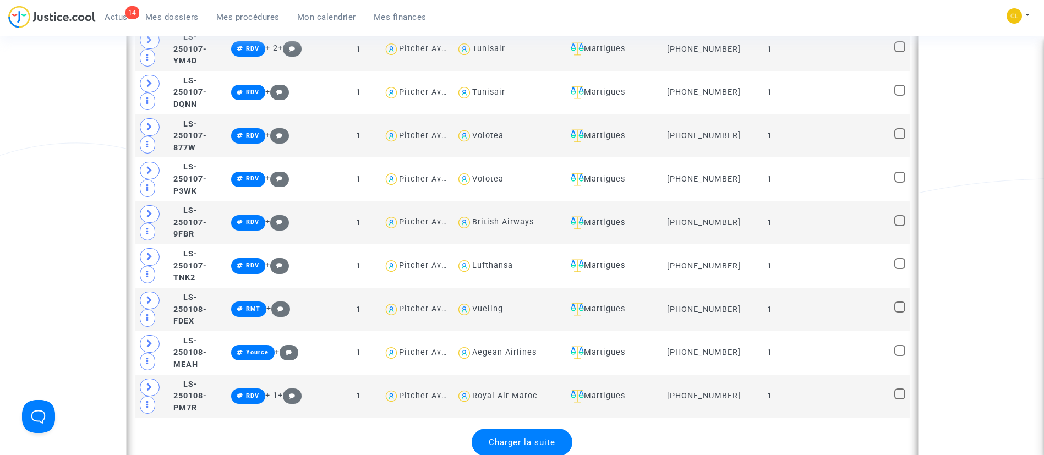
scroll to position [1982, 0]
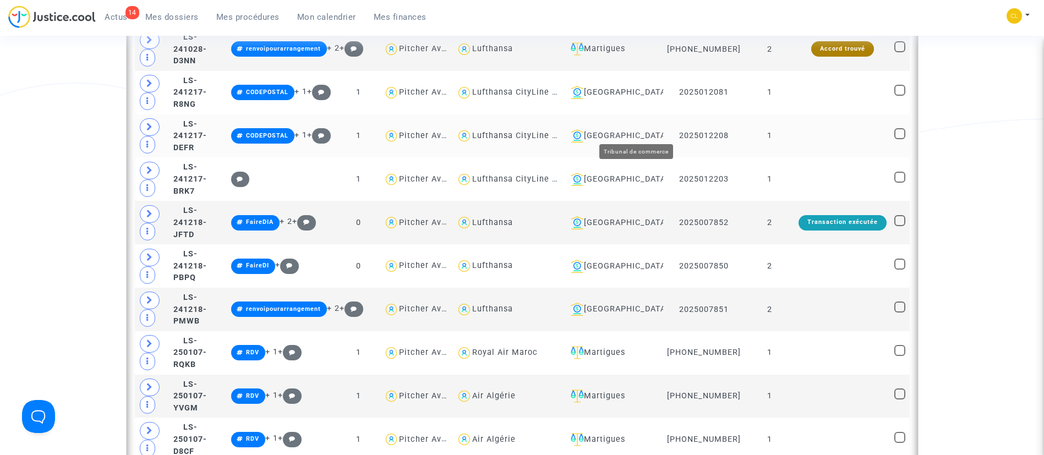
click at [654, 129] on div "[GEOGRAPHIC_DATA]" at bounding box center [612, 135] width 93 height 13
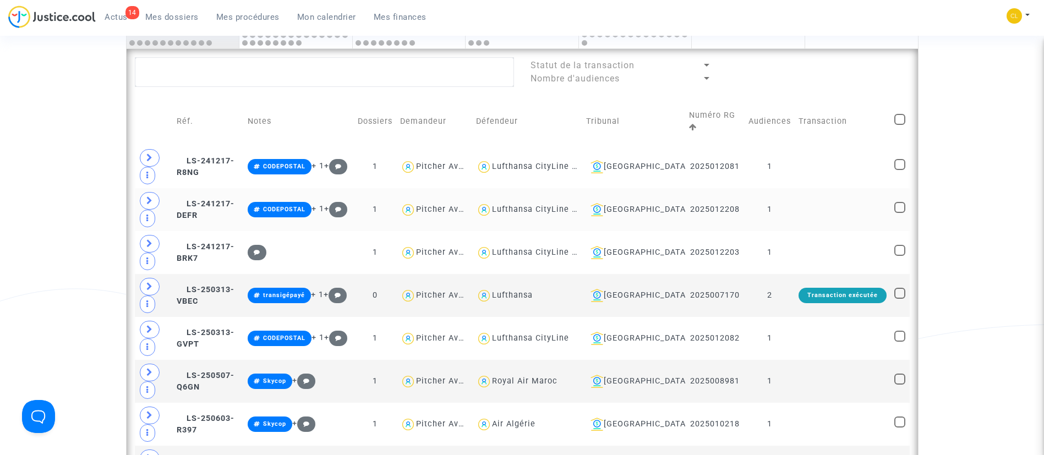
scroll to position [661, 0]
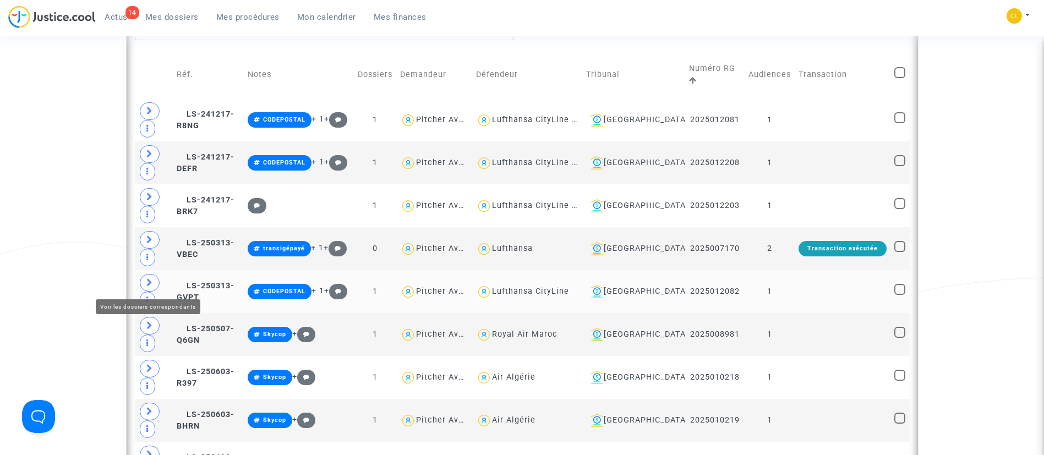
click at [145, 280] on span at bounding box center [150, 283] width 20 height 18
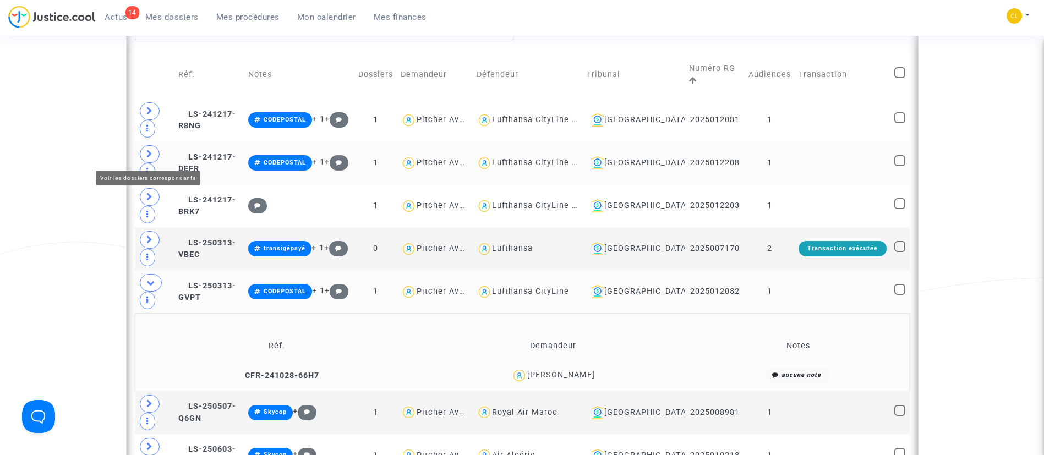
click at [149, 151] on icon at bounding box center [149, 154] width 7 height 8
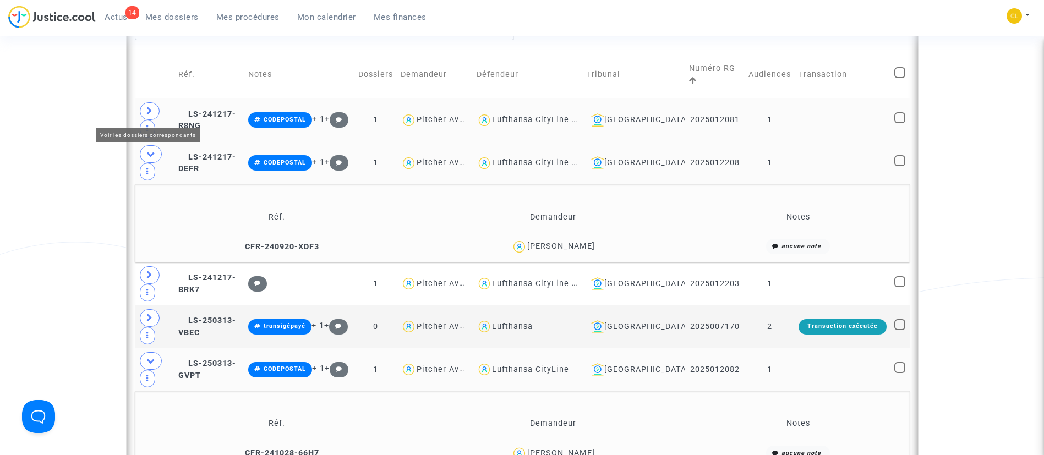
click at [151, 103] on span at bounding box center [150, 111] width 20 height 18
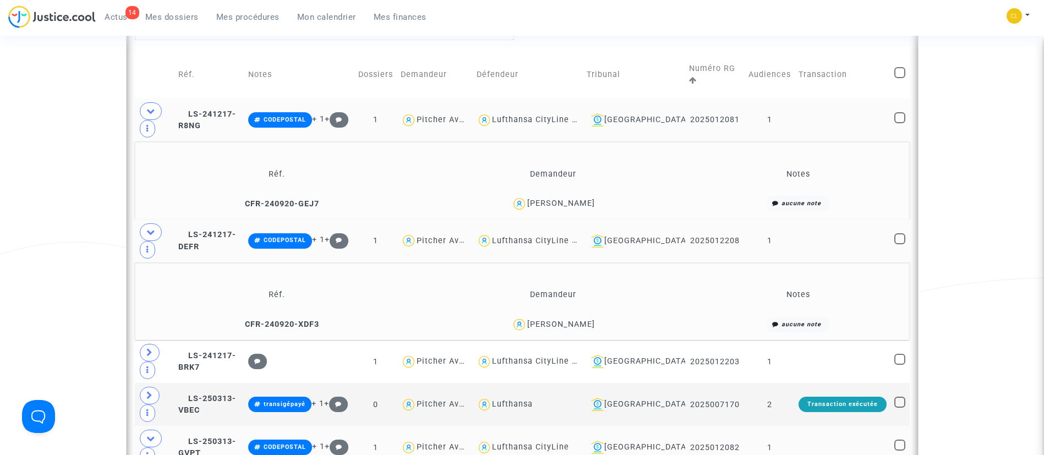
click at [812, 241] on td at bounding box center [843, 241] width 96 height 43
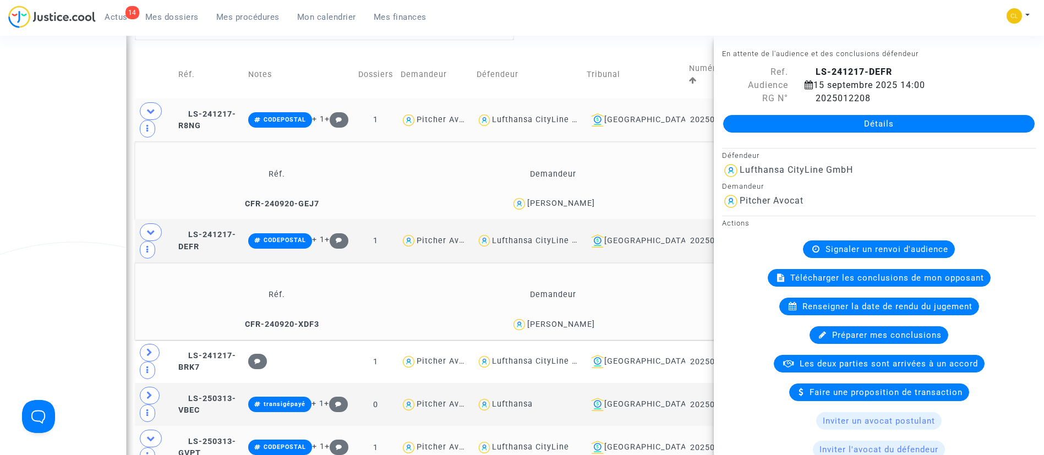
click at [852, 123] on link "Détails" at bounding box center [879, 124] width 312 height 18
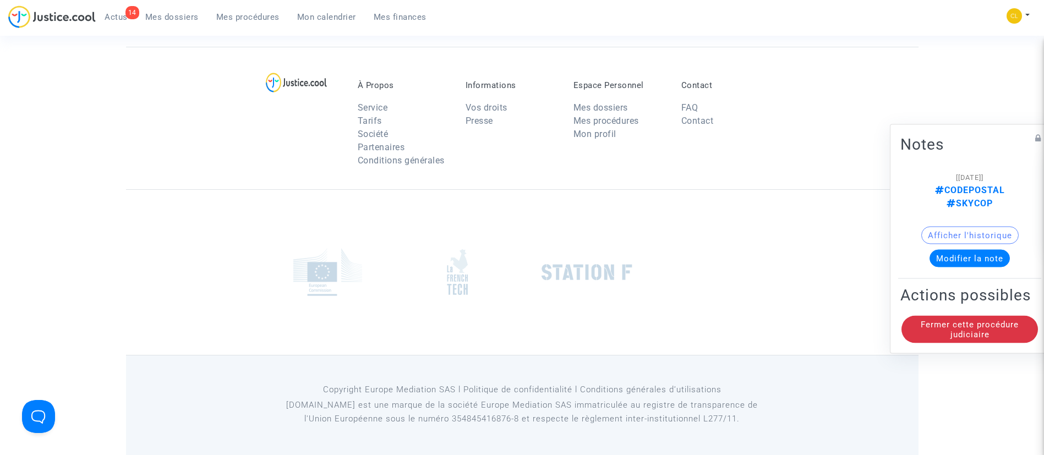
scroll to position [661, 0]
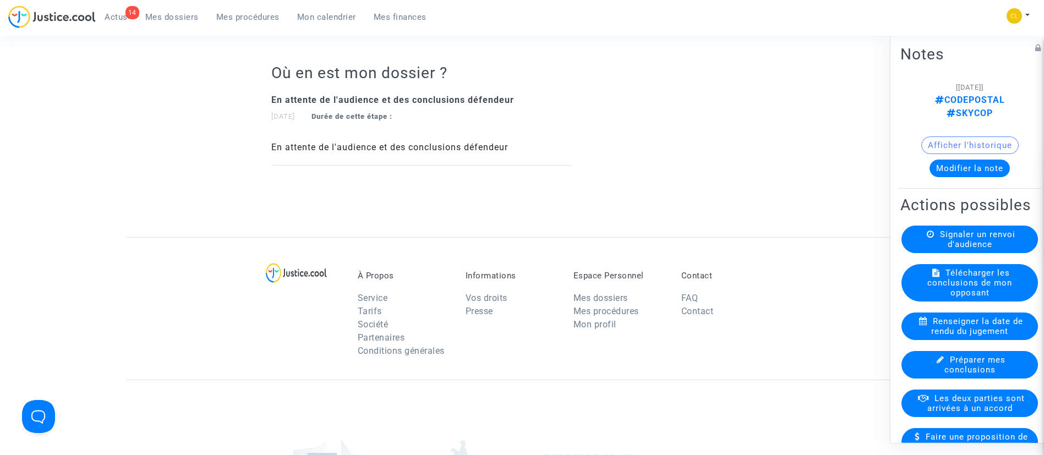
click at [326, 23] on link "Mon calendrier" at bounding box center [326, 17] width 77 height 17
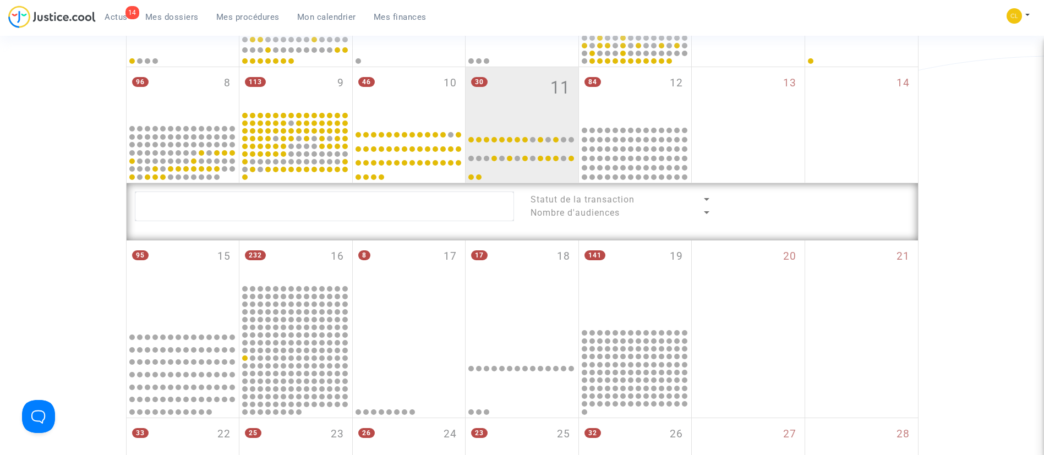
scroll to position [359, 0]
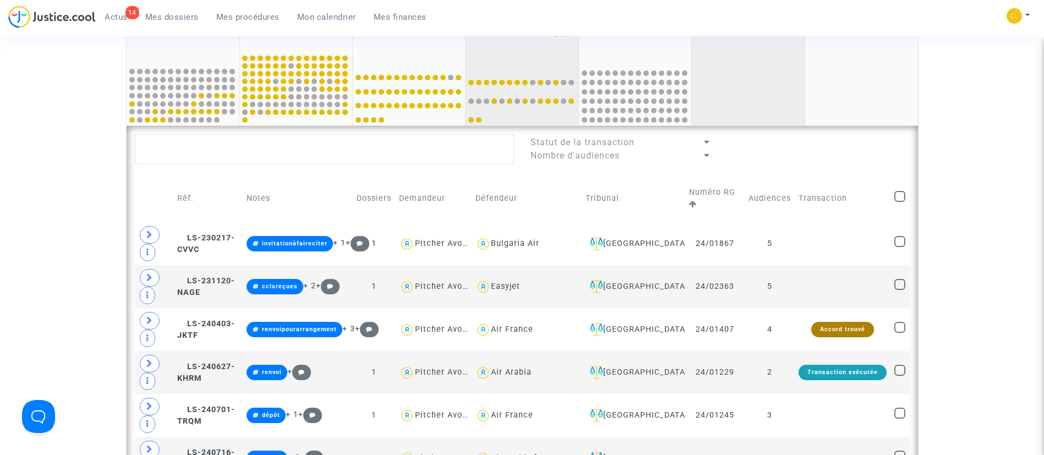
click at [739, 86] on div "13" at bounding box center [748, 68] width 113 height 116
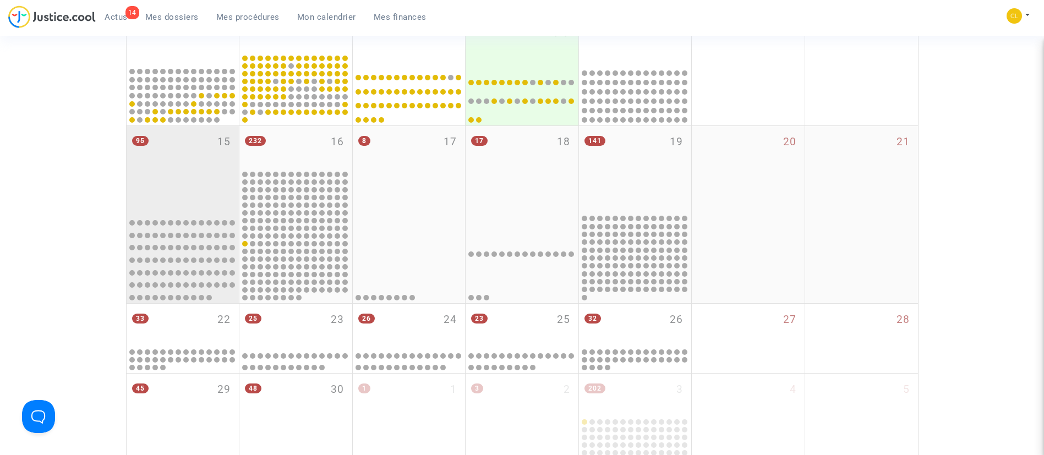
drag, startPoint x: 188, startPoint y: 172, endPoint x: 189, endPoint y: 159, distance: 13.3
click at [188, 171] on div "95 15" at bounding box center [183, 169] width 113 height 87
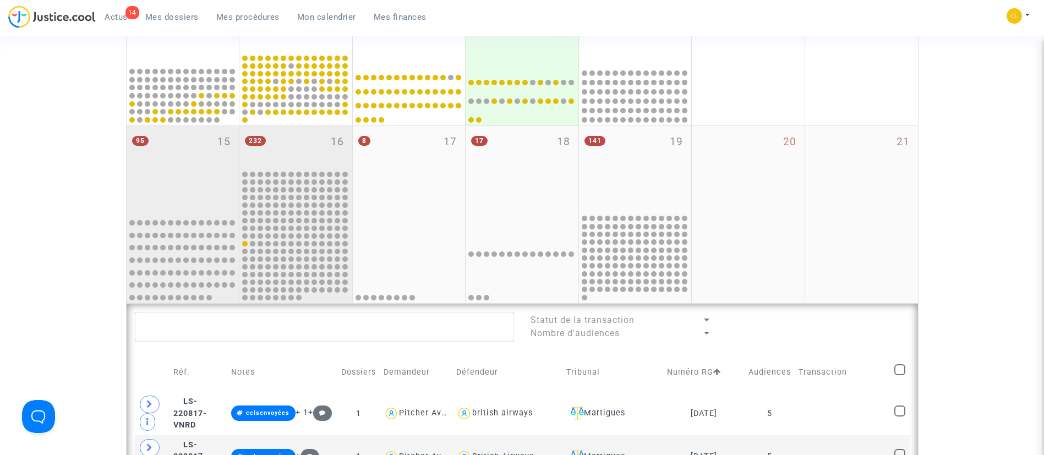
click at [300, 144] on div "232 16" at bounding box center [295, 147] width 113 height 43
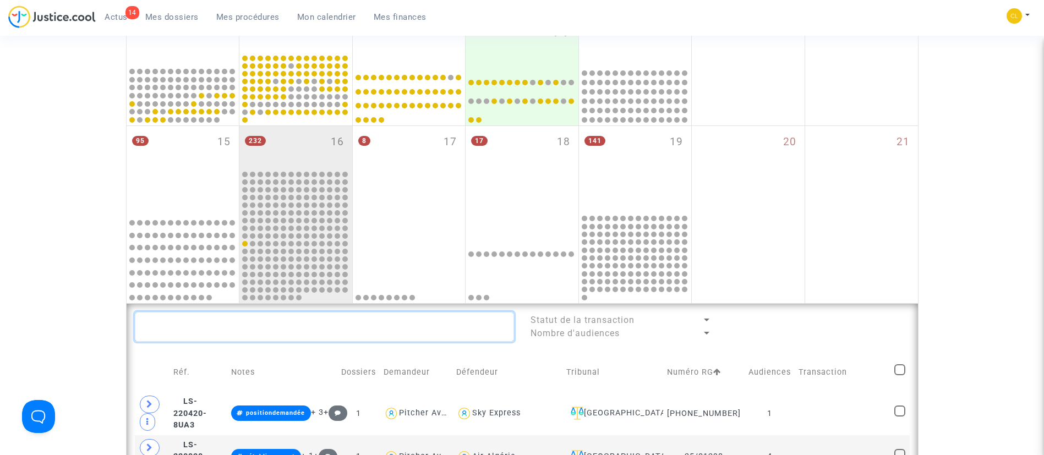
click at [390, 316] on textarea at bounding box center [324, 327] width 379 height 30
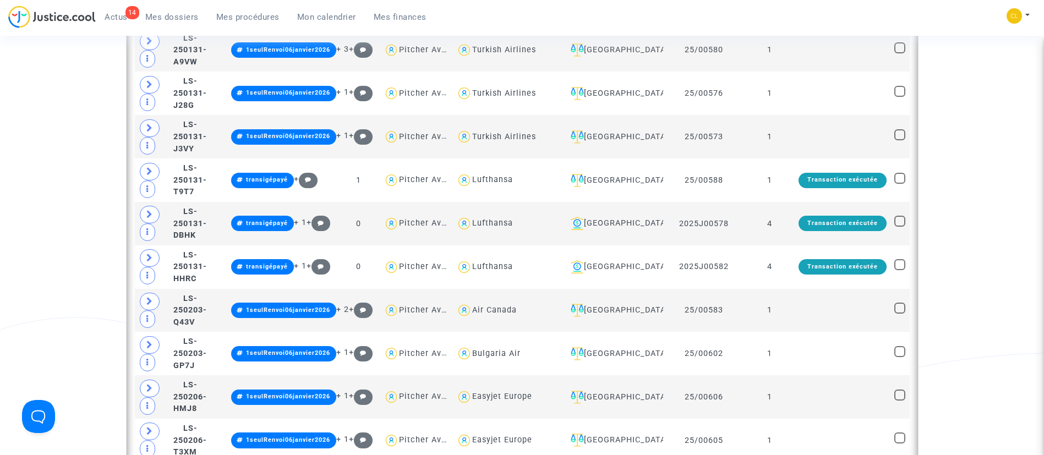
scroll to position [2175, 0]
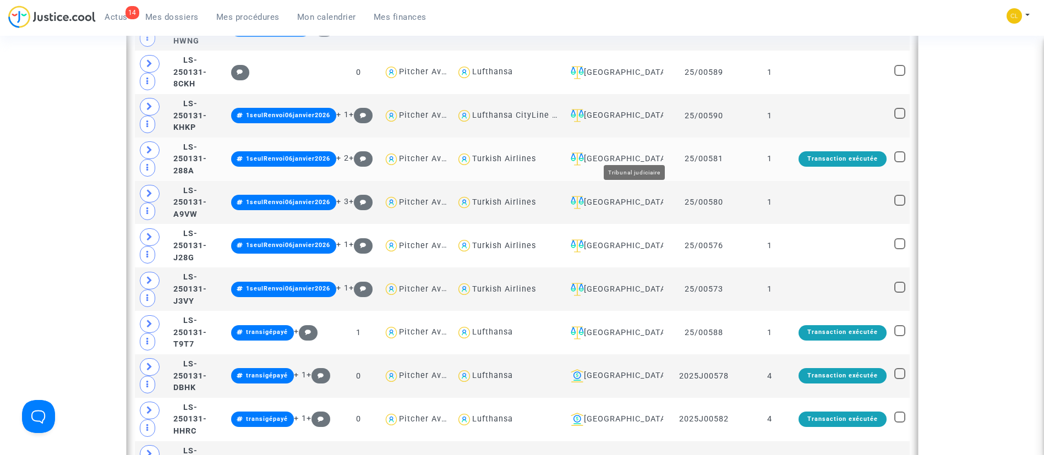
click at [623, 152] on div "[GEOGRAPHIC_DATA]" at bounding box center [612, 158] width 93 height 13
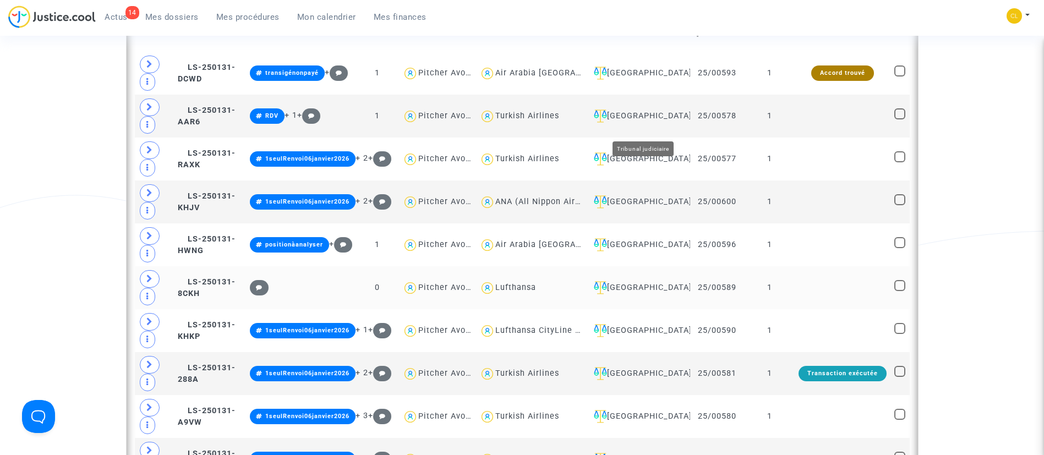
scroll to position [741, 0]
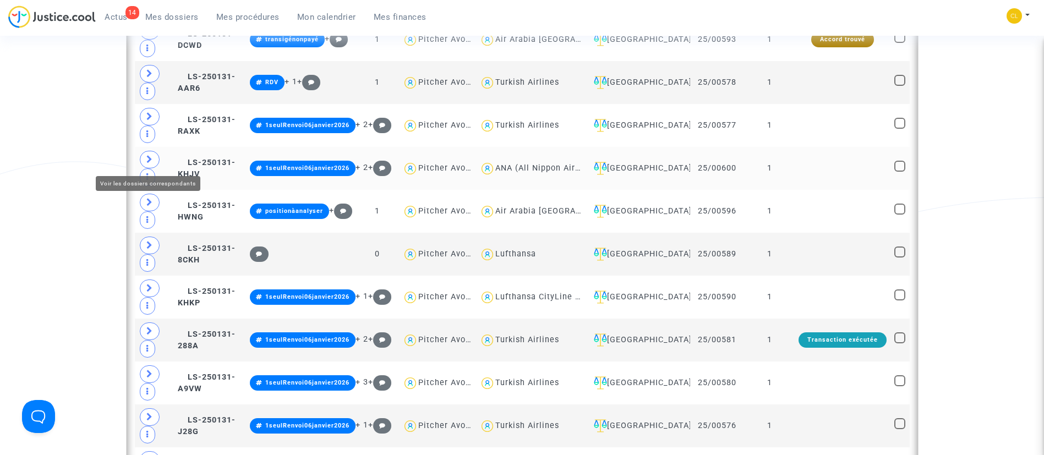
click at [154, 157] on span at bounding box center [150, 160] width 20 height 18
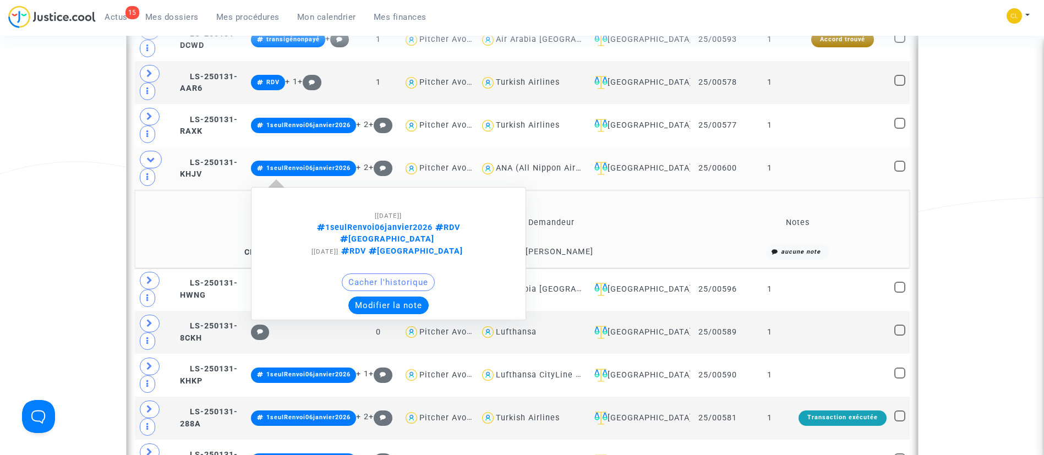
click at [410, 297] on button "Modifier la note" at bounding box center [388, 306] width 80 height 18
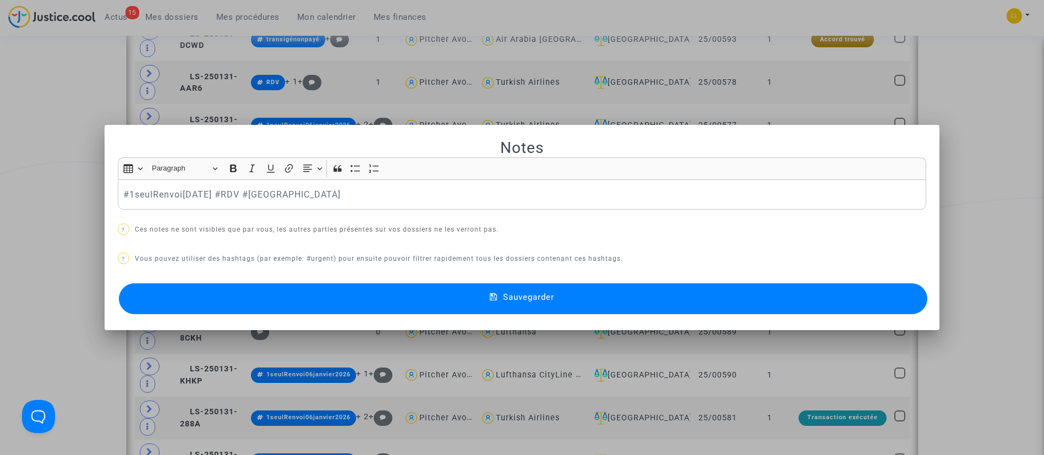
scroll to position [0, 0]
click at [118, 192] on div "#1seulRenvoi[DATE] #RDV #[GEOGRAPHIC_DATA]" at bounding box center [522, 194] width 809 height 31
click at [667, 301] on button "Sauvegarder" at bounding box center [523, 298] width 809 height 31
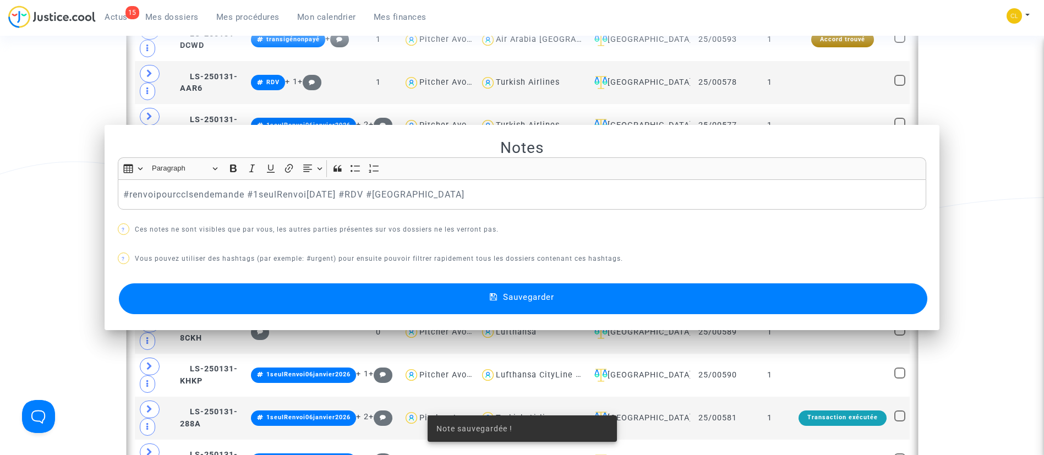
scroll to position [741, 0]
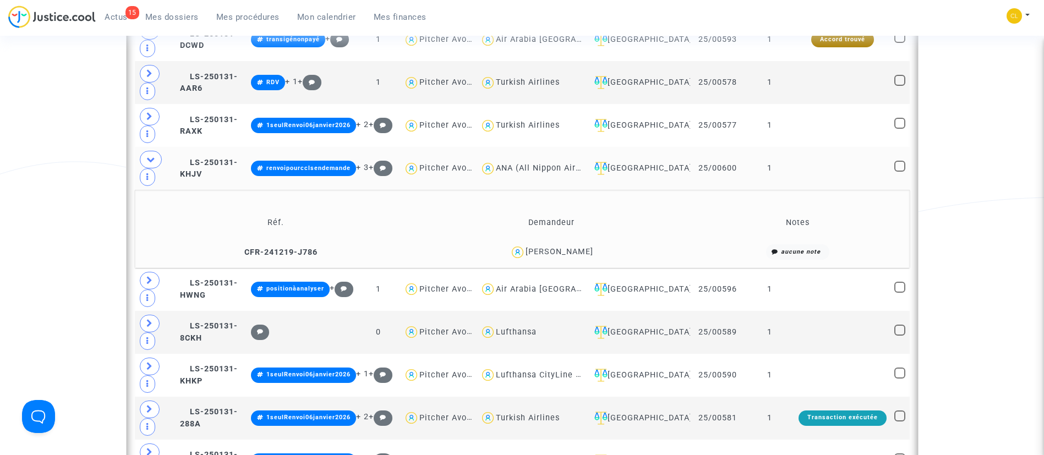
click at [162, 159] on td at bounding box center [155, 168] width 41 height 43
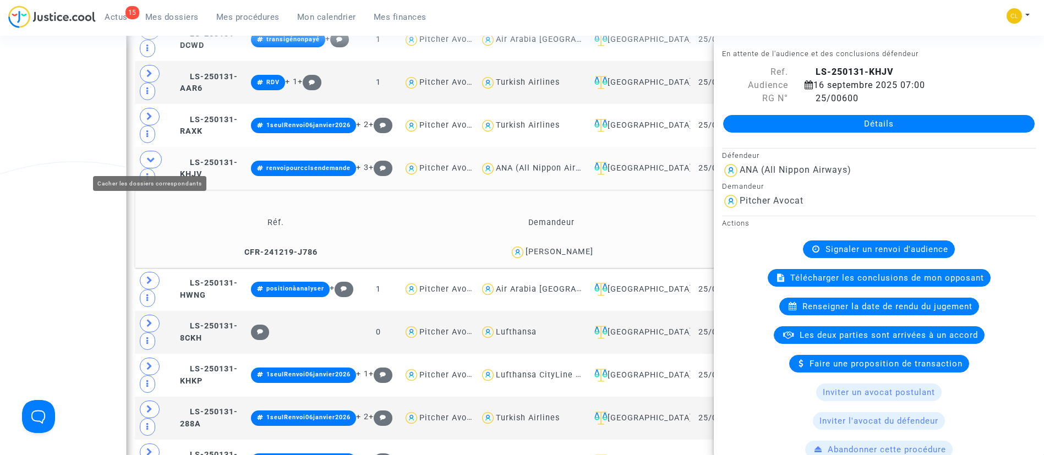
click at [160, 159] on span at bounding box center [151, 160] width 22 height 18
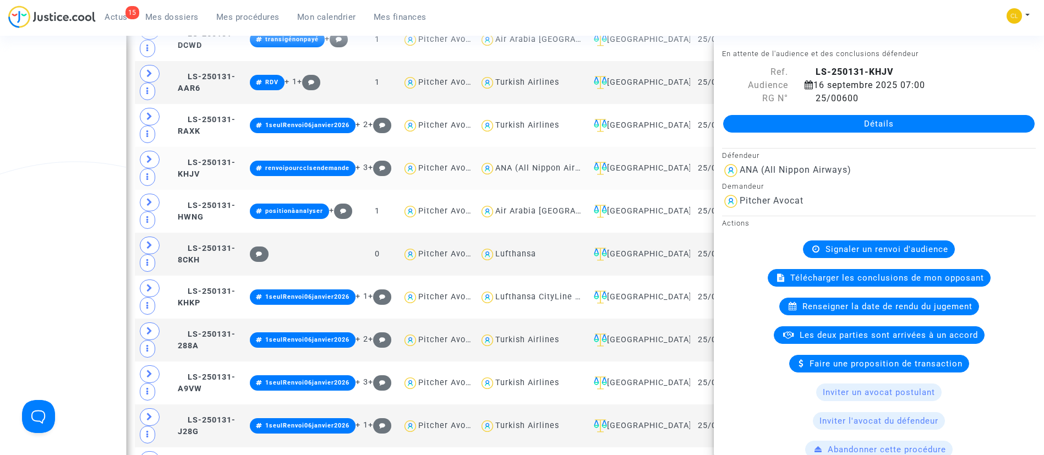
click at [92, 179] on div "Date de clôture d'instruction Date de conciliation Date d'audience Date de juge…" at bounding box center [522, 190] width 1044 height 1683
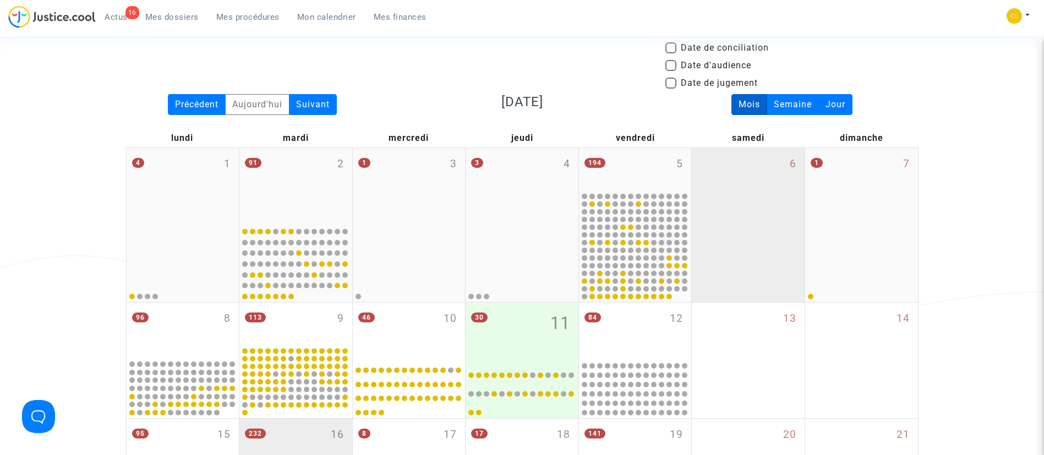
scroll to position [248, 0]
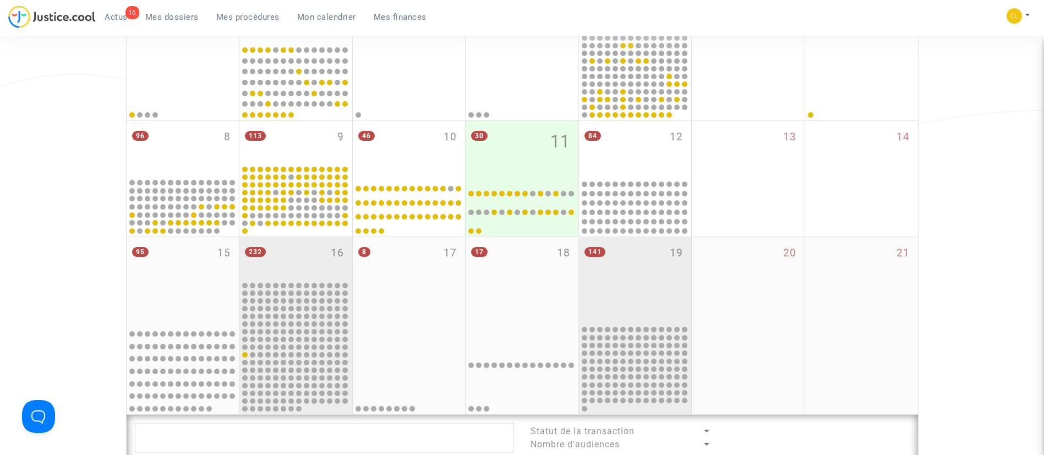
click at [625, 272] on div "141 19" at bounding box center [635, 280] width 113 height 87
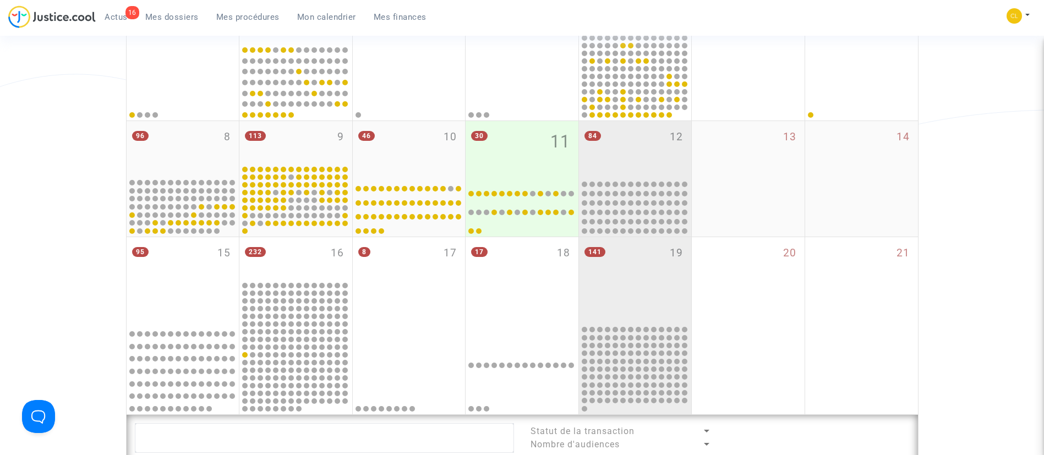
click at [640, 138] on div "84 12" at bounding box center [635, 149] width 113 height 56
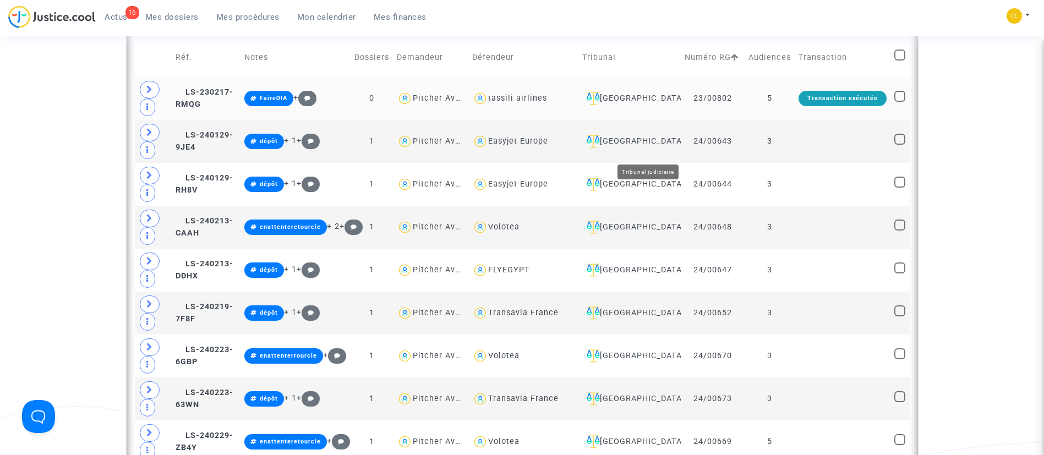
scroll to position [495, 0]
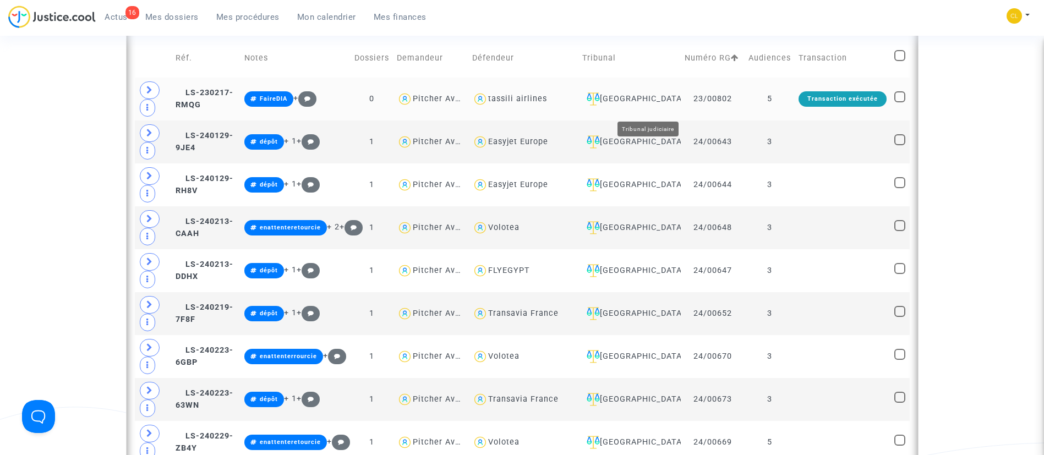
click at [661, 106] on div "[GEOGRAPHIC_DATA]" at bounding box center [629, 98] width 95 height 13
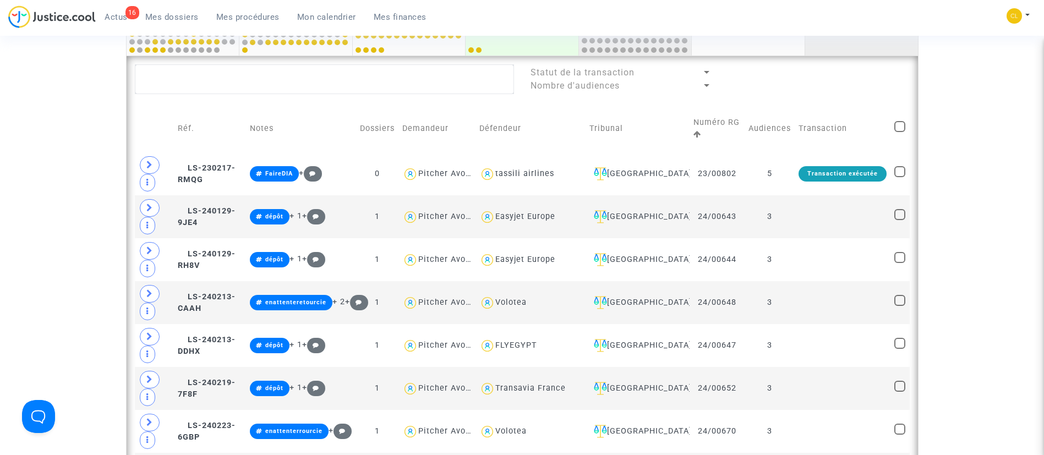
scroll to position [248, 0]
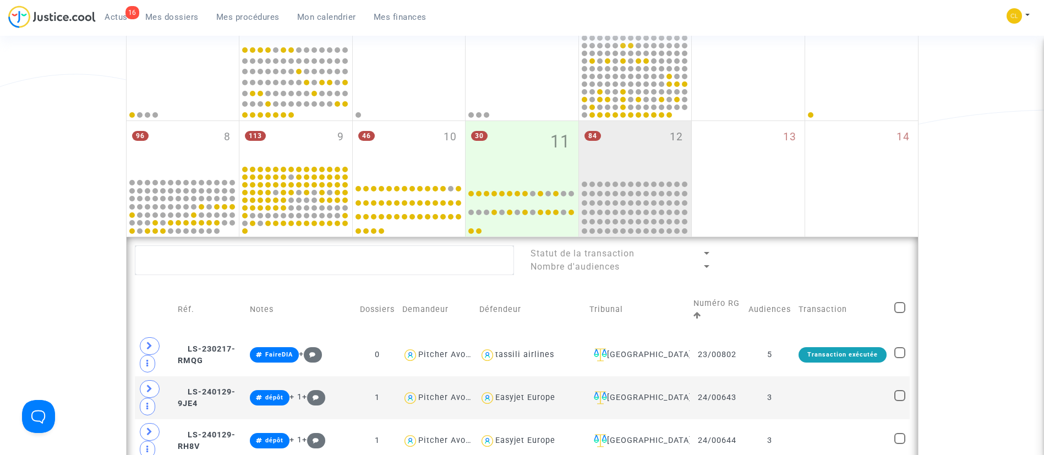
click at [904, 304] on span at bounding box center [899, 307] width 11 height 11
click at [900, 313] on input "checkbox" at bounding box center [899, 313] width 1 height 1
checkbox input "true"
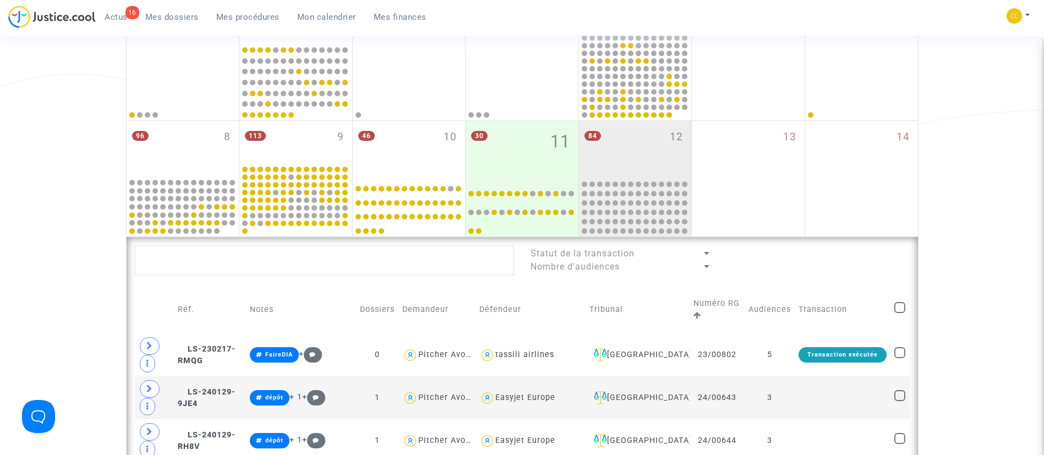
checkbox input "true"
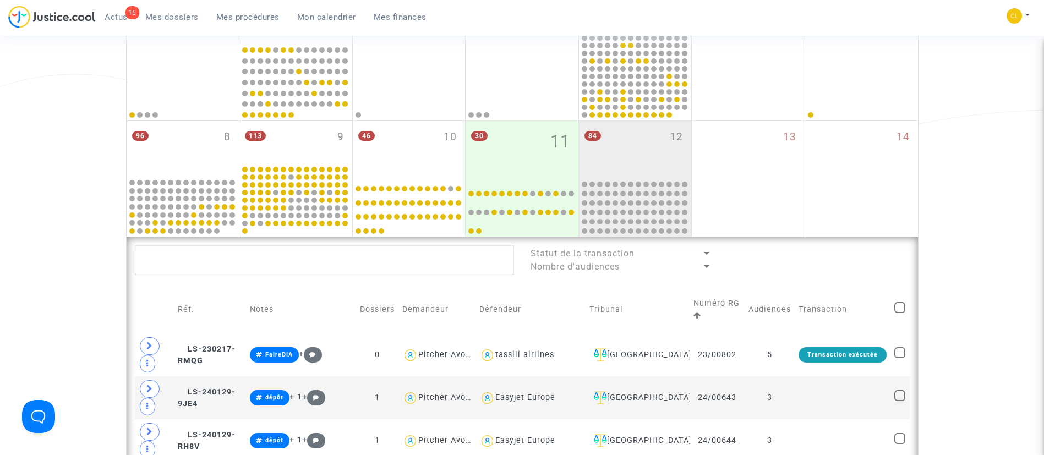
checkbox input "true"
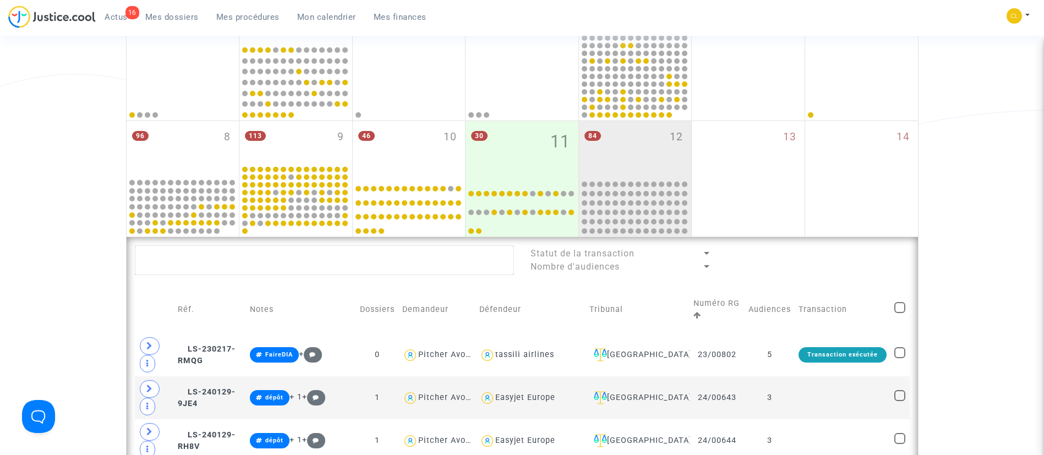
checkbox input "true"
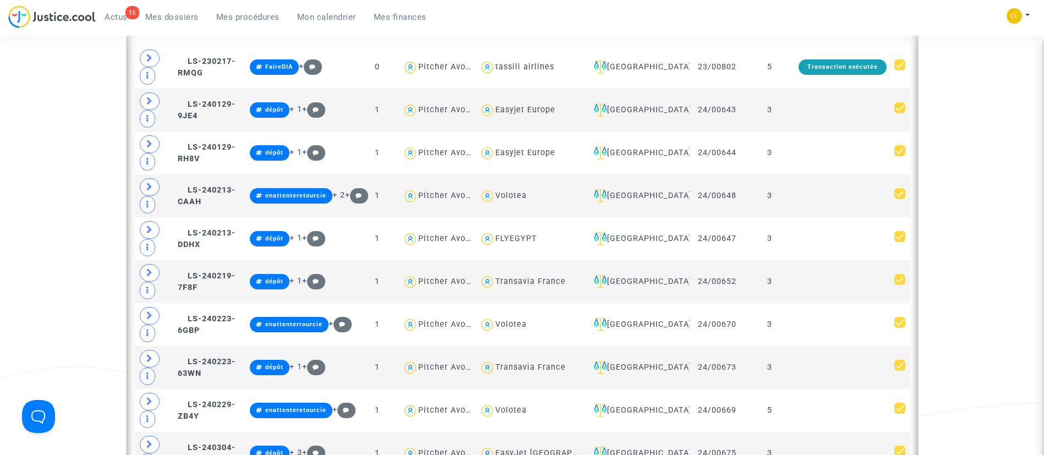
scroll to position [495, 0]
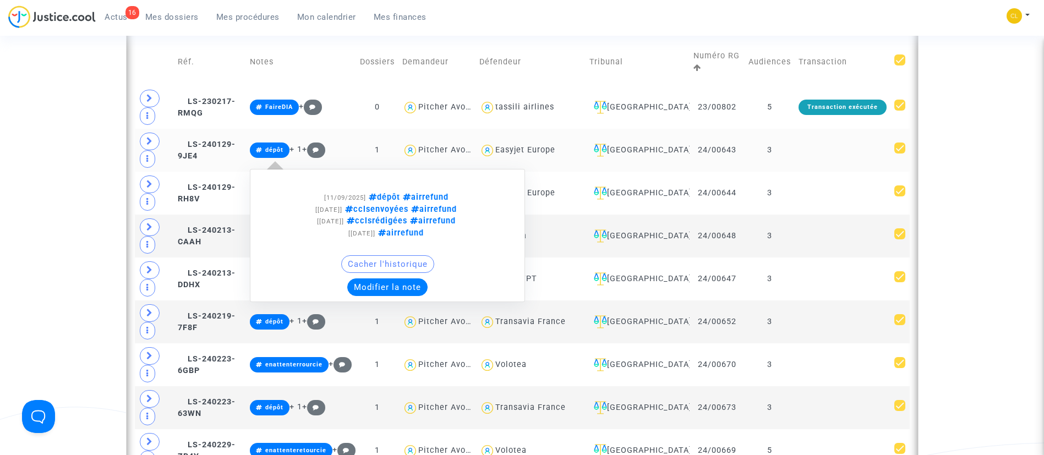
click at [400, 195] on span "dépôt" at bounding box center [383, 197] width 34 height 9
type textarea "#dépôt"
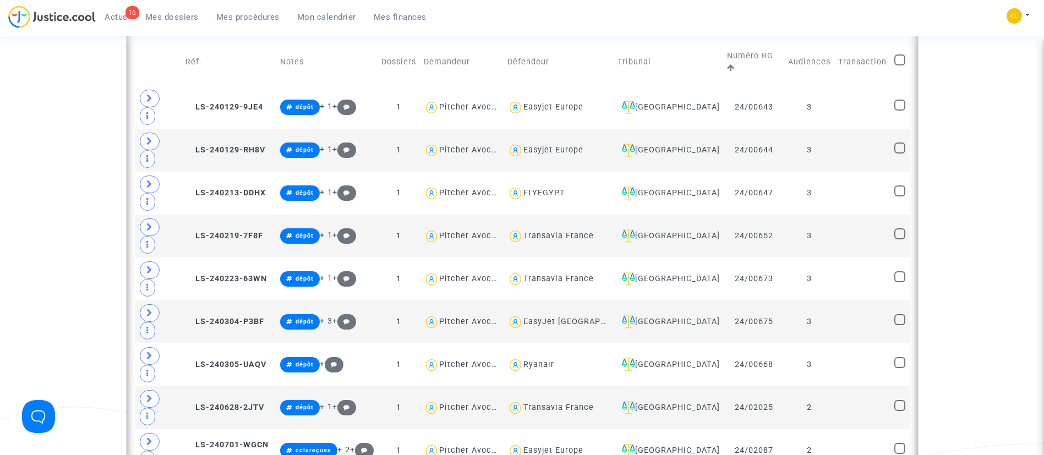
click at [905, 54] on check at bounding box center [899, 61] width 11 height 15
click at [895, 54] on span at bounding box center [899, 59] width 11 height 11
click at [899, 66] on input "checkbox" at bounding box center [899, 66] width 1 height 1
checkbox input "true"
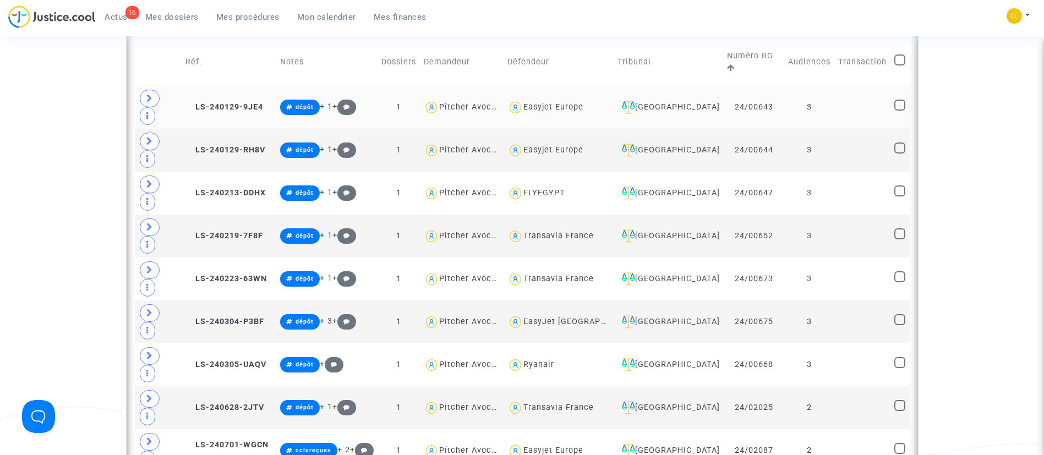
checkbox input "true"
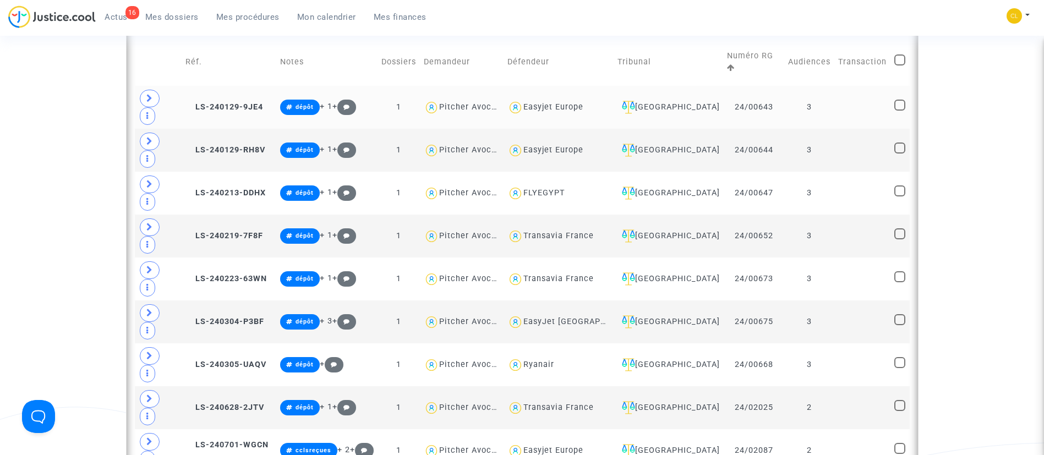
checkbox input "true"
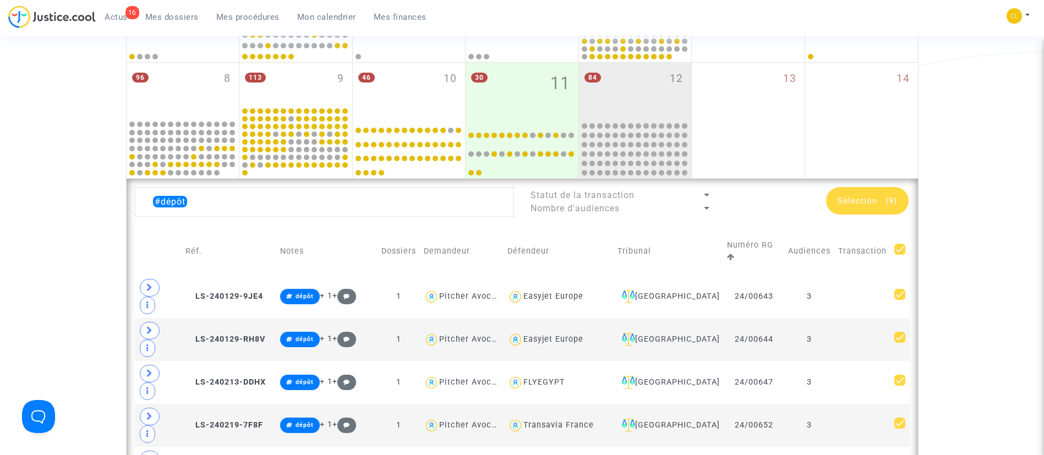
scroll to position [413, 0]
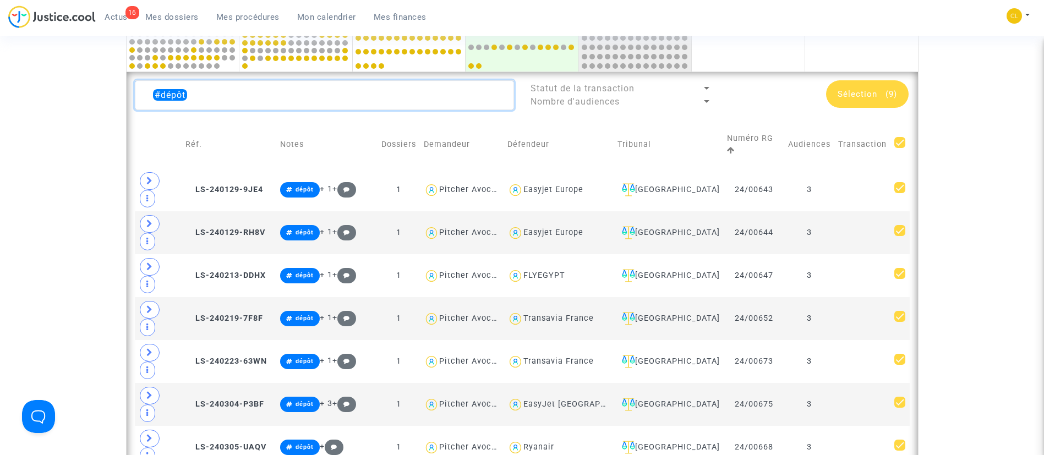
drag, startPoint x: 188, startPoint y: 101, endPoint x: 109, endPoint y: 86, distance: 80.7
click at [109, 86] on div "Date de clôture d'instruction Date de conciliation Date d'audience Date de juge…" at bounding box center [522, 325] width 1044 height 1296
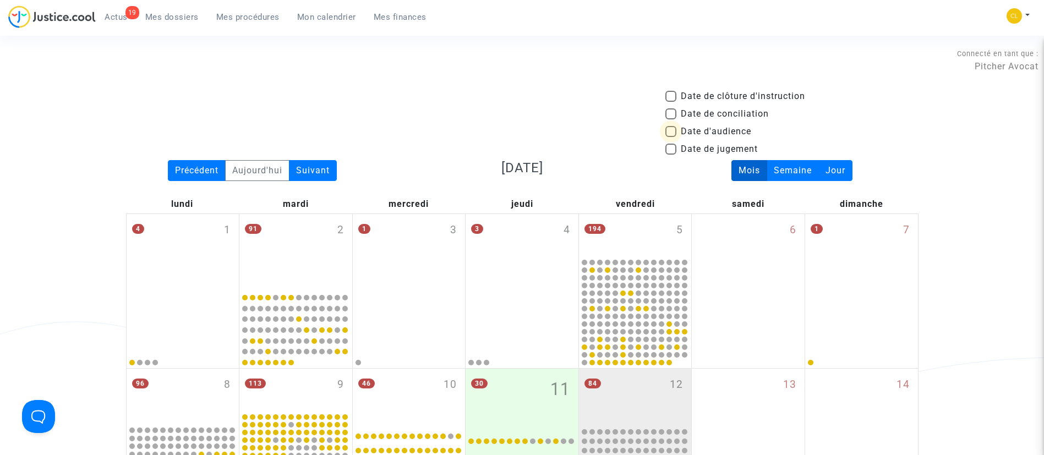
click at [716, 132] on span "Date d'audience" at bounding box center [716, 131] width 70 height 13
click at [671, 137] on input "Date d'audience" at bounding box center [670, 137] width 1 height 1
checkbox input "true"
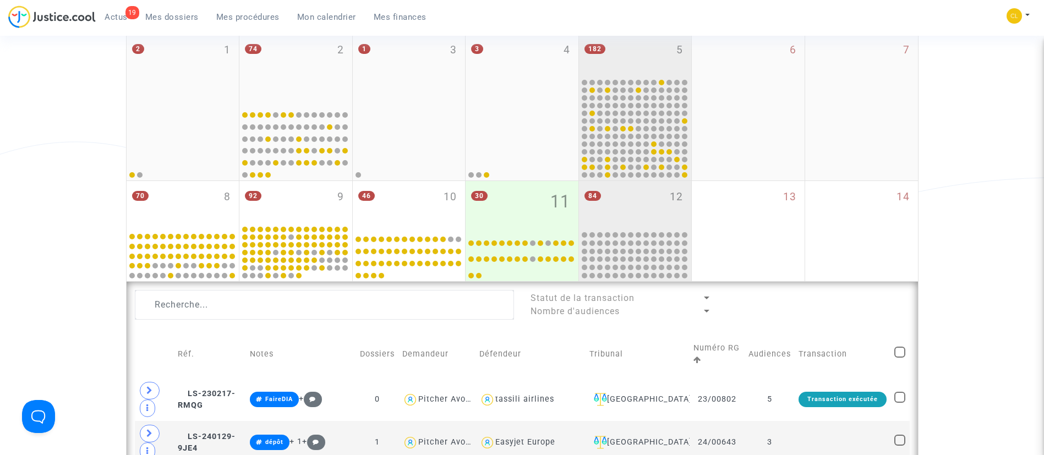
scroll to position [165, 0]
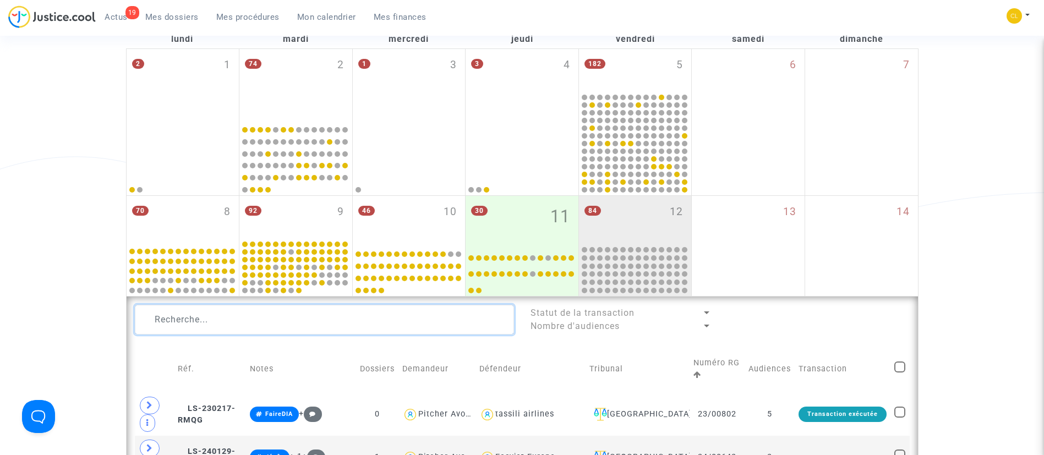
click at [404, 319] on textarea at bounding box center [324, 320] width 379 height 30
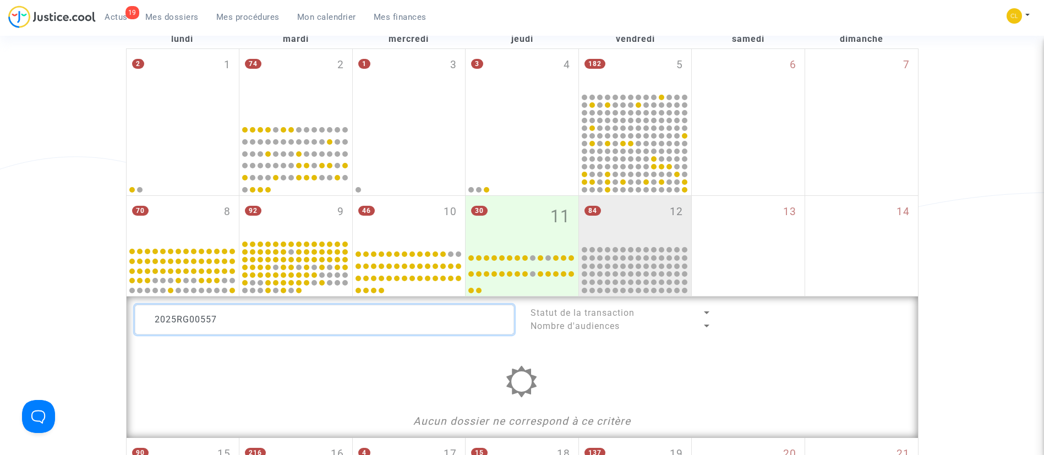
scroll to position [248, 0]
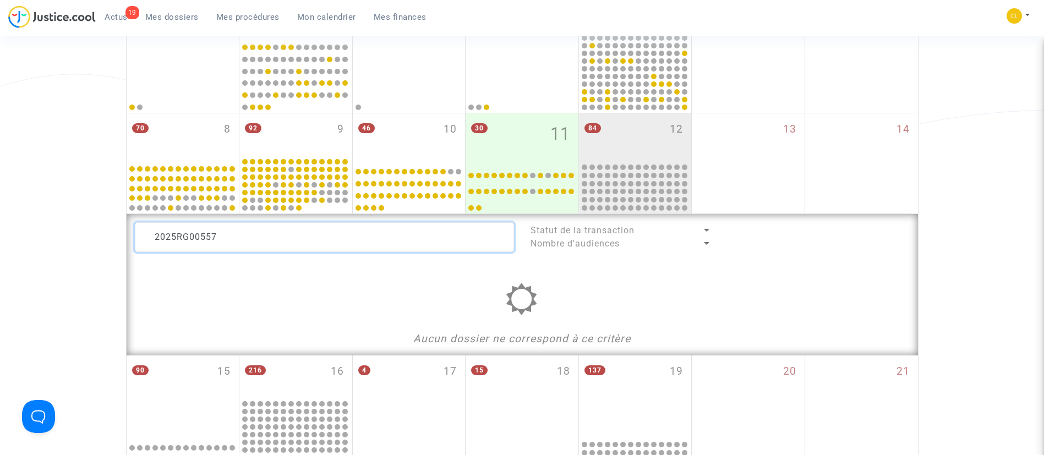
drag, startPoint x: 189, startPoint y: 233, endPoint x: 128, endPoint y: 220, distance: 62.5
click at [134, 226] on div "2025RG00557" at bounding box center [325, 237] width 396 height 30
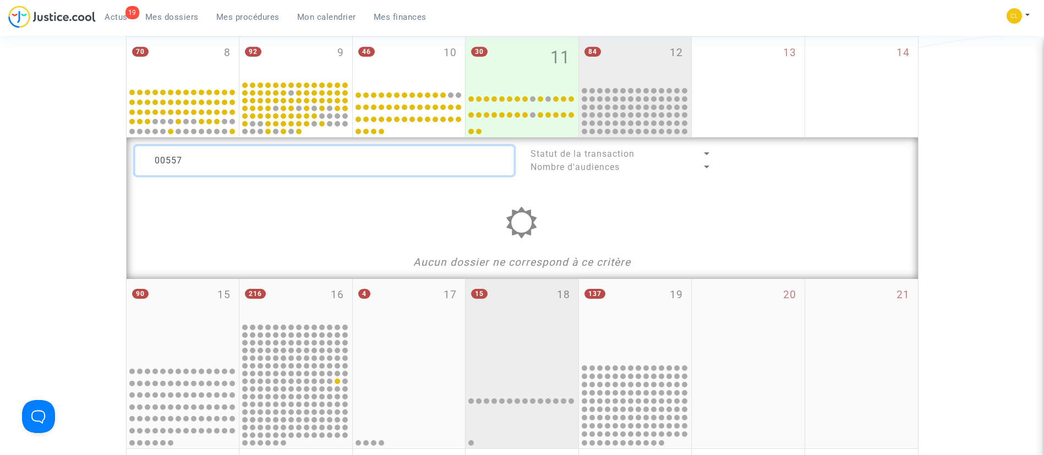
scroll to position [330, 0]
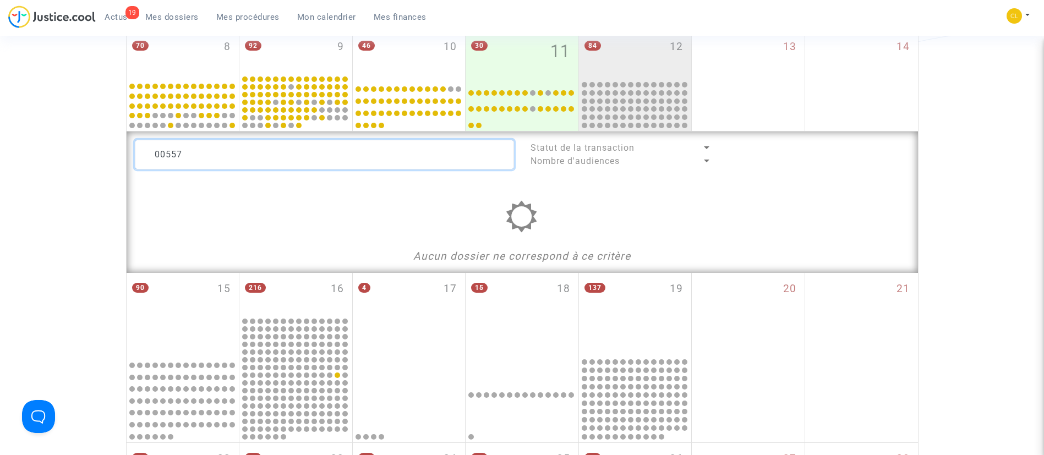
type textarea "00557"
click at [304, 148] on textarea at bounding box center [324, 155] width 379 height 30
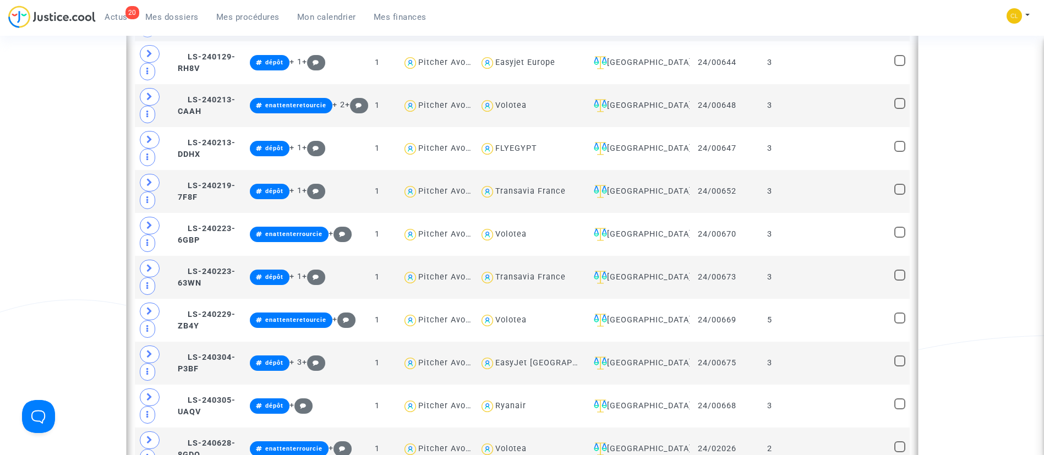
scroll to position [495, 0]
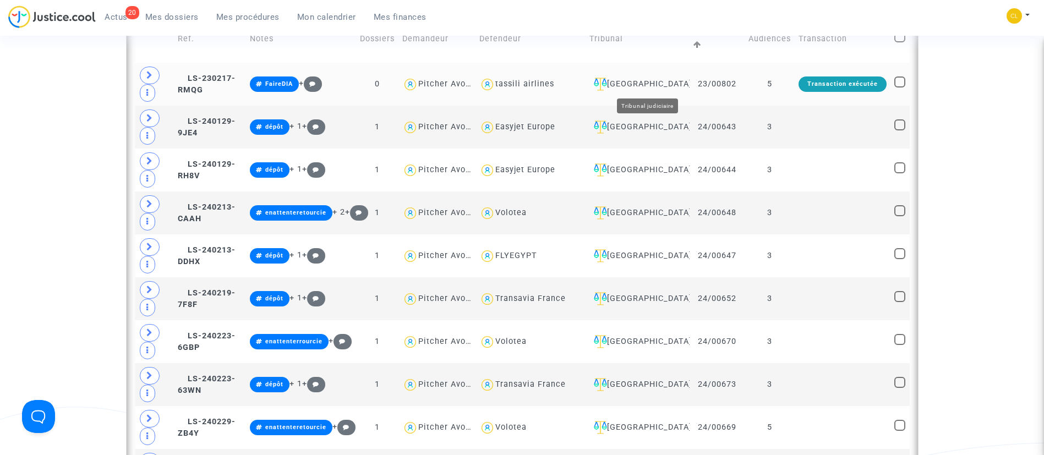
click at [655, 81] on div "[GEOGRAPHIC_DATA]" at bounding box center [638, 84] width 96 height 13
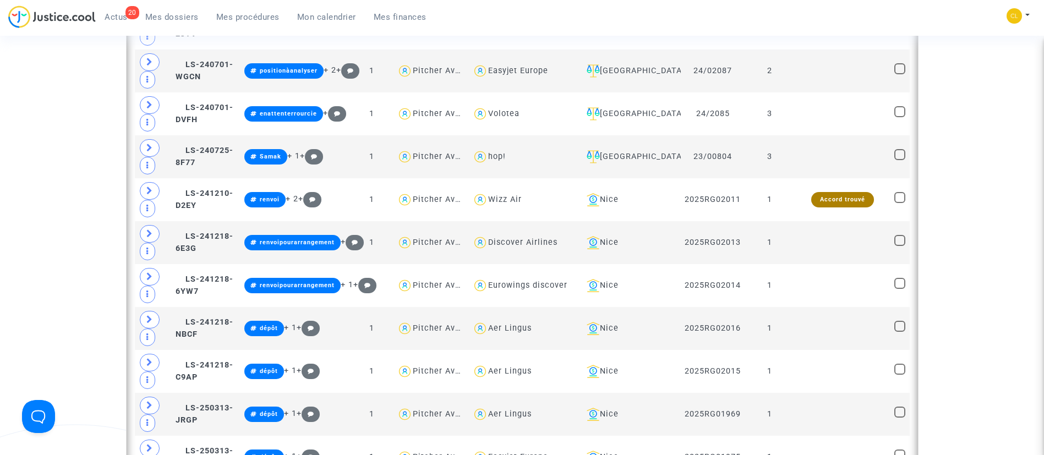
scroll to position [1073, 0]
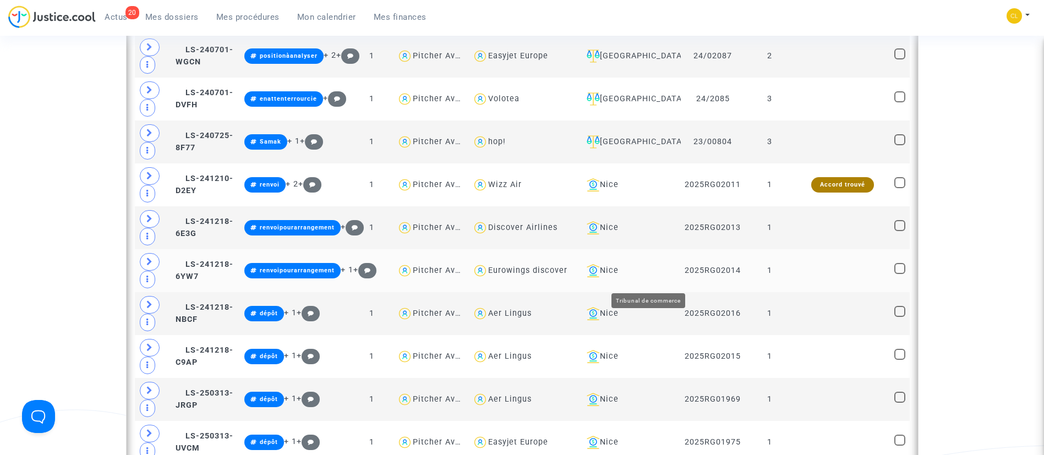
click at [654, 277] on div "Nice" at bounding box center [629, 270] width 95 height 13
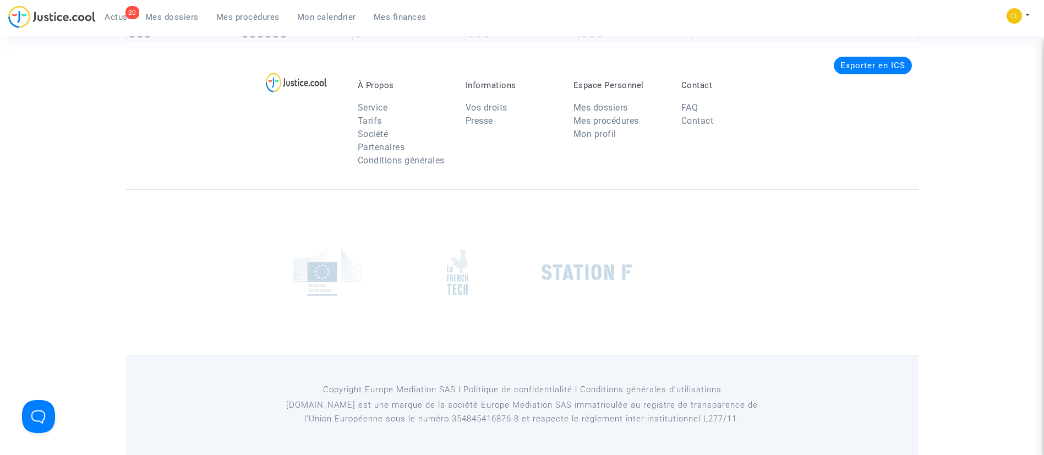
scroll to position [2623, 0]
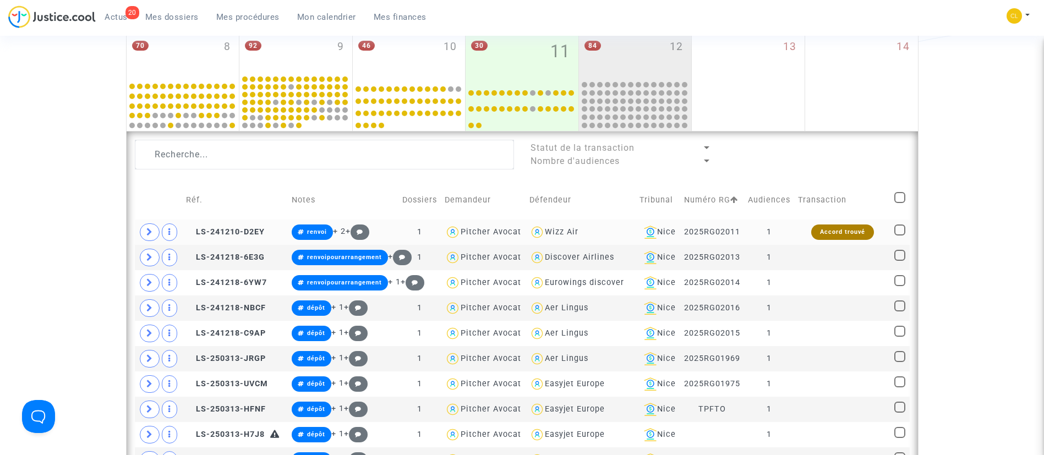
scroll to position [331, 0]
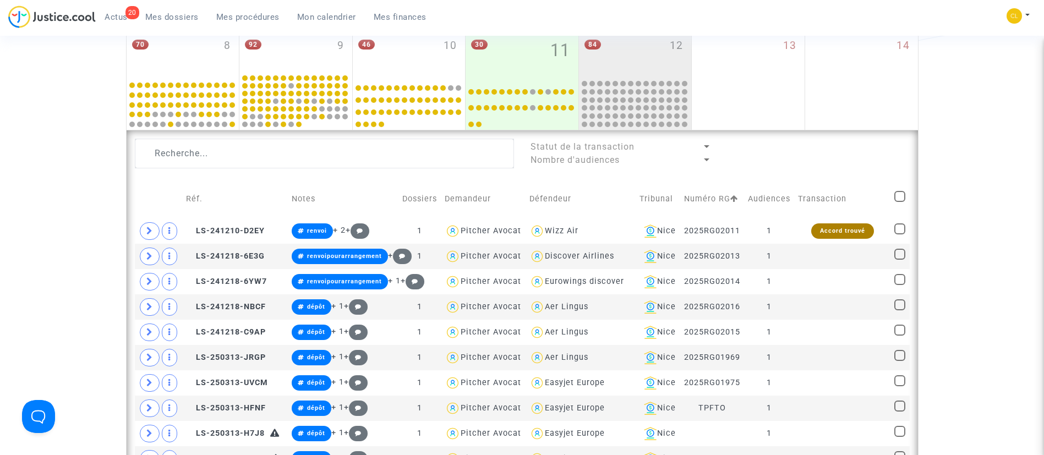
click at [899, 202] on span at bounding box center [899, 196] width 11 height 11
click at [899, 203] on input "checkbox" at bounding box center [899, 202] width 1 height 1
checkbox input "true"
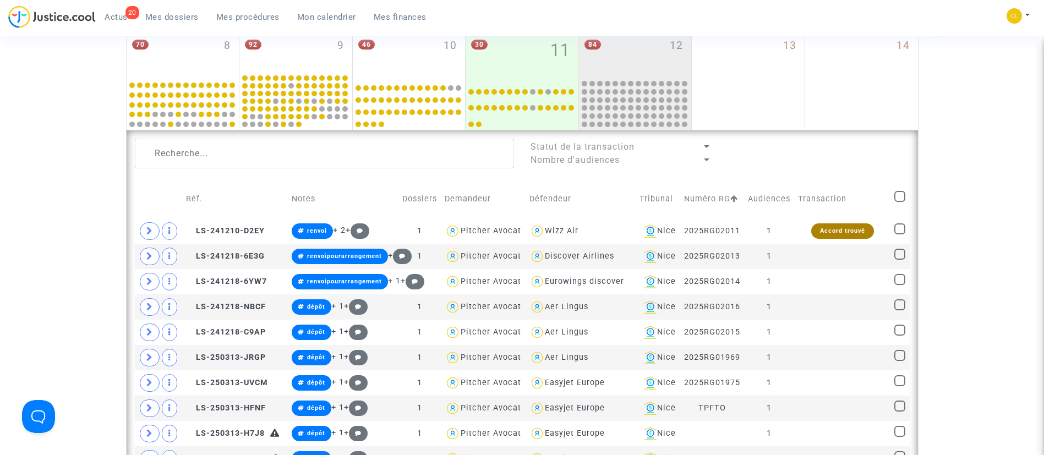
checkbox input "true"
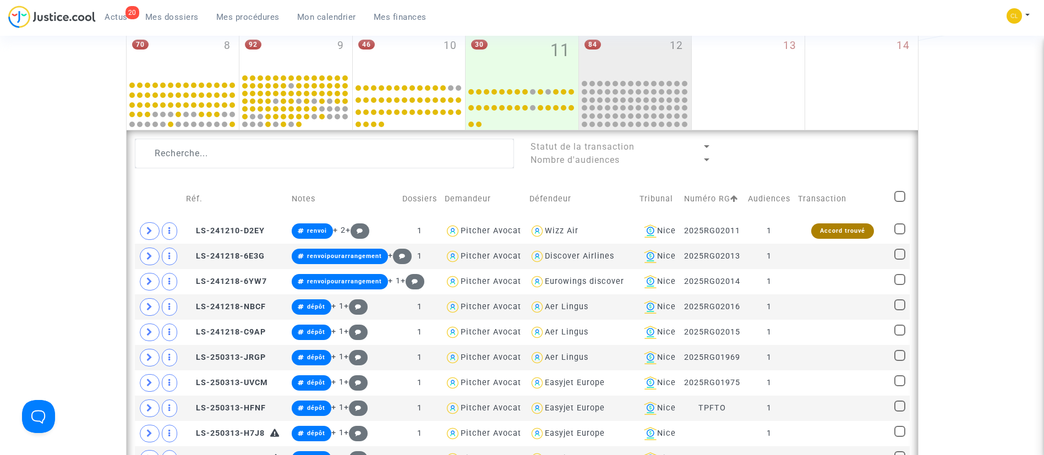
checkbox input "true"
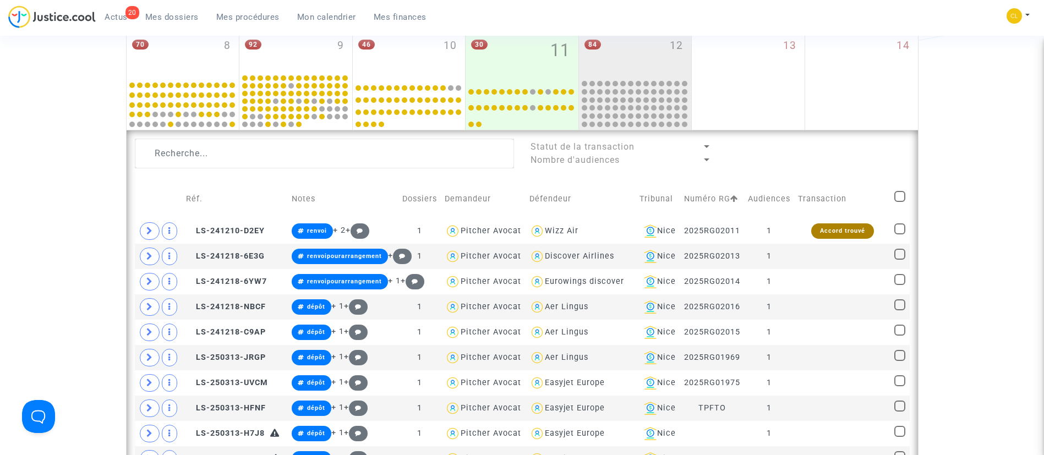
checkbox input "true"
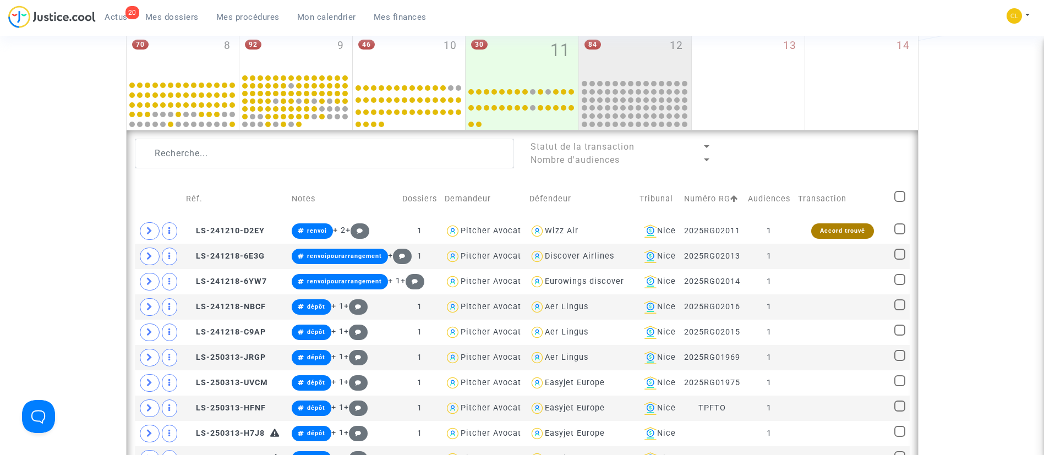
checkbox input "true"
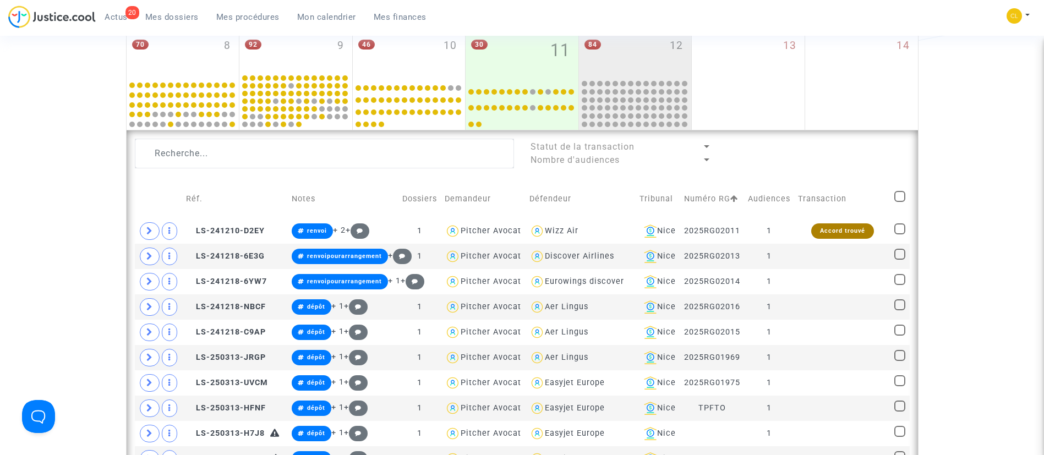
checkbox input "true"
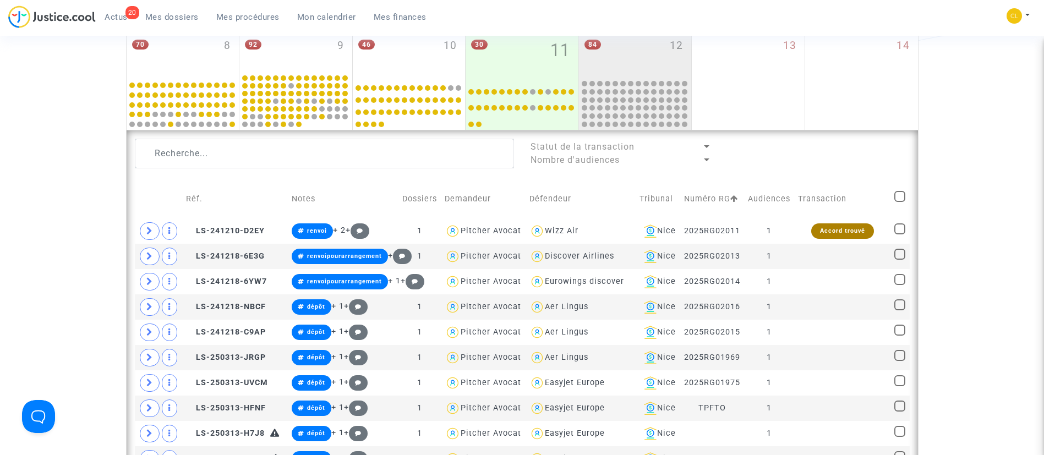
checkbox input "true"
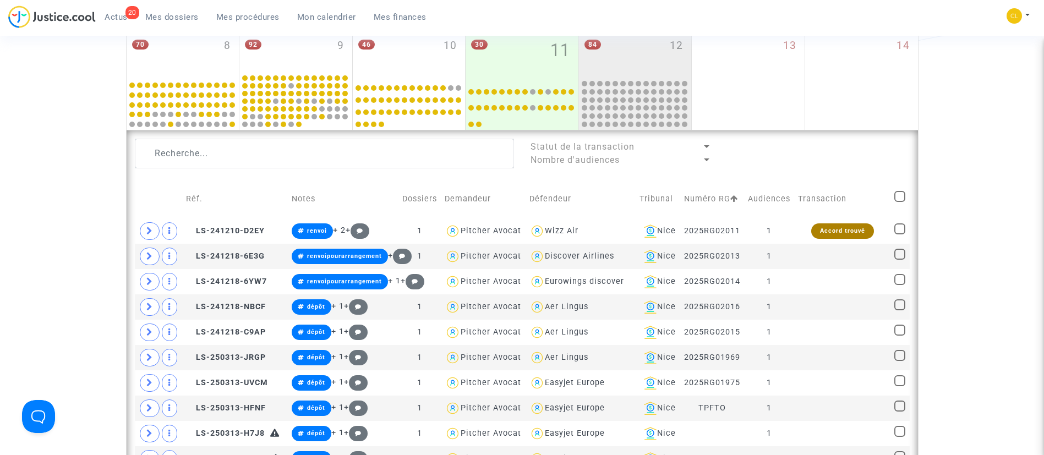
checkbox input "true"
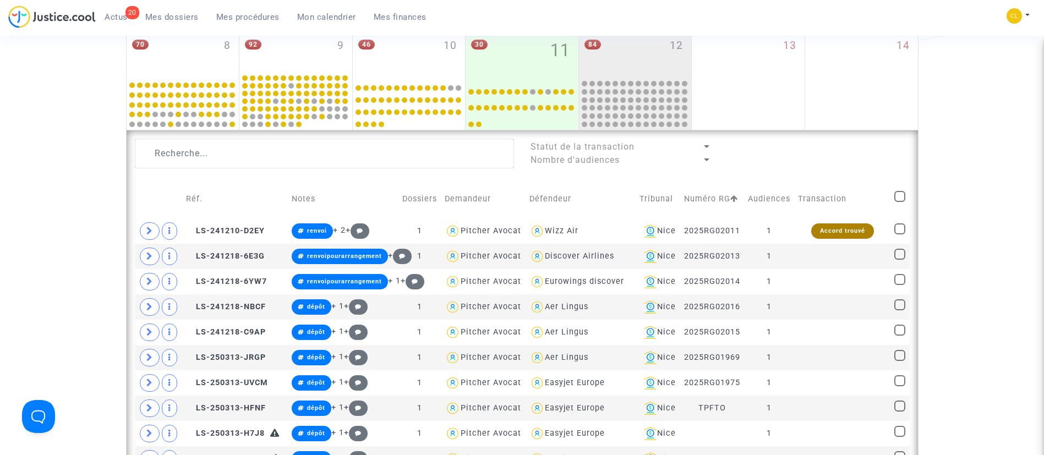
checkbox input "true"
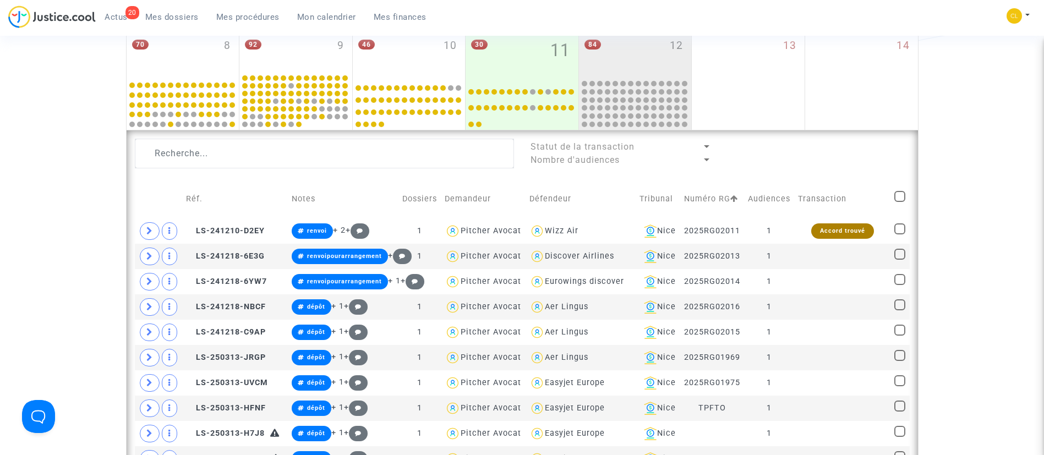
checkbox input "true"
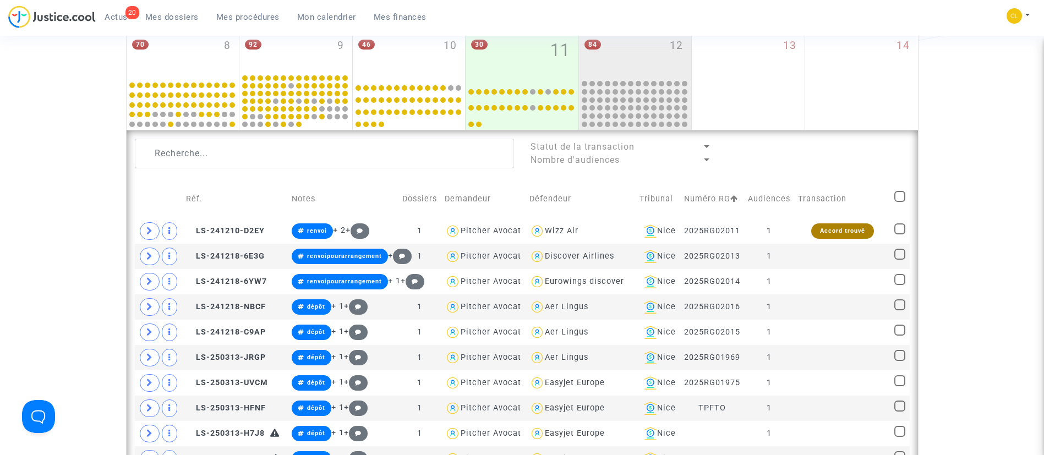
checkbox input "true"
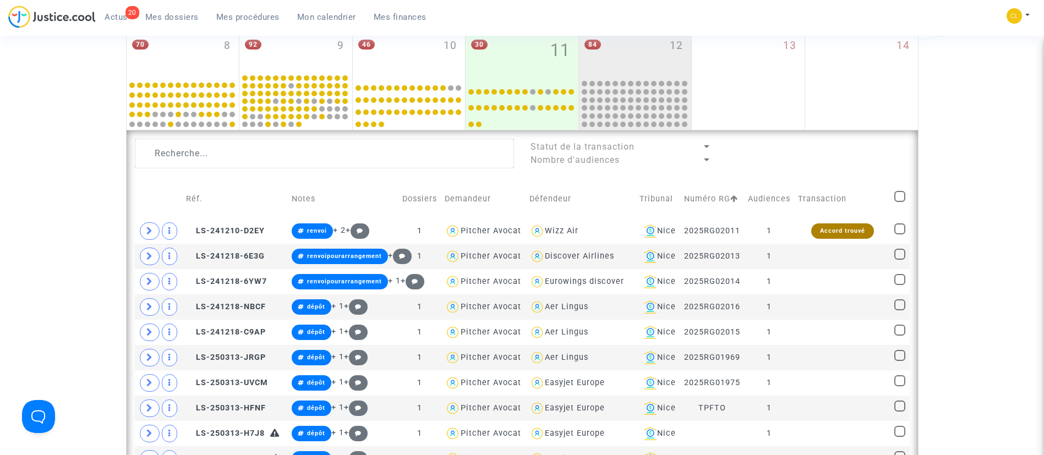
checkbox input "true"
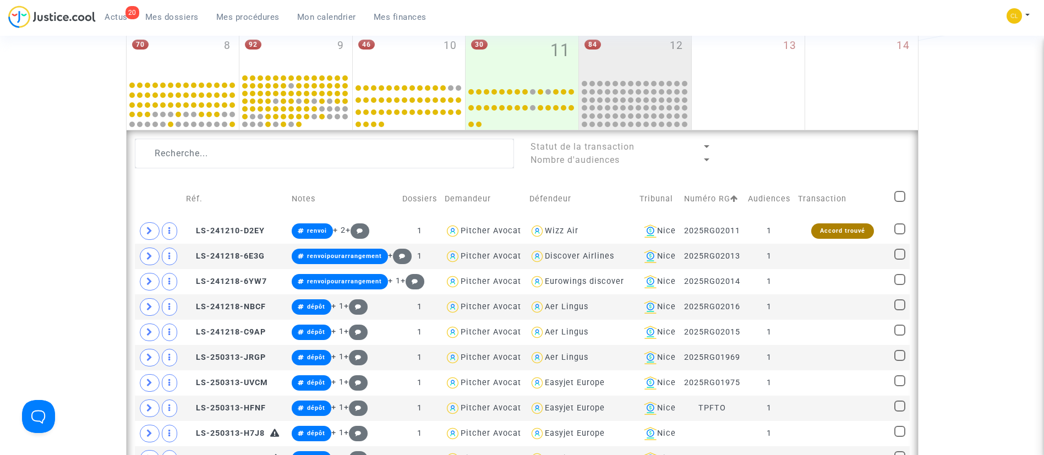
checkbox input "true"
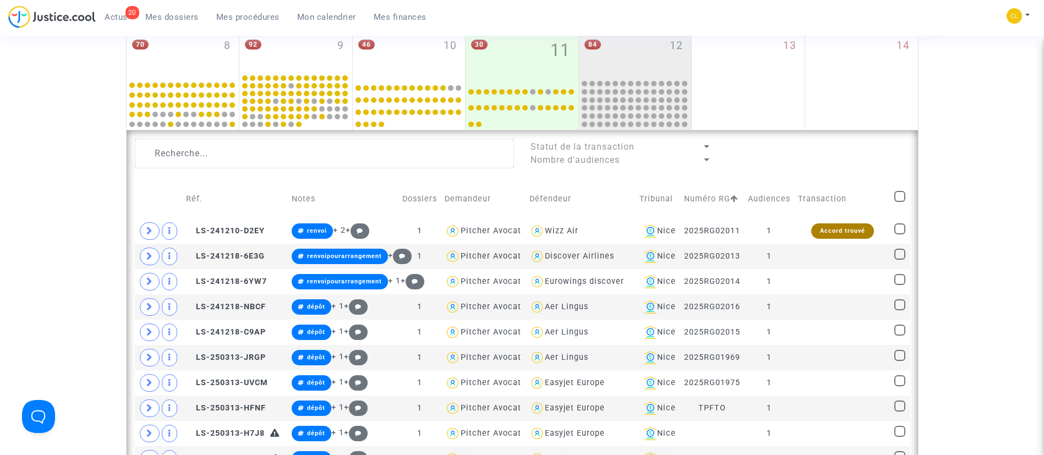
checkbox input "true"
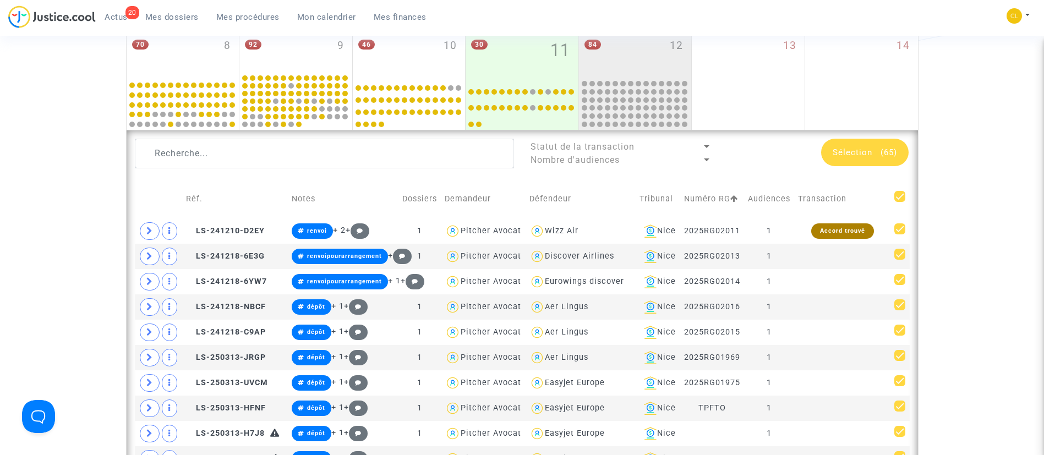
click at [873, 155] on span "Sélection (65)" at bounding box center [865, 153] width 64 height 10
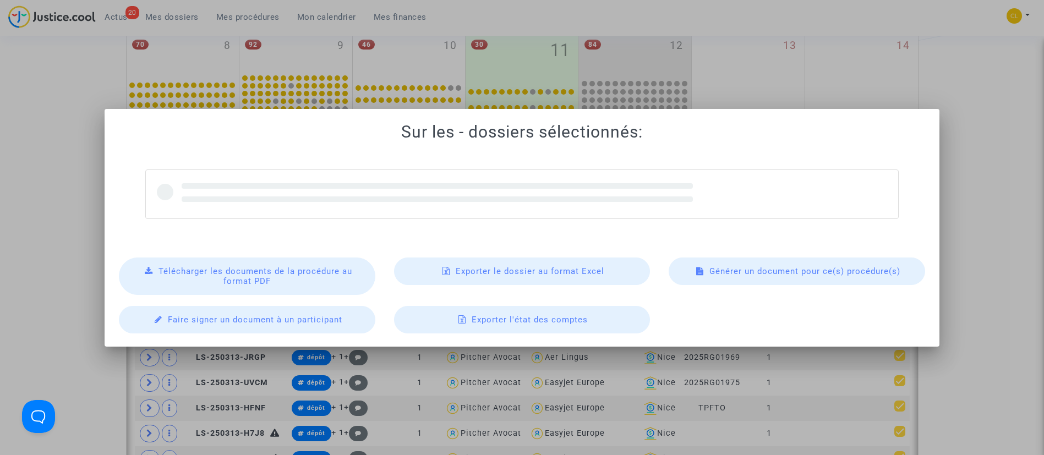
scroll to position [0, 0]
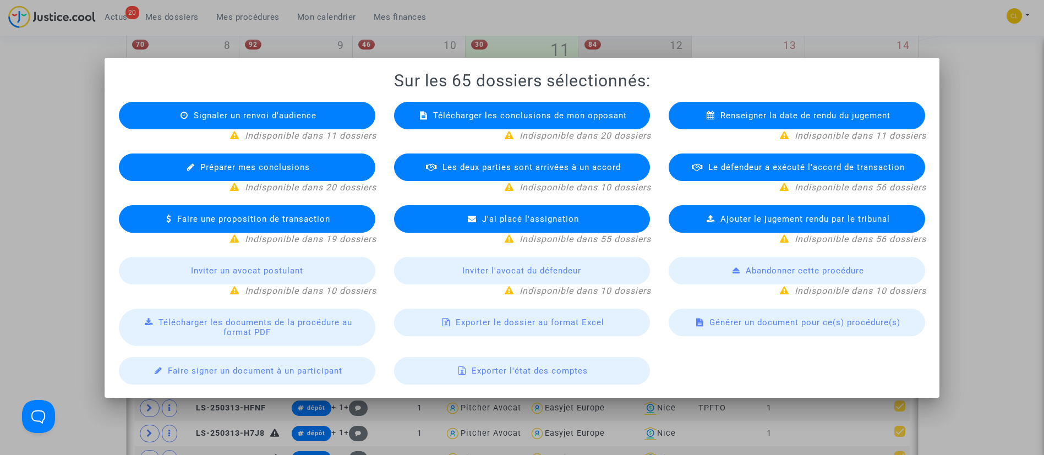
click at [460, 313] on div "Exporter le dossier au format Excel" at bounding box center [522, 323] width 256 height 28
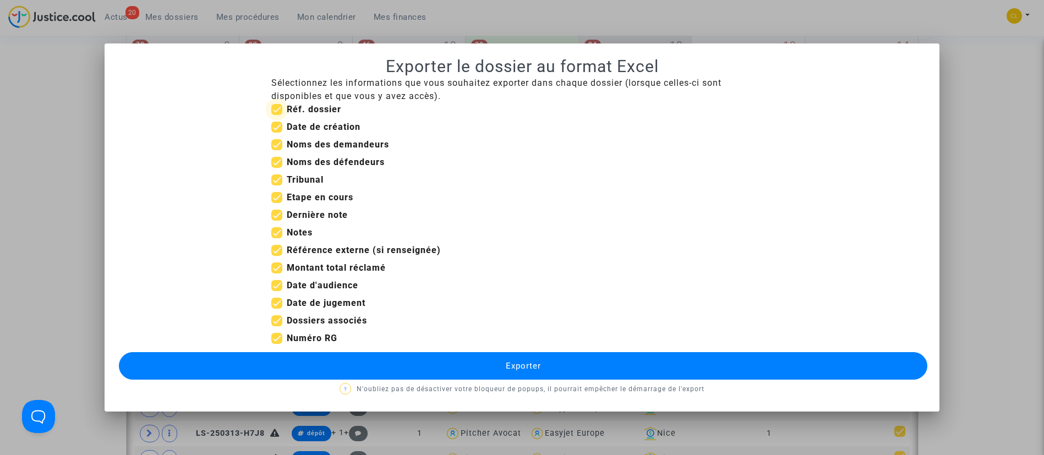
click at [325, 116] on span "Réf. dossier" at bounding box center [314, 109] width 54 height 13
click at [277, 116] on input "Réf. dossier" at bounding box center [276, 115] width 1 height 1
checkbox input "false"
click at [324, 122] on b "Date de création" at bounding box center [324, 127] width 74 height 10
click at [277, 133] on input "Date de création" at bounding box center [276, 133] width 1 height 1
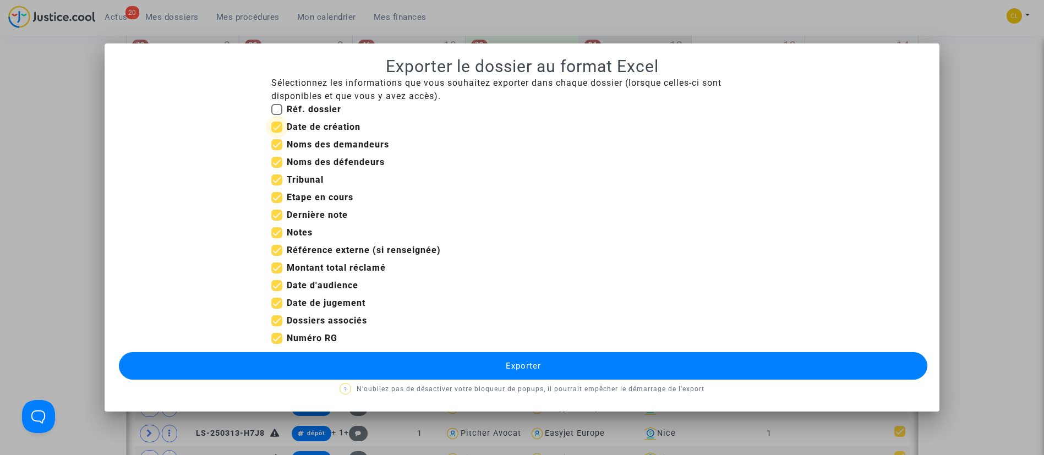
checkbox input "false"
click at [310, 195] on b "Etape en cours" at bounding box center [320, 197] width 67 height 10
click at [277, 203] on input "Etape en cours" at bounding box center [276, 203] width 1 height 1
checkbox input "false"
click at [305, 231] on b "Notes" at bounding box center [300, 232] width 26 height 10
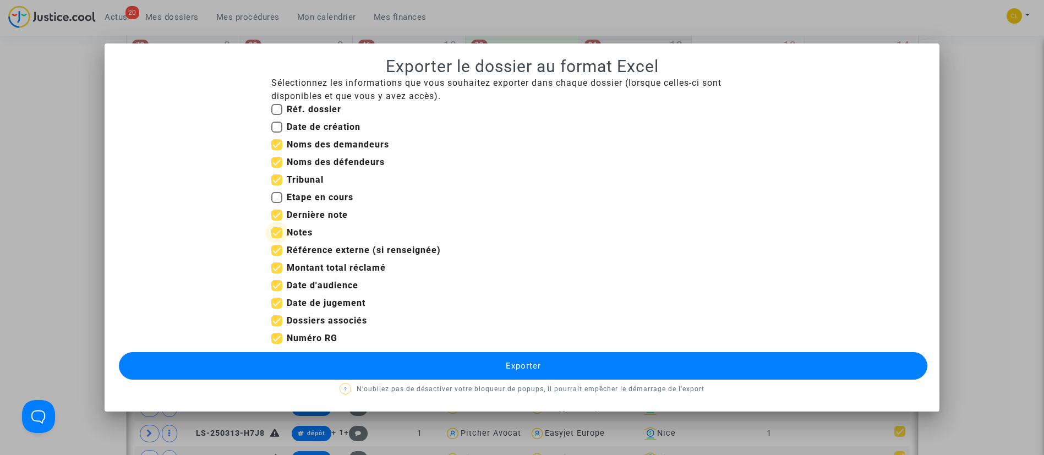
click at [277, 238] on input "Notes" at bounding box center [276, 238] width 1 height 1
checkbox input "false"
click at [346, 245] on b "Référence externe (si renseignée)" at bounding box center [364, 250] width 154 height 10
click at [277, 256] on input "Référence externe (si renseignée)" at bounding box center [276, 256] width 1 height 1
checkbox input "false"
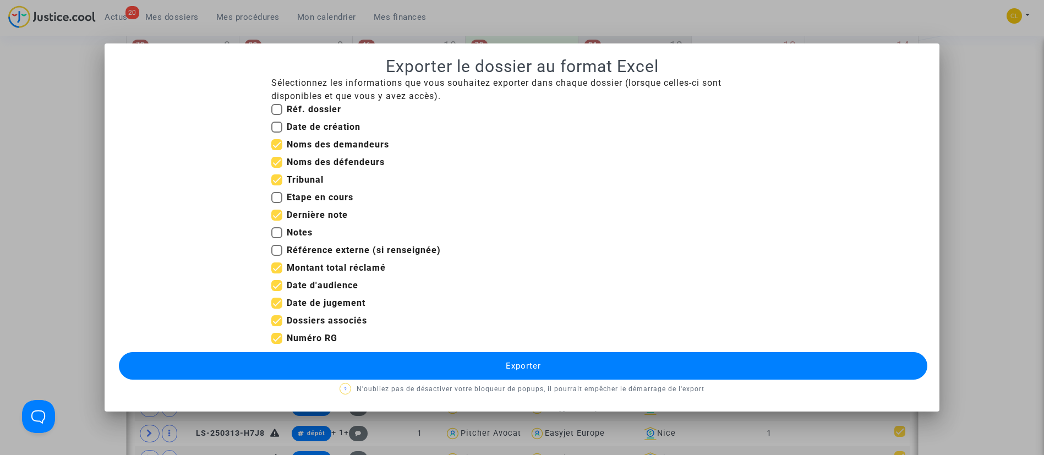
click at [346, 267] on b "Montant total réclamé" at bounding box center [336, 268] width 99 height 10
click at [277, 274] on input "Montant total réclamé" at bounding box center [276, 274] width 1 height 1
checkbox input "false"
click at [345, 302] on b "Date de jugement" at bounding box center [326, 303] width 79 height 10
click at [277, 309] on input "Date de jugement" at bounding box center [276, 309] width 1 height 1
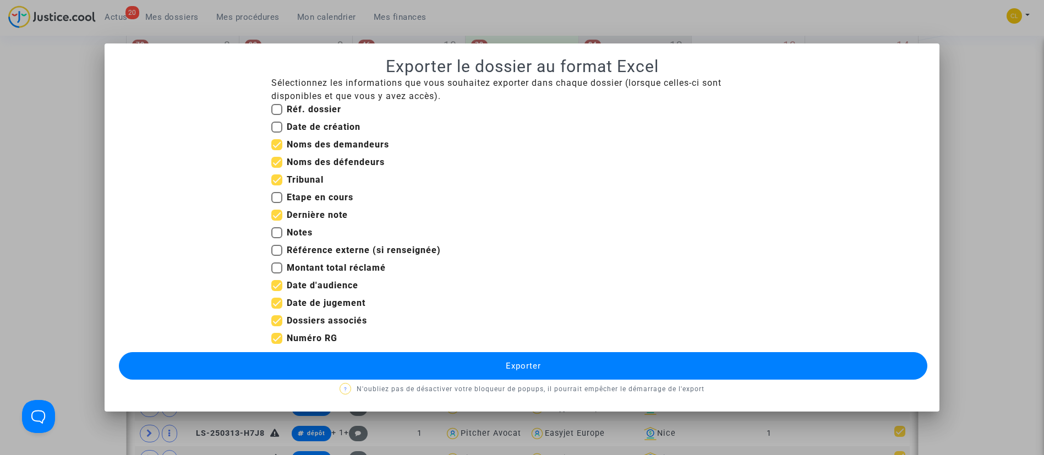
checkbox input "false"
click at [536, 369] on span "Exporter" at bounding box center [523, 366] width 35 height 10
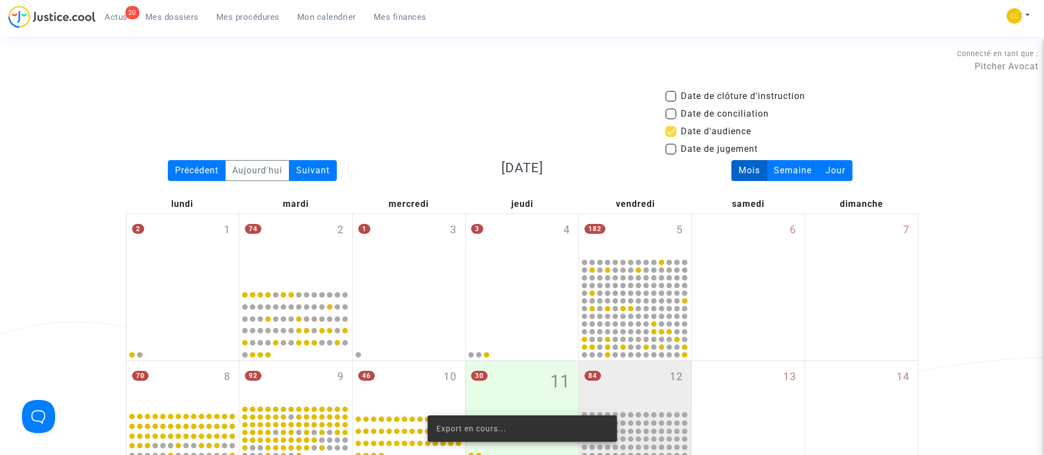
scroll to position [331, 0]
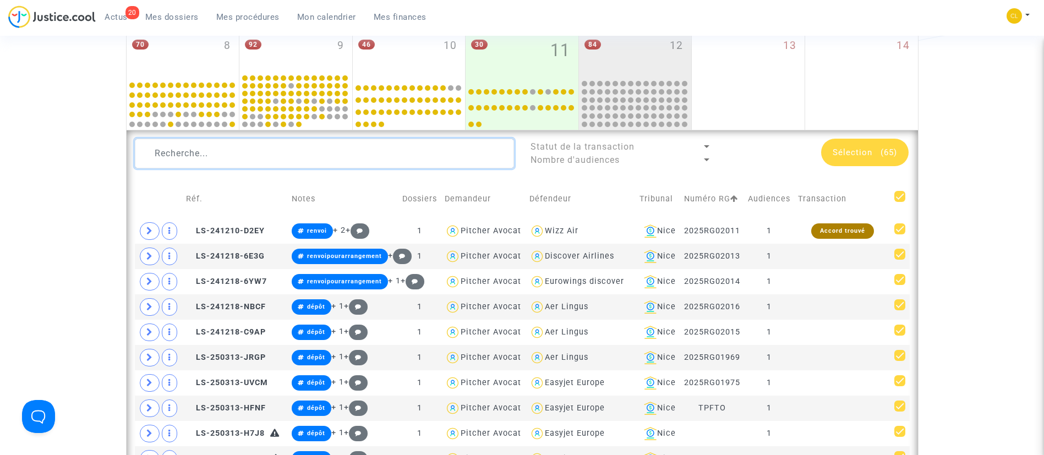
drag, startPoint x: 395, startPoint y: 144, endPoint x: 118, endPoint y: 86, distance: 282.9
click at [395, 144] on textarea at bounding box center [324, 154] width 379 height 30
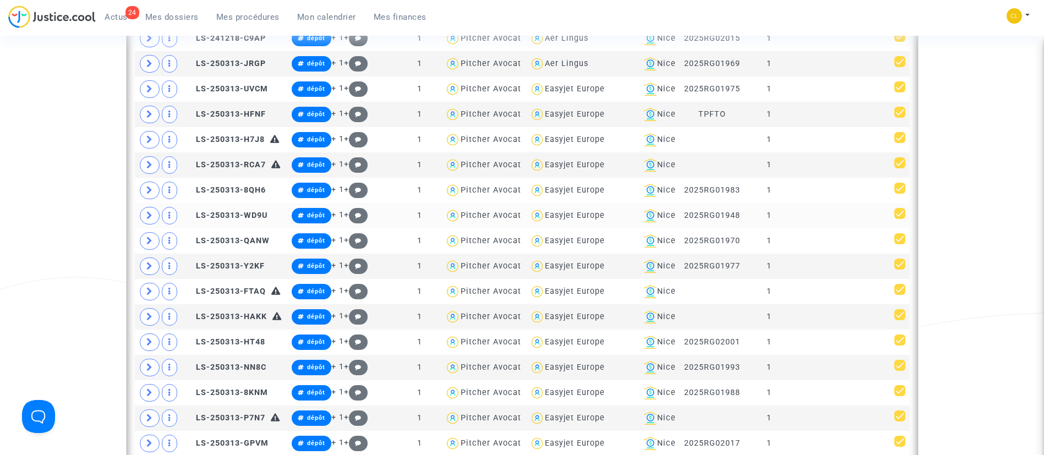
scroll to position [616, 0]
